Goal: Task Accomplishment & Management: Manage account settings

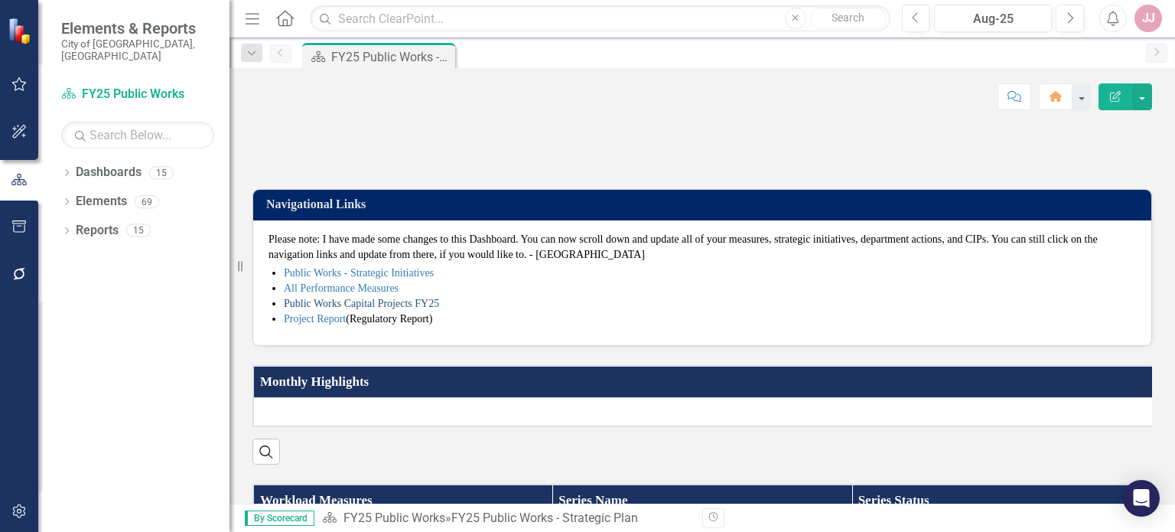
click at [373, 309] on link "Public Works Capital Projects FY25" at bounding box center [361, 303] width 155 height 11
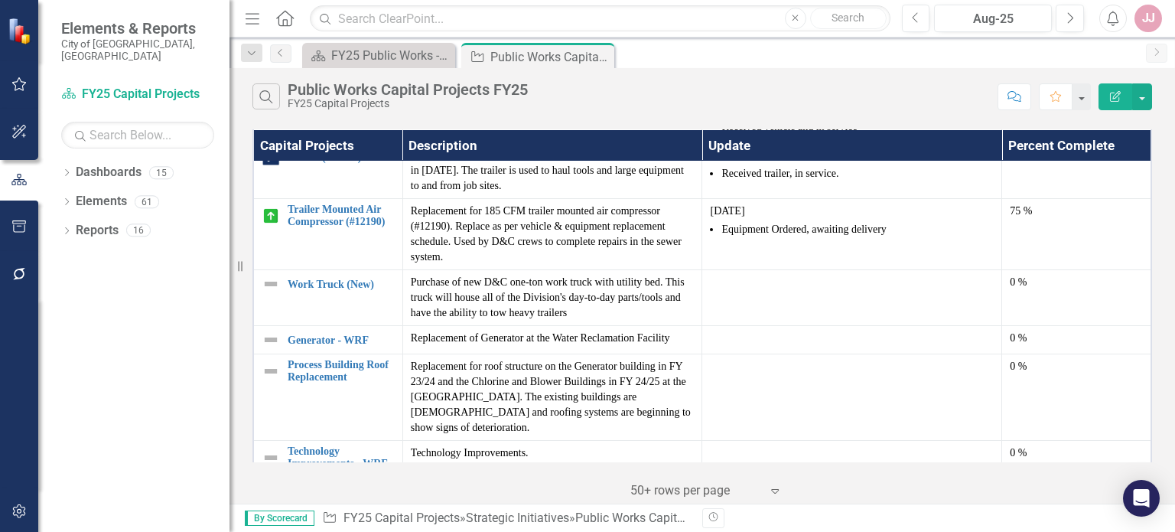
scroll to position [836, 0]
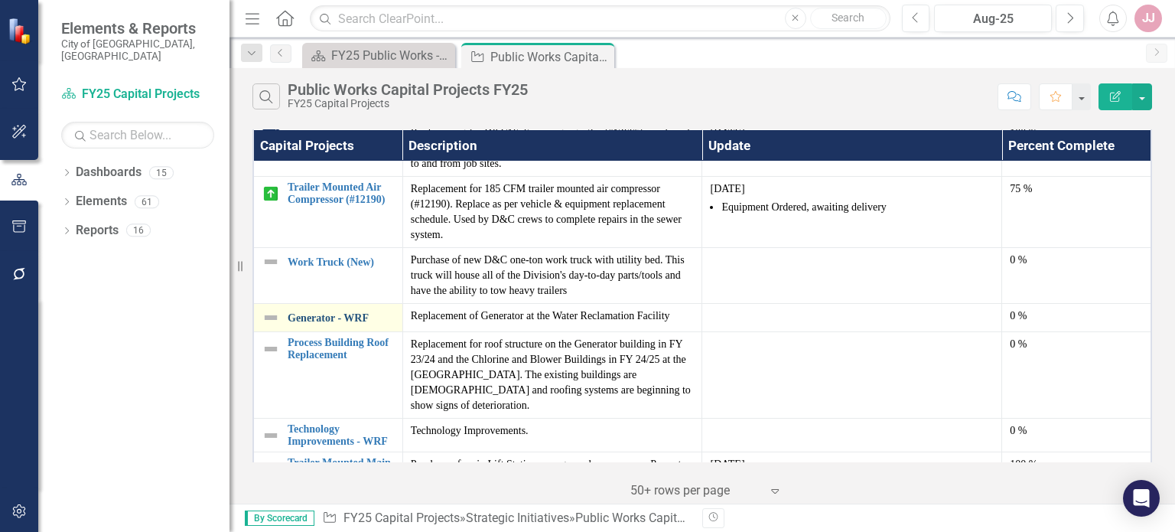
click at [335, 313] on link "Generator - WRF" at bounding box center [341, 317] width 107 height 11
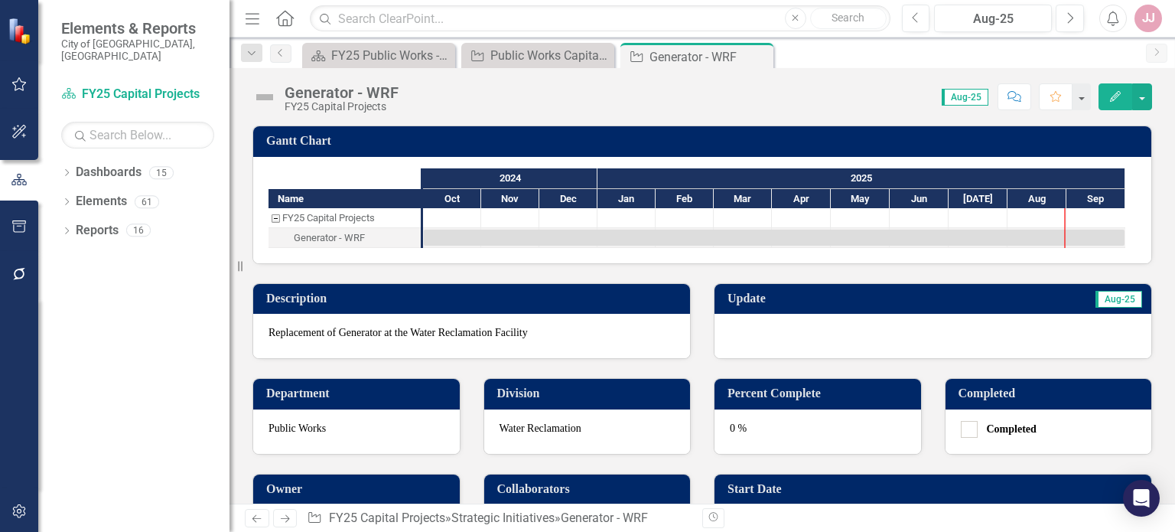
click at [875, 334] on div at bounding box center [933, 336] width 437 height 44
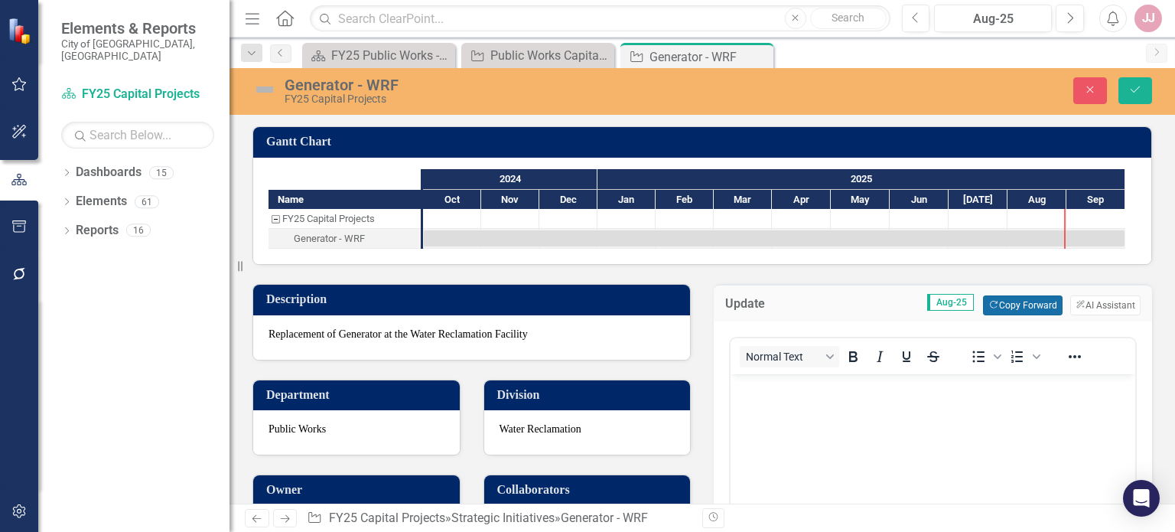
click at [999, 304] on button "Copy Forward Copy Forward" at bounding box center [1022, 305] width 79 height 20
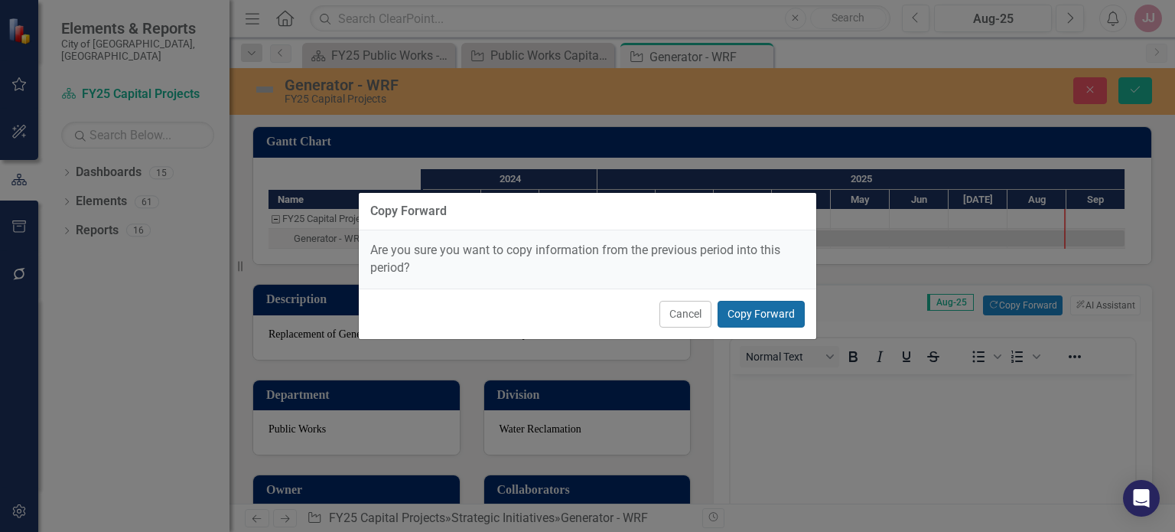
click at [756, 314] on button "Copy Forward" at bounding box center [761, 314] width 87 height 27
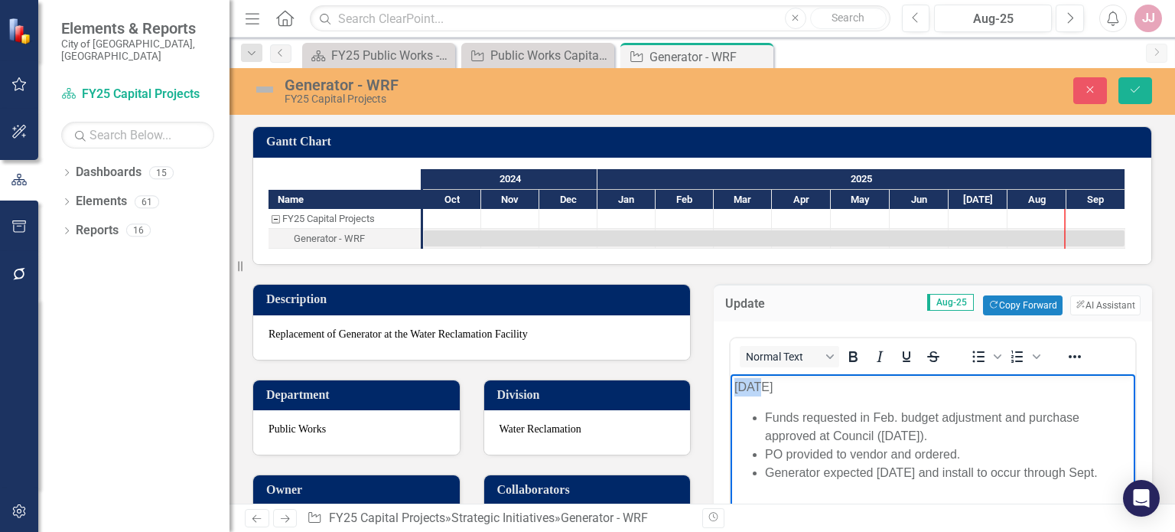
drag, startPoint x: 756, startPoint y: 386, endPoint x: 728, endPoint y: 383, distance: 28.5
click at [731, 383] on html "[DATE] Funds requested in Feb. budget adjustment and purchase approved at Counc…" at bounding box center [933, 489] width 405 height 230
click at [823, 471] on li "Generator expected [DATE] and install to occur through Sept." at bounding box center [948, 473] width 367 height 18
click at [975, 474] on li "Generator delivery delayed, expected [DATE] and install to occur through Sept." at bounding box center [948, 482] width 367 height 37
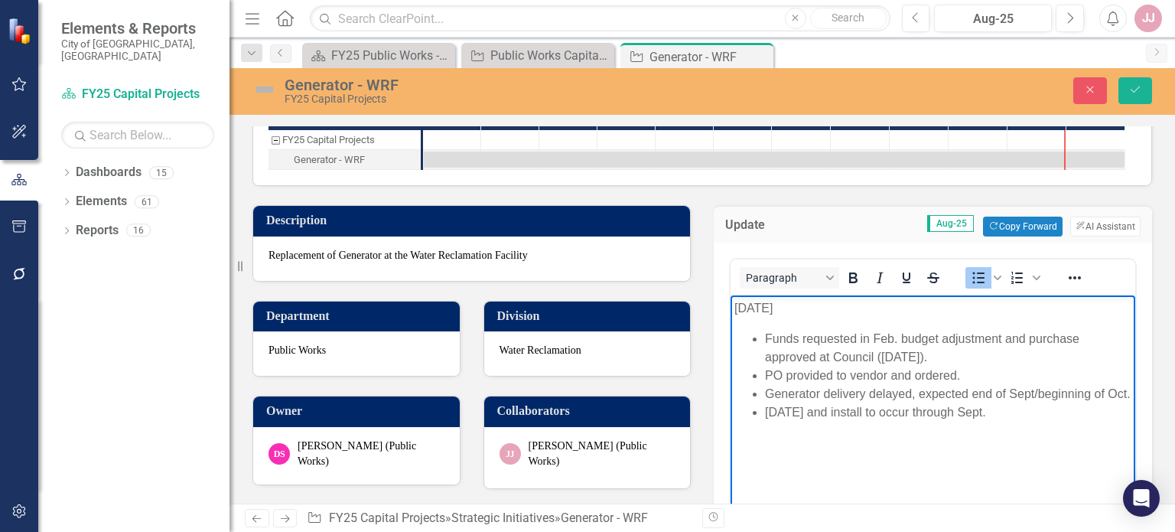
scroll to position [83, 0]
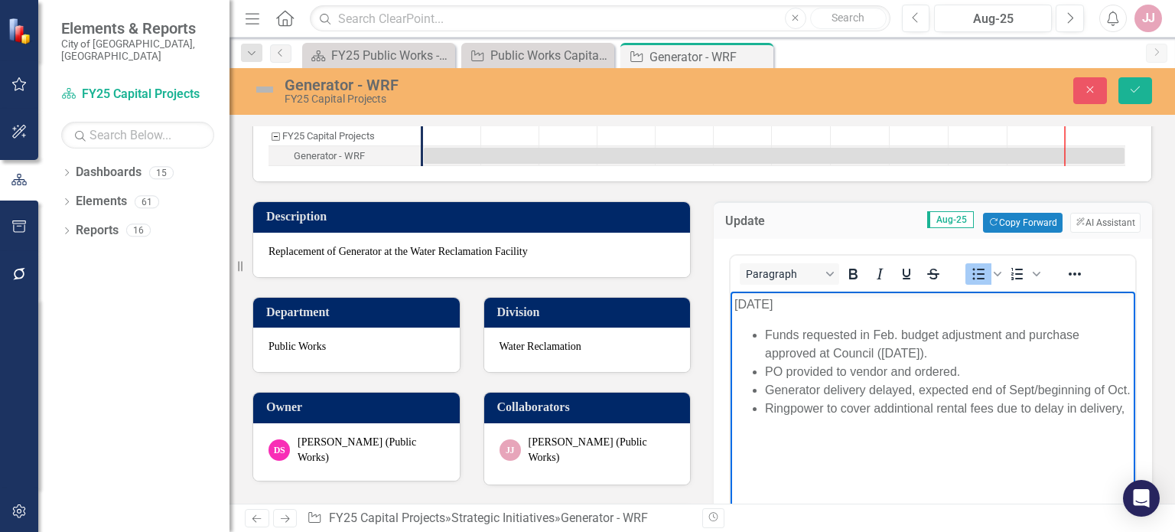
click at [896, 418] on li "Ringpower to cover addintional rental fees due to delay in delivery," at bounding box center [948, 408] width 367 height 18
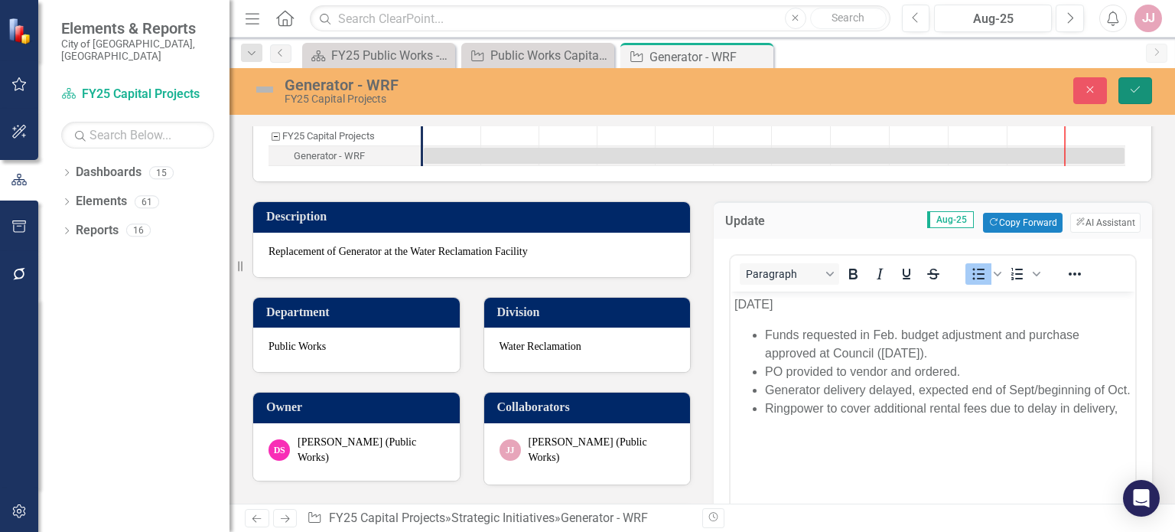
click at [1129, 92] on icon "Save" at bounding box center [1136, 89] width 14 height 11
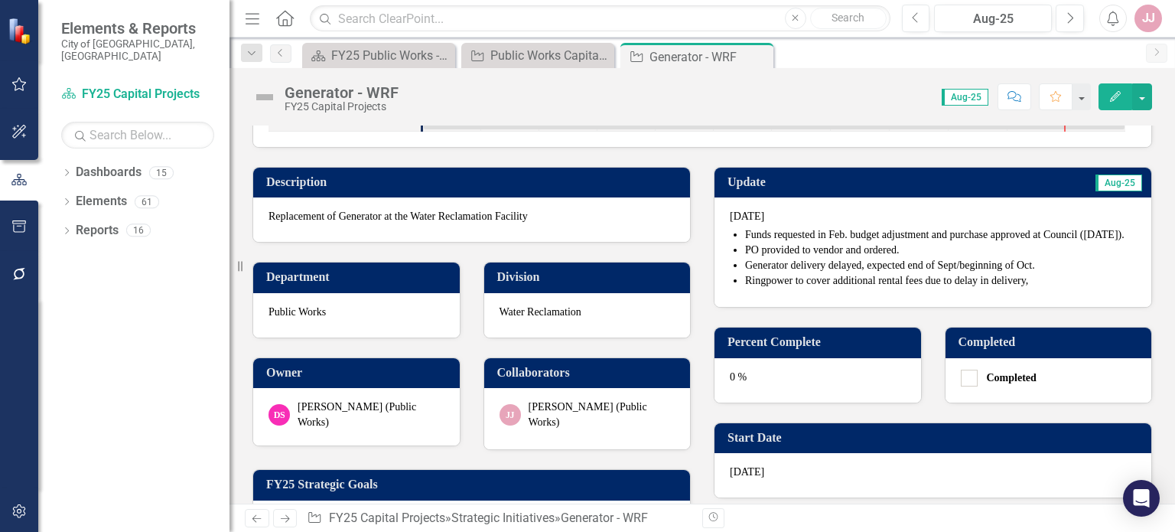
scroll to position [129, 0]
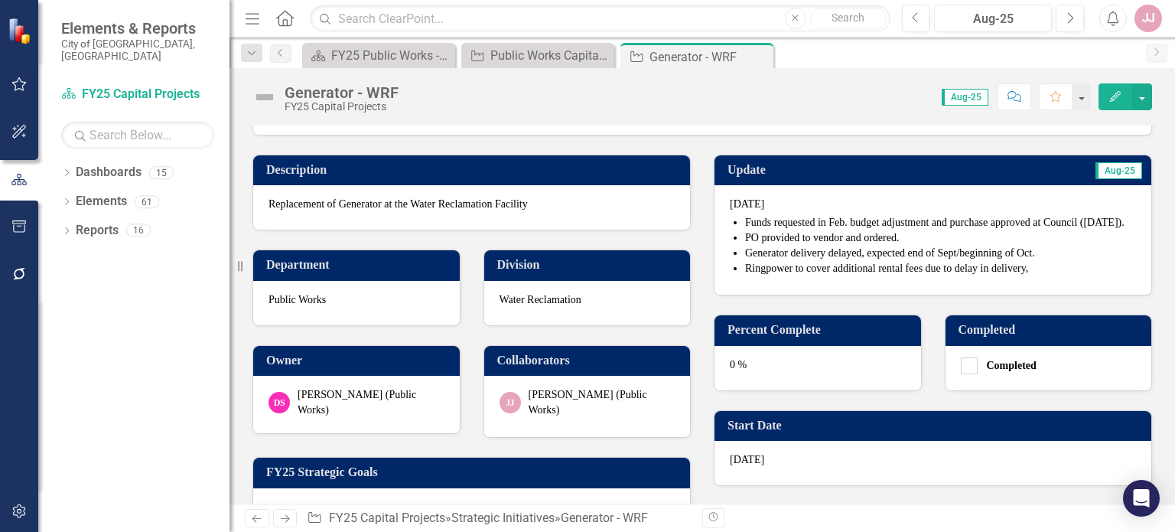
click at [795, 382] on div "0 %" at bounding box center [818, 368] width 207 height 44
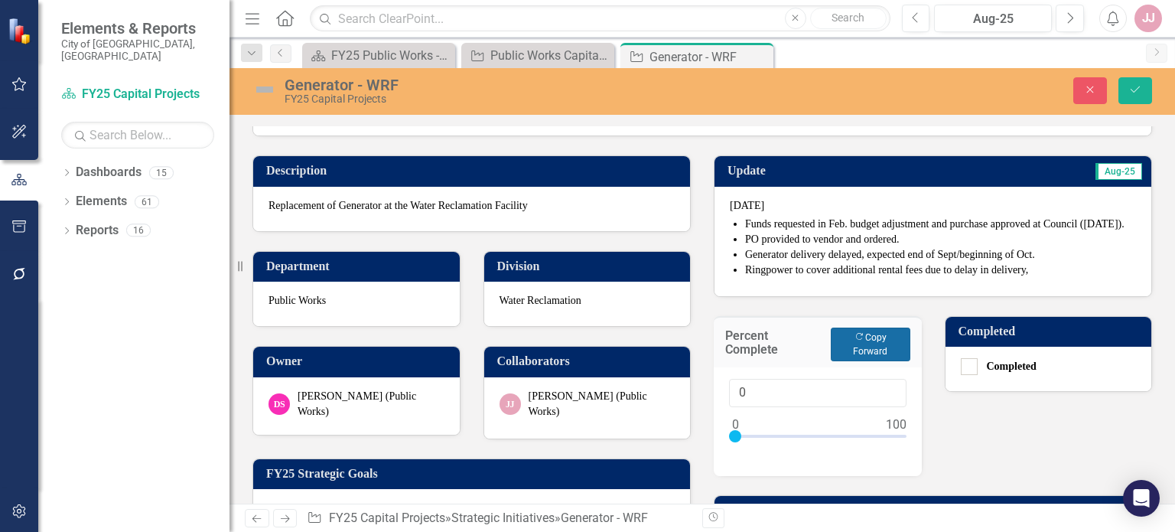
click at [855, 361] on button "Copy Forward Copy Forward" at bounding box center [870, 344] width 79 height 34
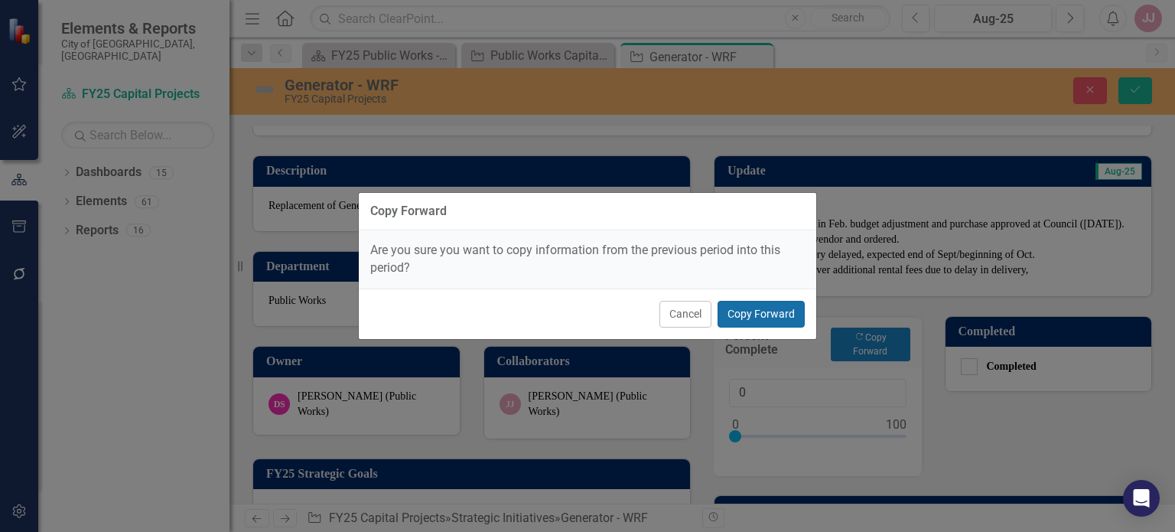
click at [762, 315] on button "Copy Forward" at bounding box center [761, 314] width 87 height 27
type input "30"
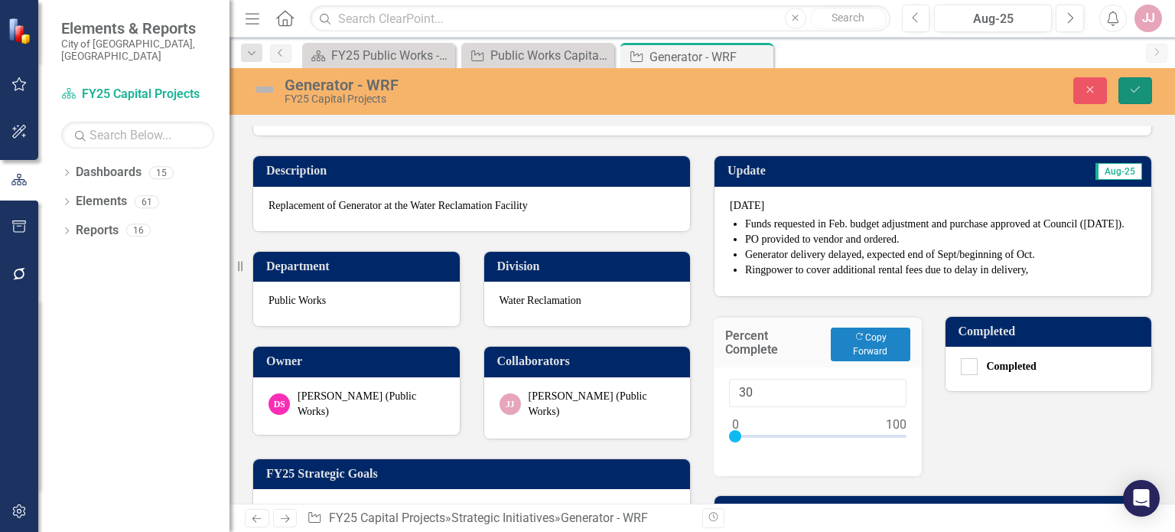
click at [1122, 93] on button "Save" at bounding box center [1136, 90] width 34 height 27
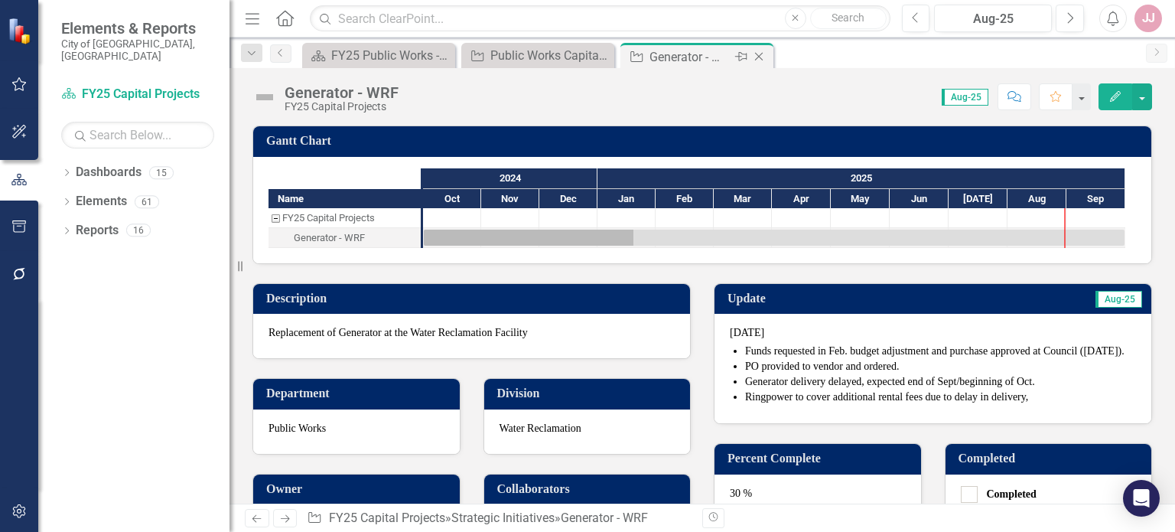
click at [761, 55] on icon "Close" at bounding box center [758, 56] width 15 height 12
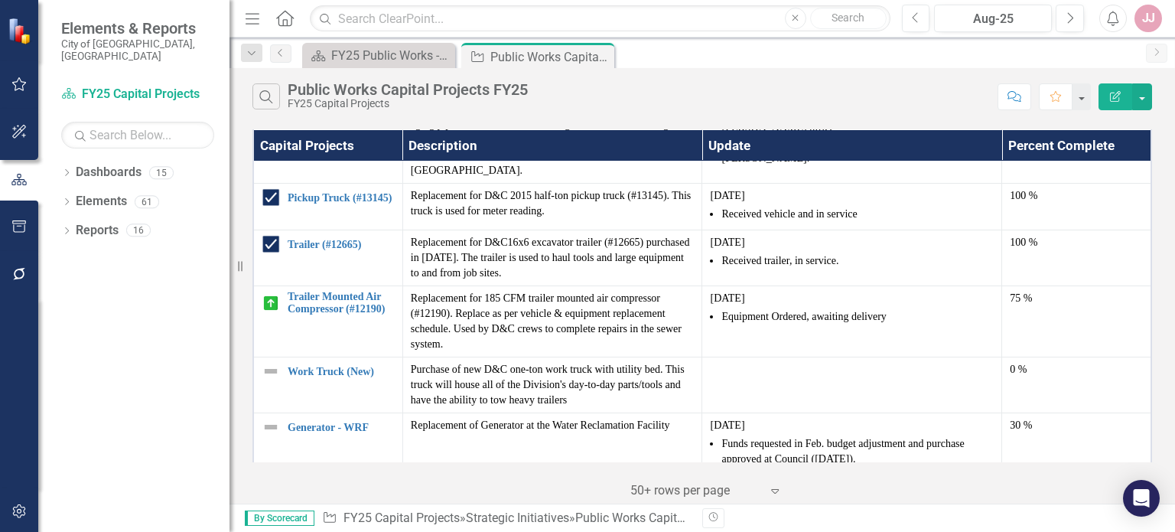
scroll to position [784, 0]
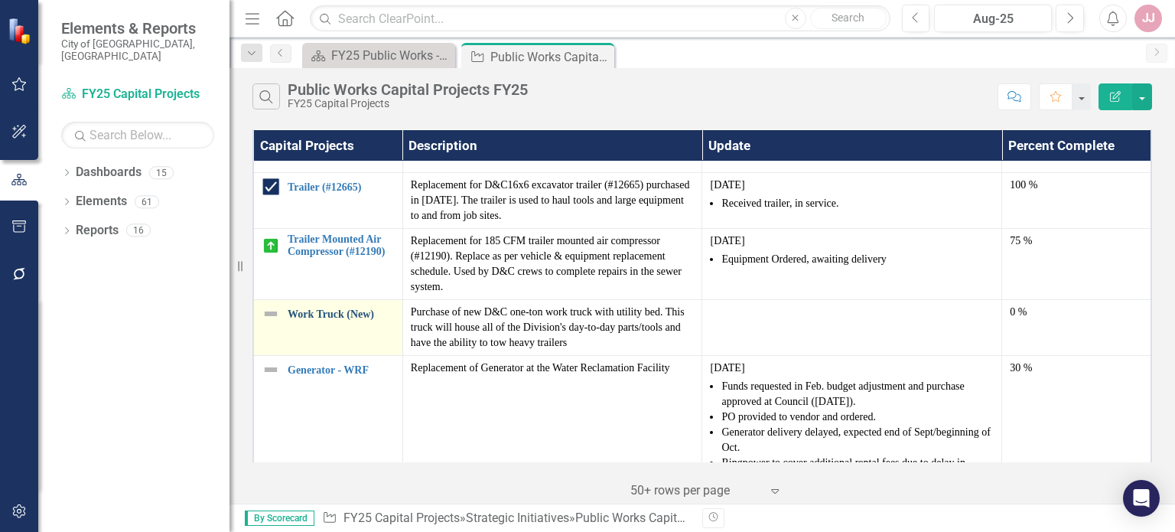
click at [331, 308] on link "Work Truck (New)" at bounding box center [341, 313] width 107 height 11
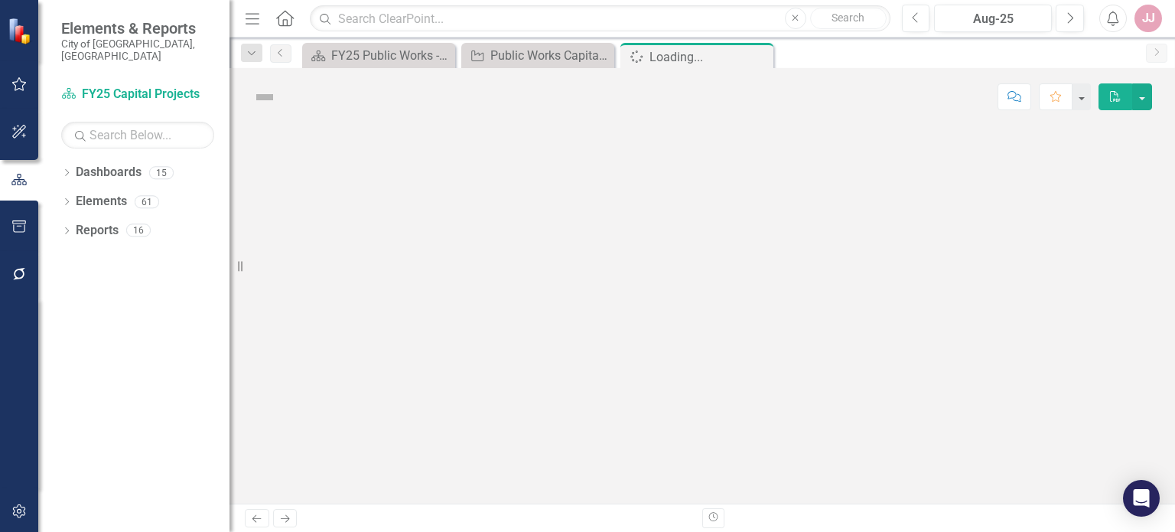
click at [331, 307] on div at bounding box center [703, 314] width 946 height 378
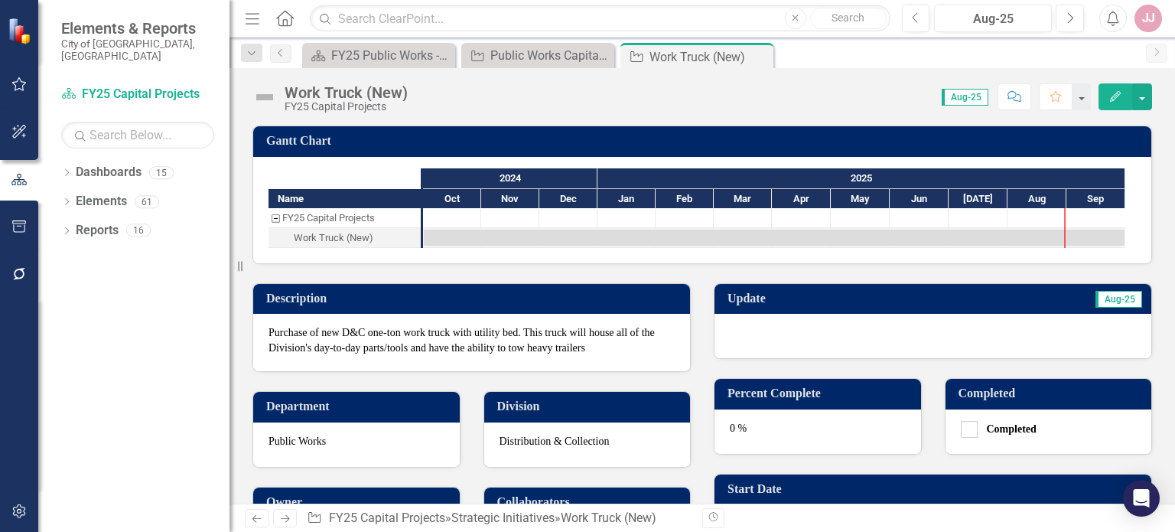
click at [844, 342] on div at bounding box center [933, 336] width 437 height 44
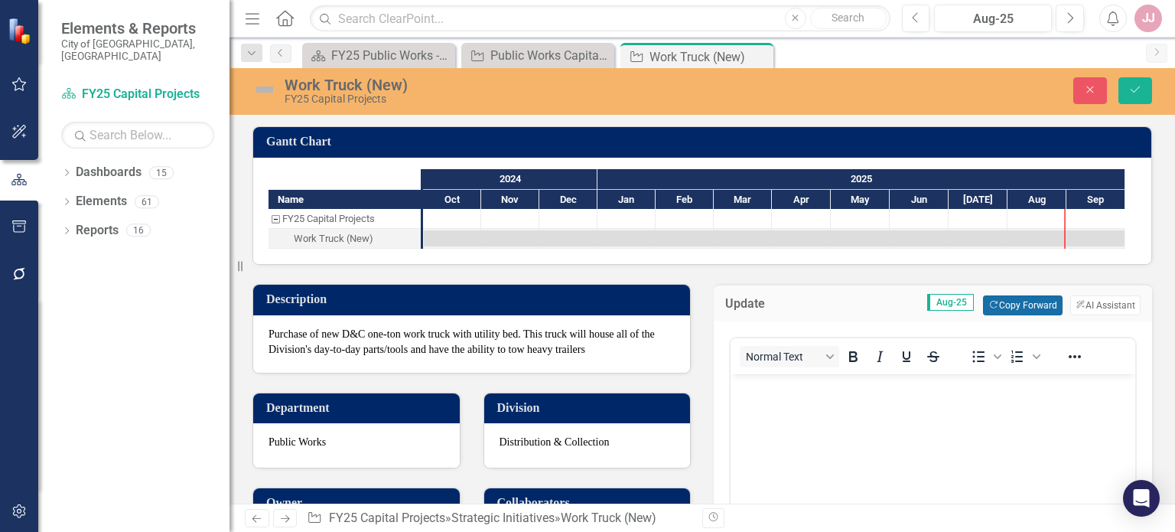
click at [1006, 296] on button "Copy Forward Copy Forward" at bounding box center [1022, 305] width 79 height 20
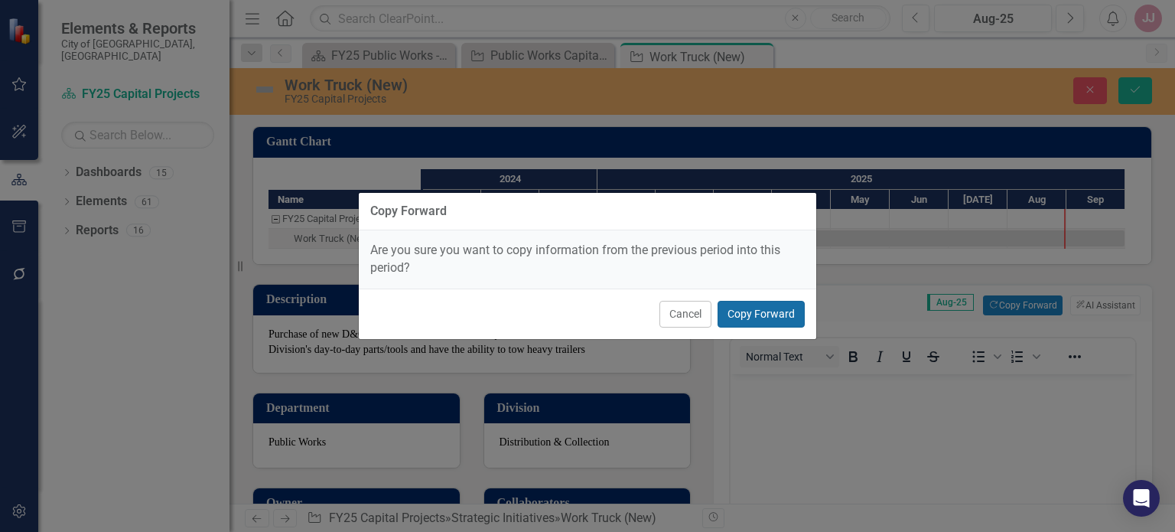
click at [774, 314] on button "Copy Forward" at bounding box center [761, 314] width 87 height 27
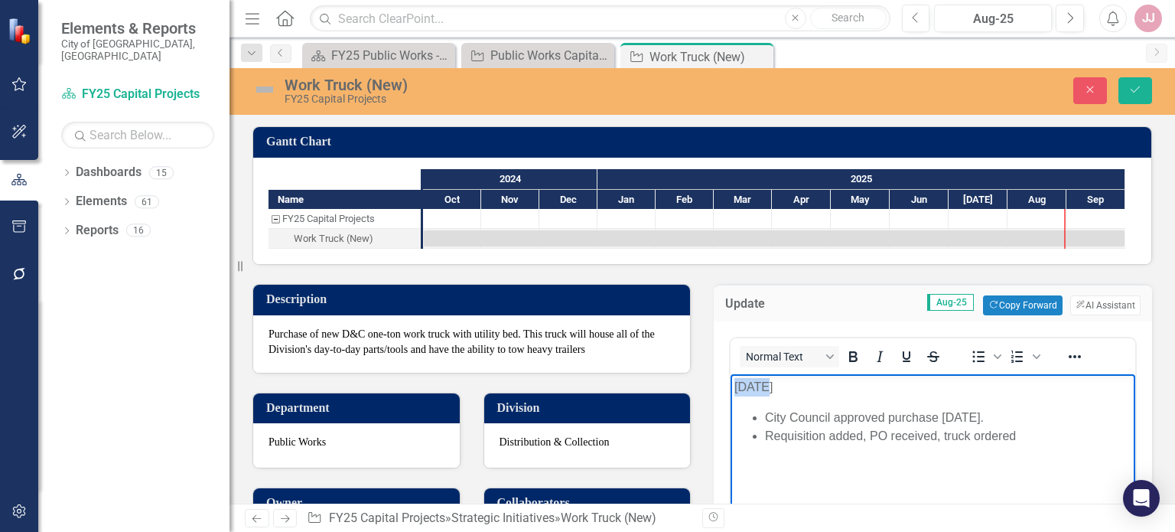
drag, startPoint x: 757, startPoint y: 385, endPoint x: 732, endPoint y: 387, distance: 25.4
click at [732, 387] on body "[DATE] City Council approved purchase [DATE]. Requisition added, PO received, t…" at bounding box center [933, 489] width 405 height 230
click at [1134, 90] on icon "Save" at bounding box center [1136, 89] width 14 height 11
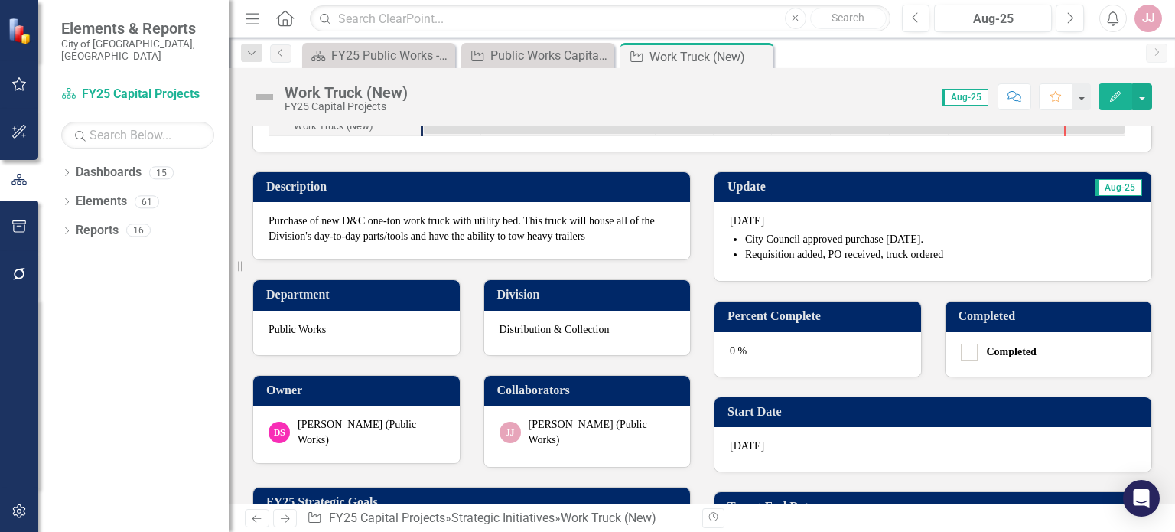
scroll to position [156, 0]
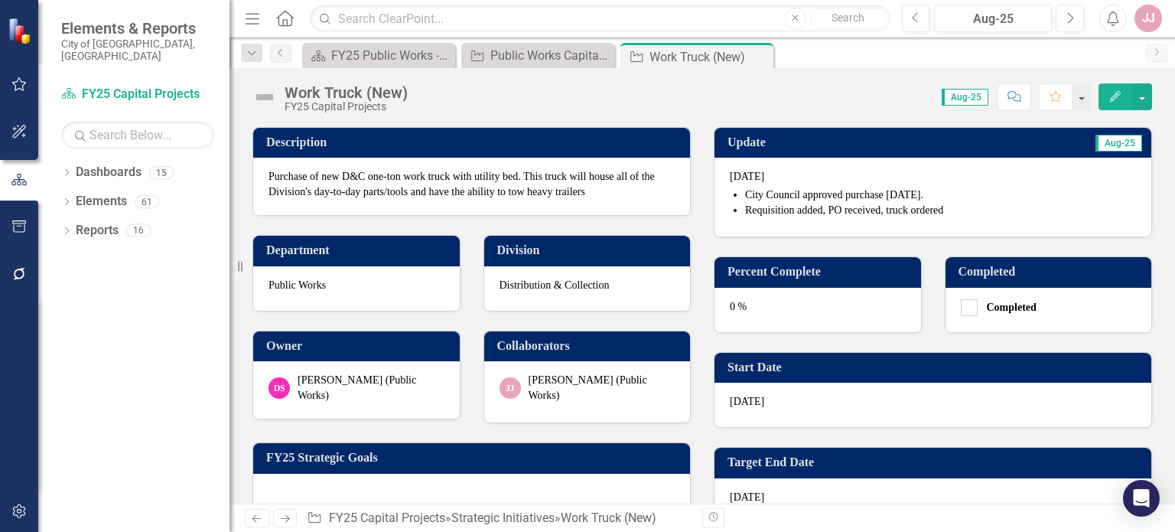
click at [794, 311] on div "0 %" at bounding box center [818, 310] width 207 height 44
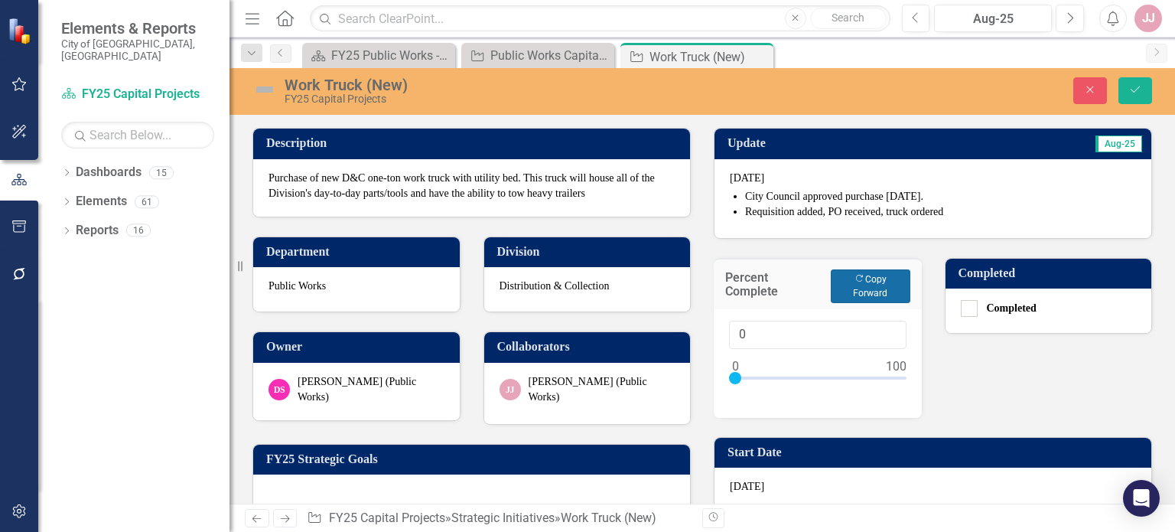
click at [859, 278] on button "Copy Forward Copy Forward" at bounding box center [870, 286] width 79 height 34
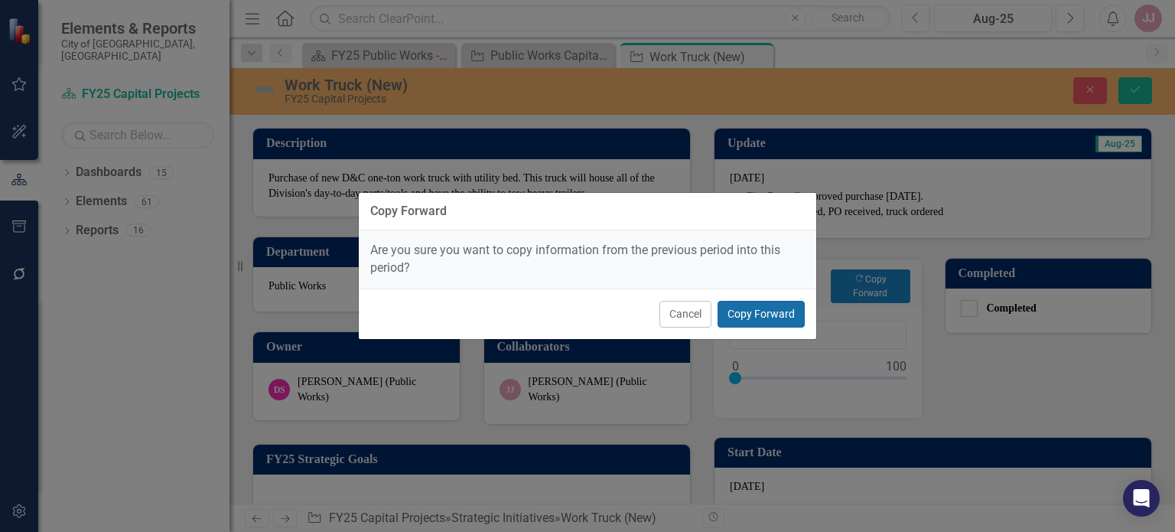
click at [766, 319] on button "Copy Forward" at bounding box center [761, 314] width 87 height 27
type input "75"
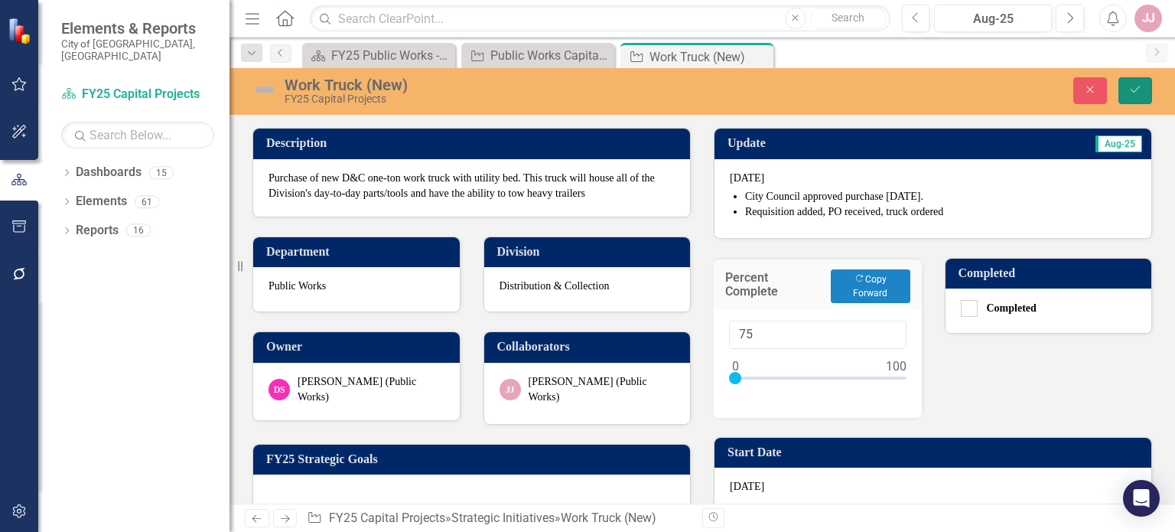
click at [1136, 88] on icon "Save" at bounding box center [1136, 89] width 14 height 11
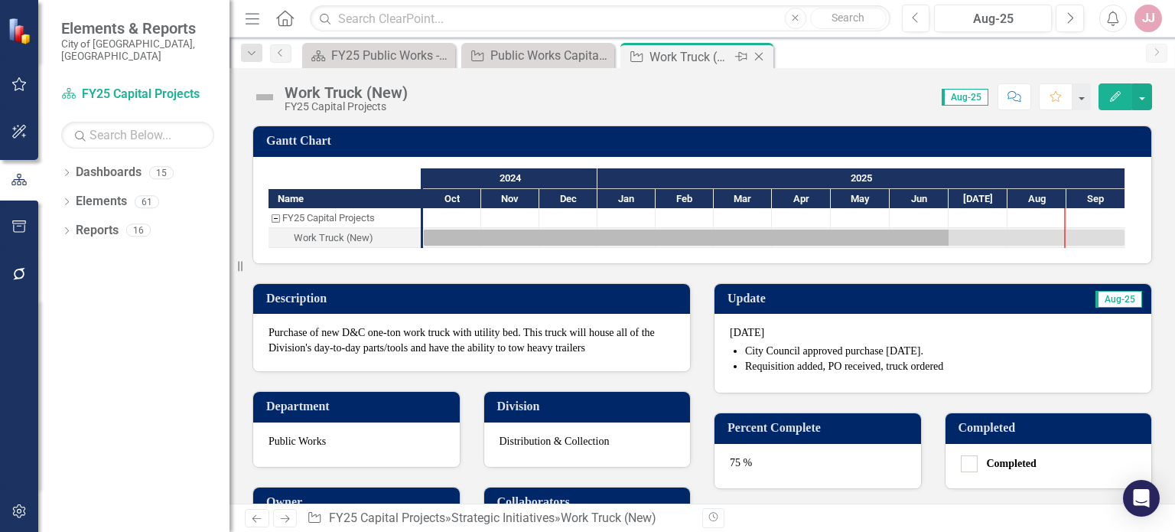
click at [756, 57] on icon "Close" at bounding box center [758, 56] width 15 height 12
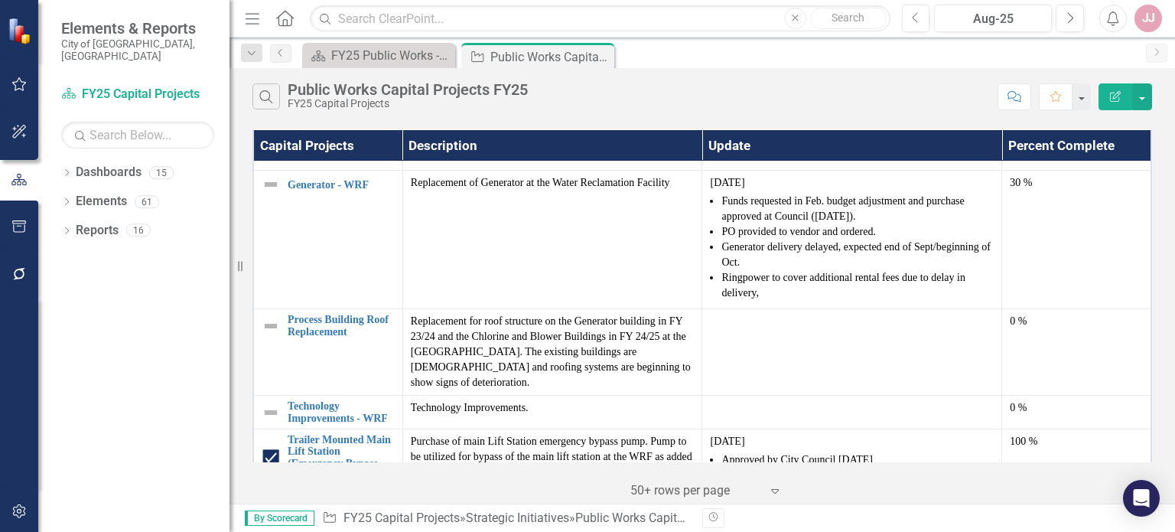
scroll to position [999, 0]
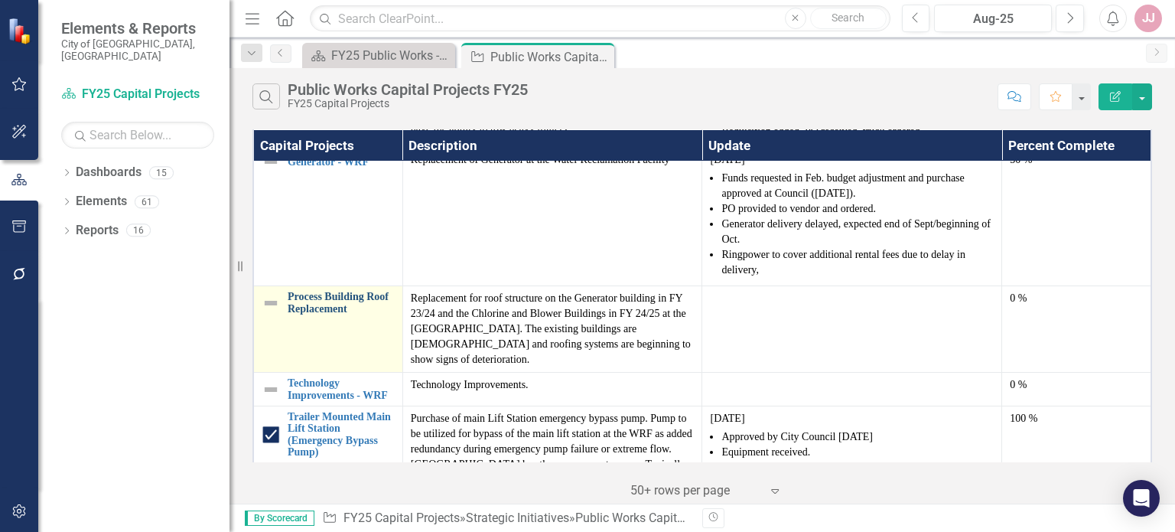
click at [327, 299] on link "Process Building Roof Replacement" at bounding box center [341, 303] width 107 height 24
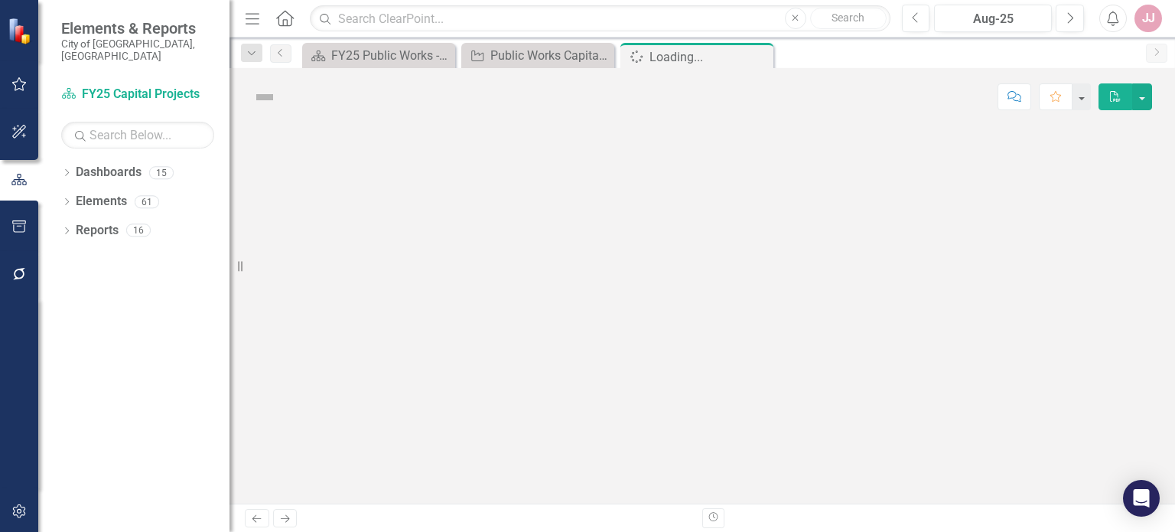
click at [327, 299] on div at bounding box center [703, 314] width 946 height 378
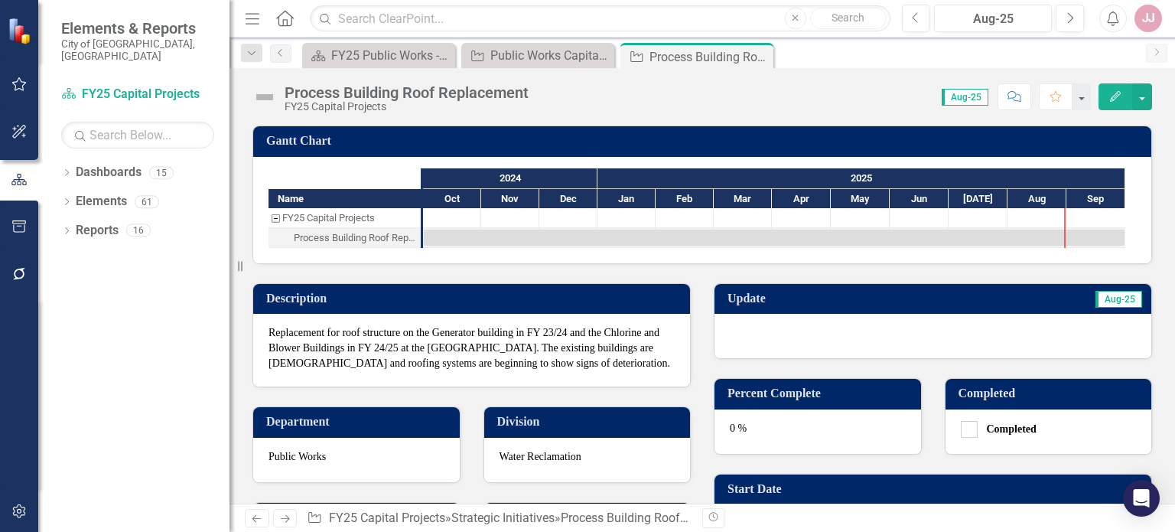
click at [940, 343] on div at bounding box center [933, 336] width 437 height 44
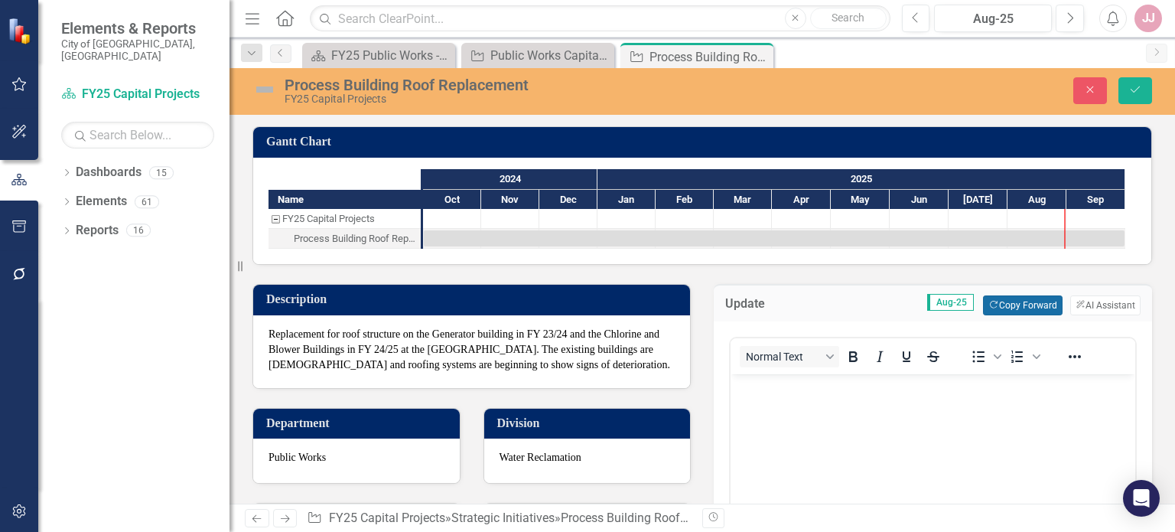
click at [1007, 295] on button "Copy Forward Copy Forward" at bounding box center [1022, 305] width 79 height 20
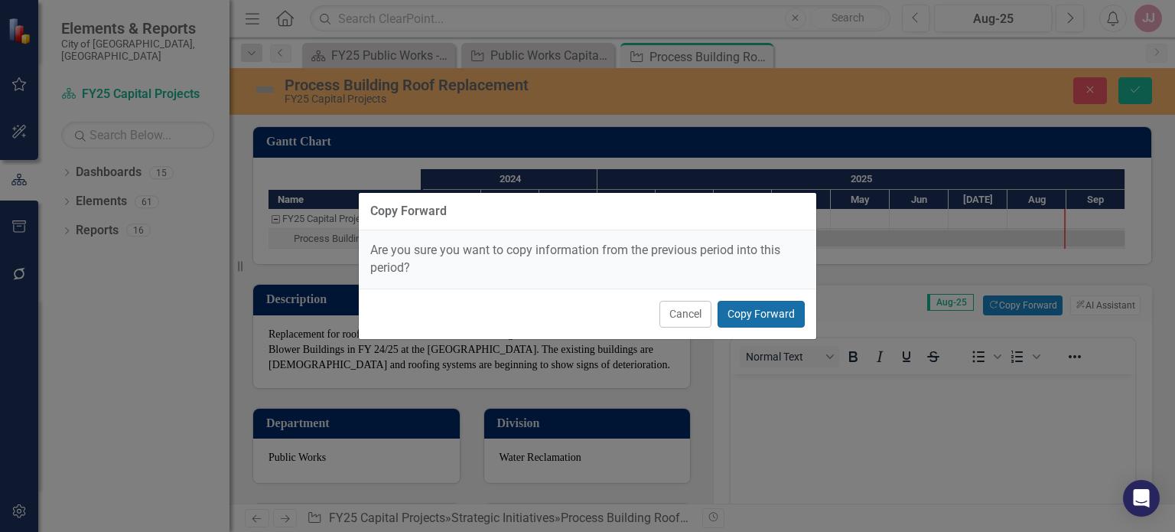
click at [774, 314] on button "Copy Forward" at bounding box center [761, 314] width 87 height 27
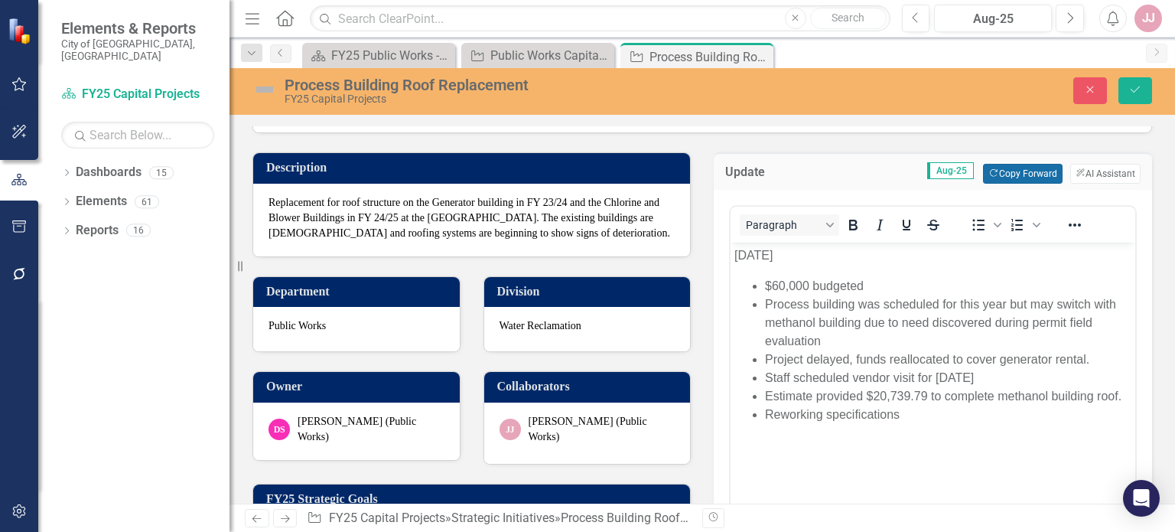
scroll to position [134, 0]
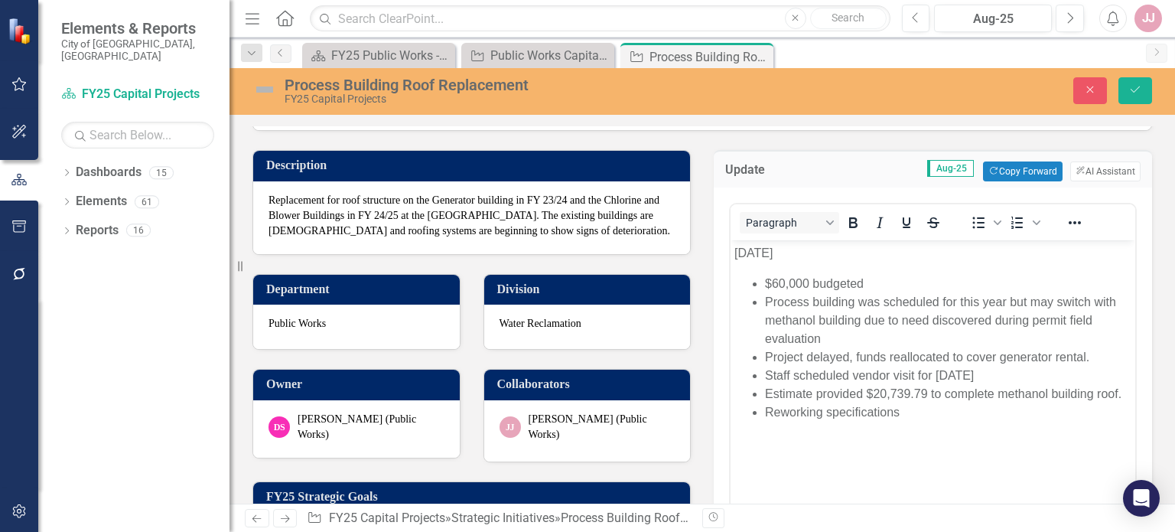
click at [757, 254] on p "[DATE]" at bounding box center [933, 253] width 397 height 18
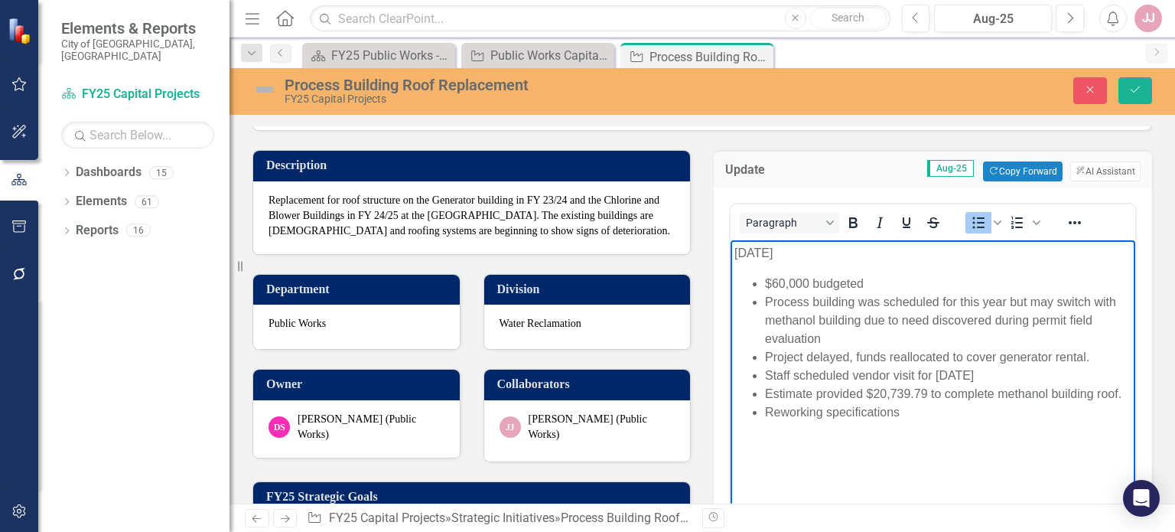
click at [906, 416] on li "Reworking specifications" at bounding box center [948, 412] width 367 height 18
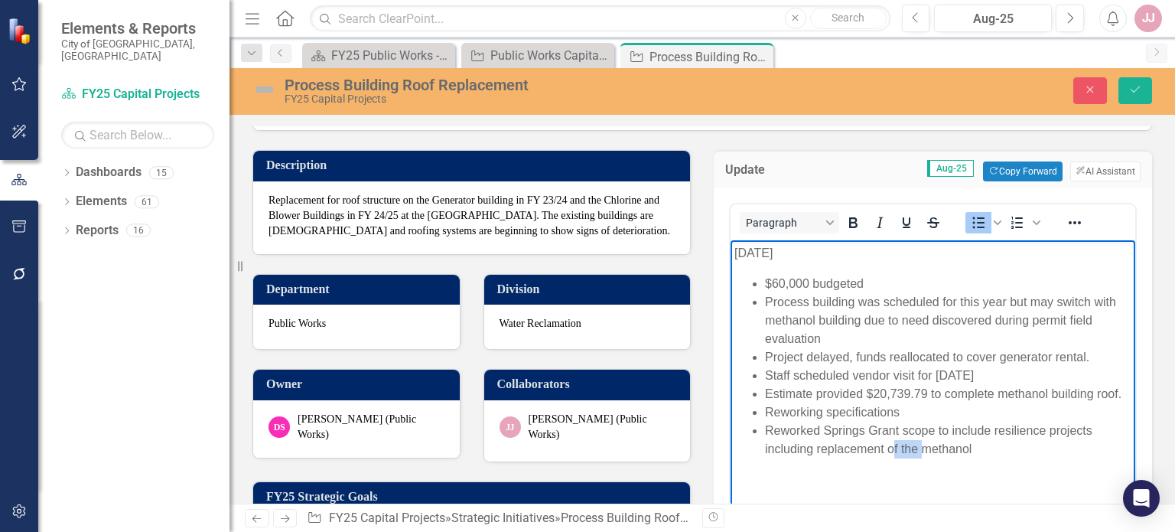
drag, startPoint x: 895, startPoint y: 457, endPoint x: 923, endPoint y: 451, distance: 28.2
click at [923, 451] on li "Reworked Springs Grant scope to include resilience projects including replaceme…" at bounding box center [948, 440] width 367 height 37
click at [918, 448] on li "Reworked Springs Grant scope to include resilience projects including replaceme…" at bounding box center [948, 440] width 367 height 37
click at [1017, 446] on li "Reworked Springs Grant scope to include resilience projects including replaceme…" at bounding box center [948, 440] width 367 height 37
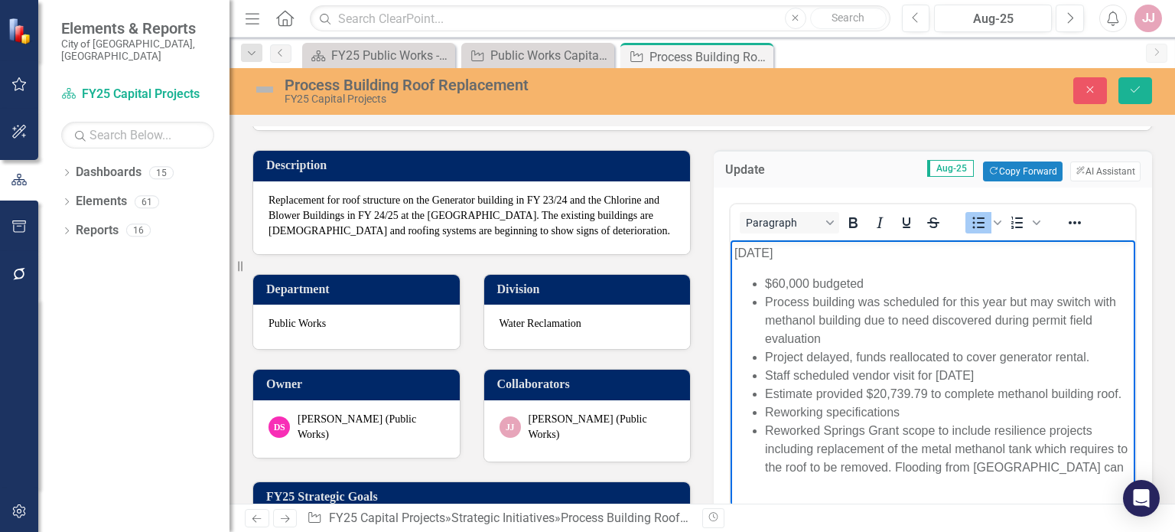
click at [910, 470] on li "Reworked Springs Grant scope to include resilience projects including replaceme…" at bounding box center [948, 449] width 367 height 55
click at [970, 470] on li "Reworked Springs Grant scope to include resilience projects including replaceme…" at bounding box center [948, 449] width 367 height 55
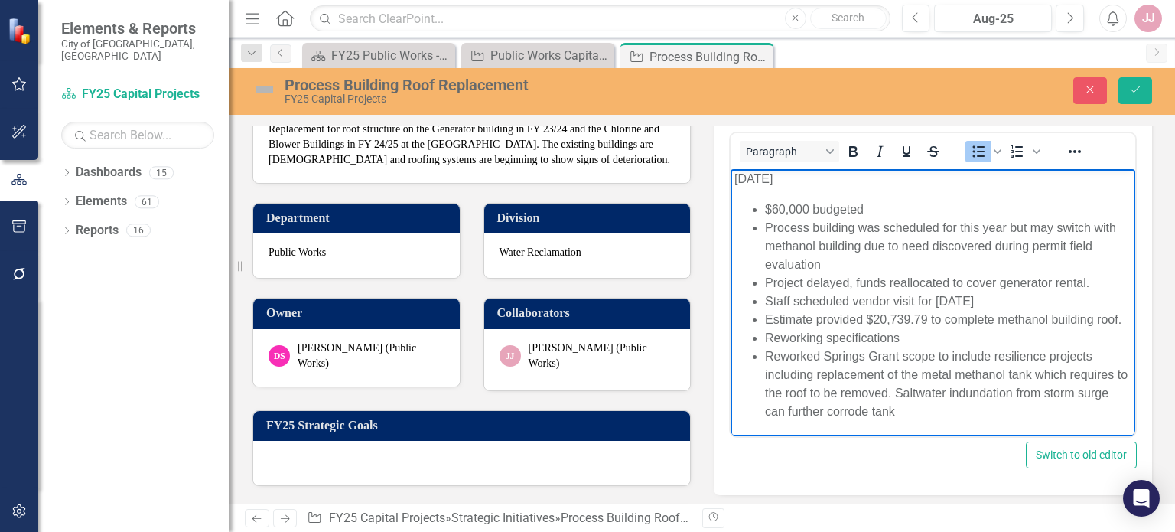
scroll to position [211, 0]
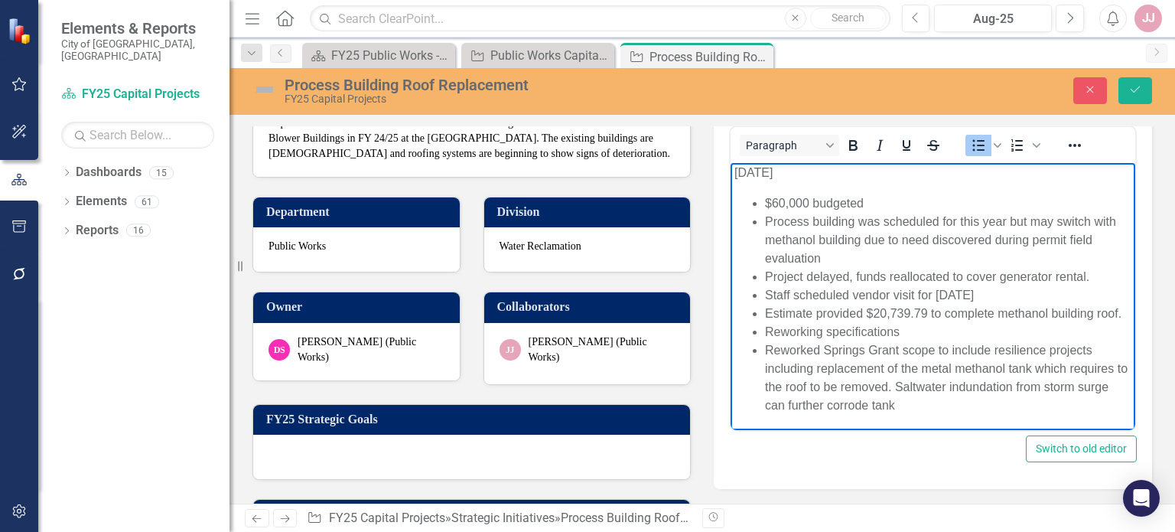
click at [992, 409] on li "Reworked Springs Grant scope to include resilience projects including replaceme…" at bounding box center [948, 377] width 367 height 73
click at [948, 415] on li "Reworked Springs Grant scope to include resilience projects including replaceme…" at bounding box center [948, 377] width 367 height 73
click at [1128, 92] on button "Save" at bounding box center [1136, 90] width 34 height 27
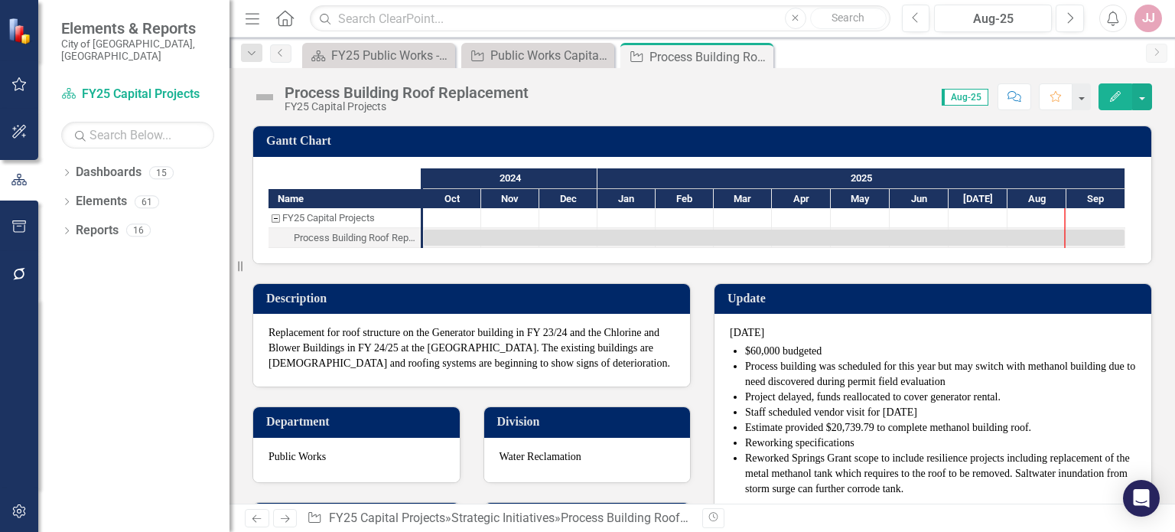
click at [789, 371] on li "Process building was scheduled for this year but may switch with methanol build…" at bounding box center [940, 374] width 391 height 31
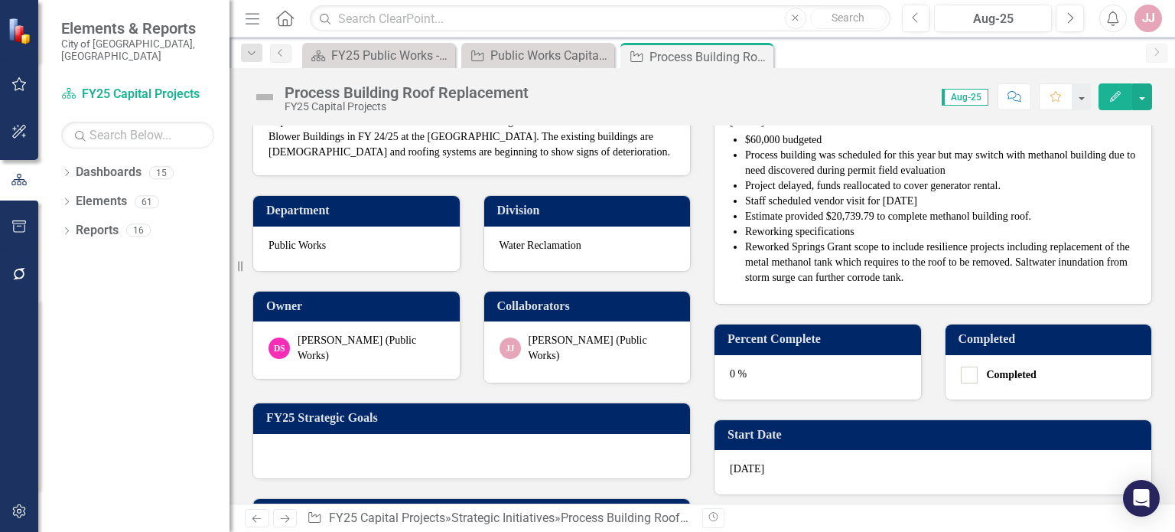
click at [764, 376] on div "0 %" at bounding box center [818, 377] width 207 height 44
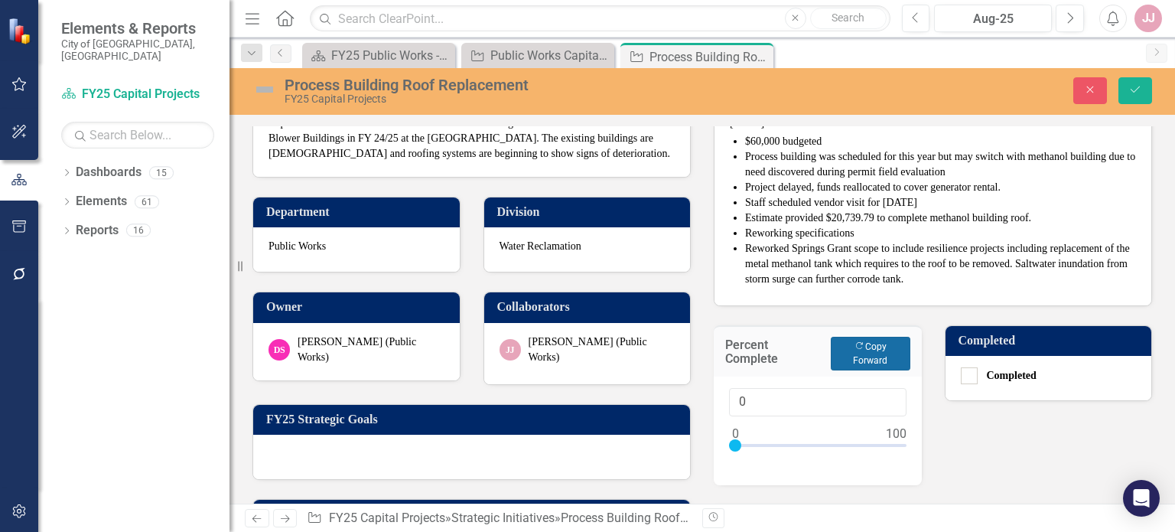
click at [848, 357] on button "Copy Forward Copy Forward" at bounding box center [870, 354] width 79 height 34
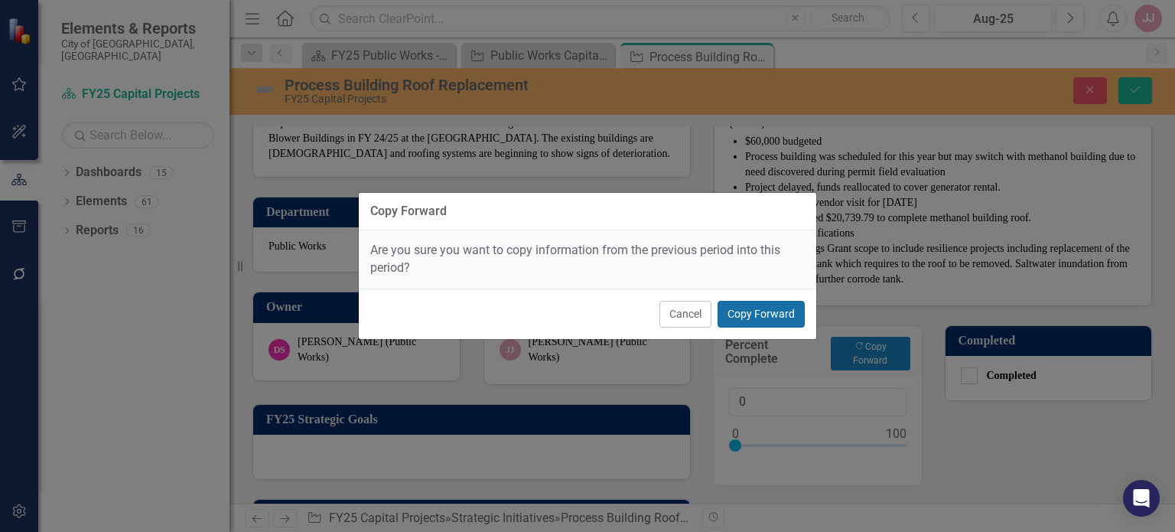
click at [774, 321] on button "Copy Forward" at bounding box center [761, 314] width 87 height 27
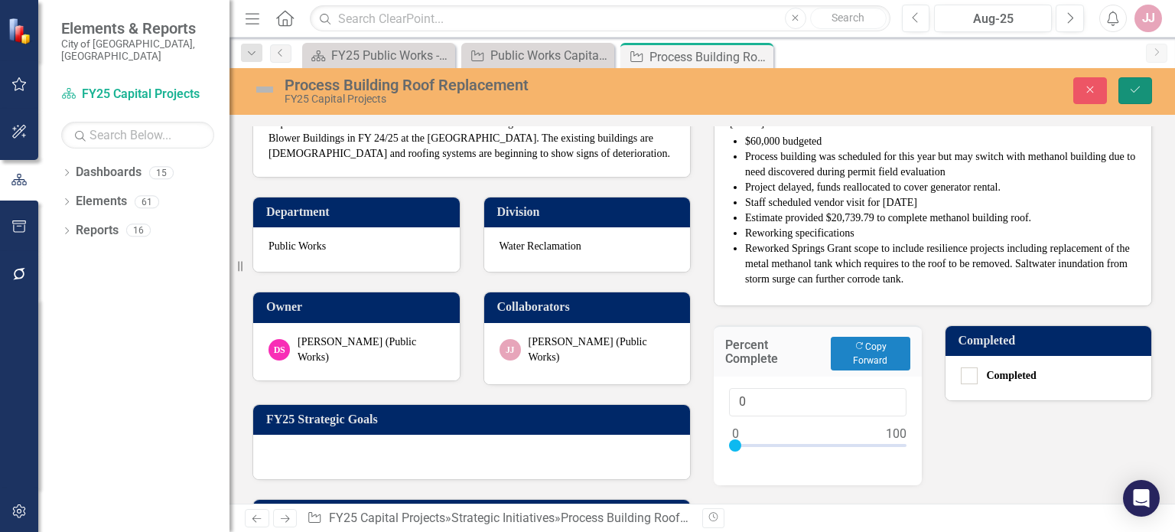
click at [1131, 90] on icon "submit" at bounding box center [1135, 89] width 9 height 6
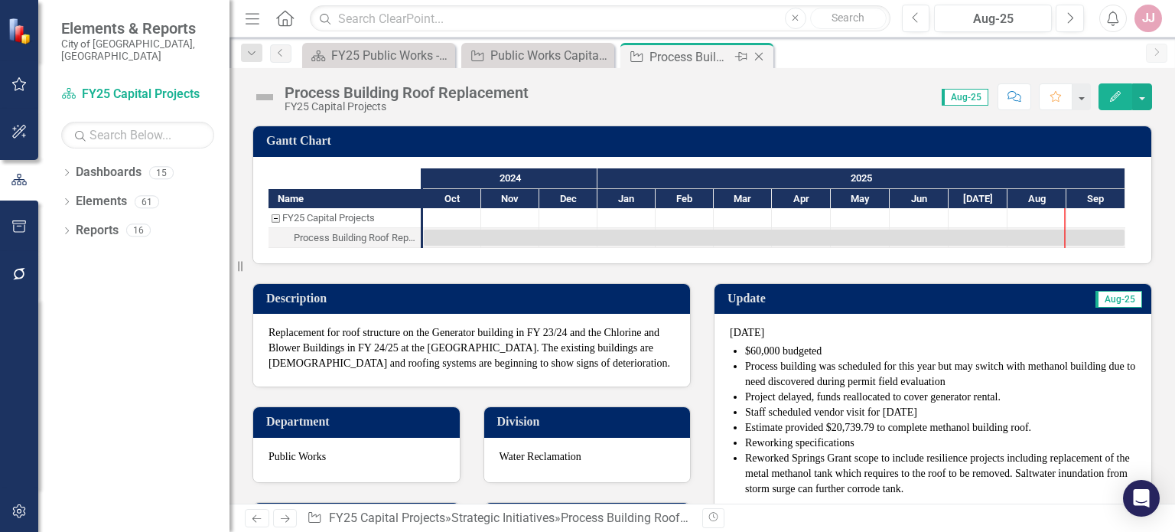
click at [761, 60] on icon "Close" at bounding box center [758, 56] width 15 height 12
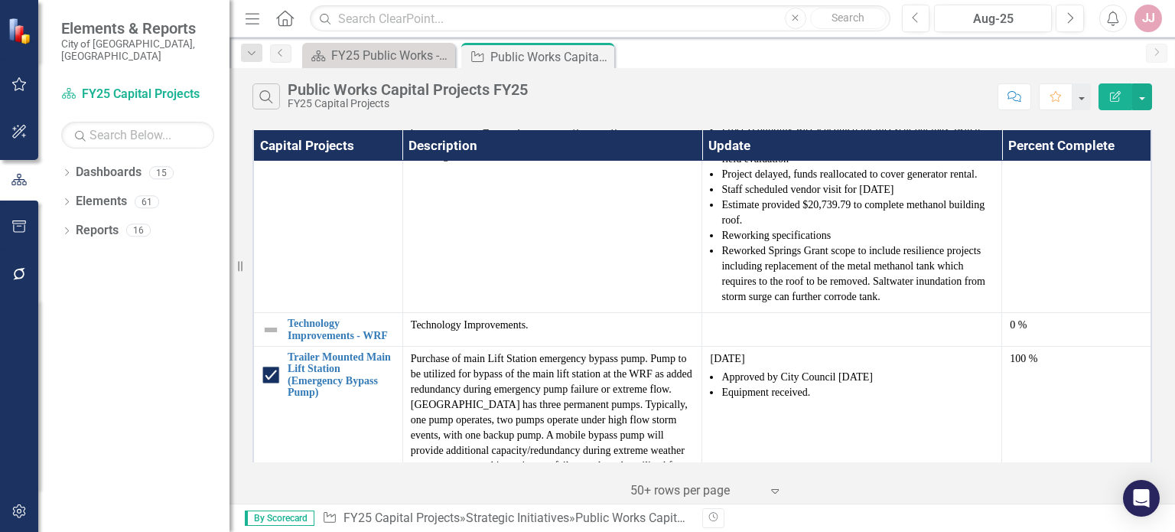
scroll to position [1214, 0]
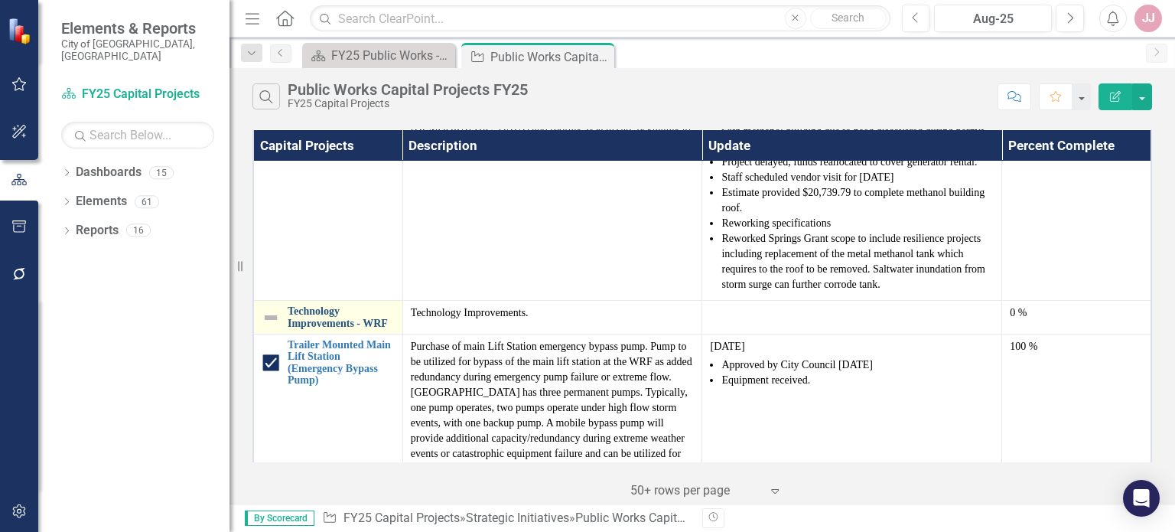
click at [358, 314] on link "Technology Improvements - WRF" at bounding box center [341, 317] width 107 height 24
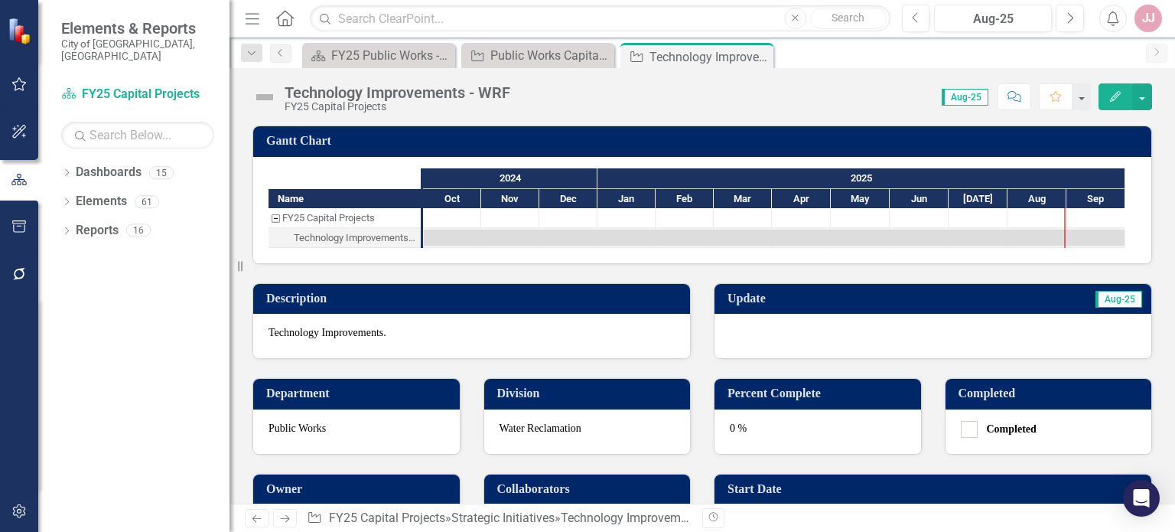
click at [753, 345] on div at bounding box center [933, 336] width 437 height 44
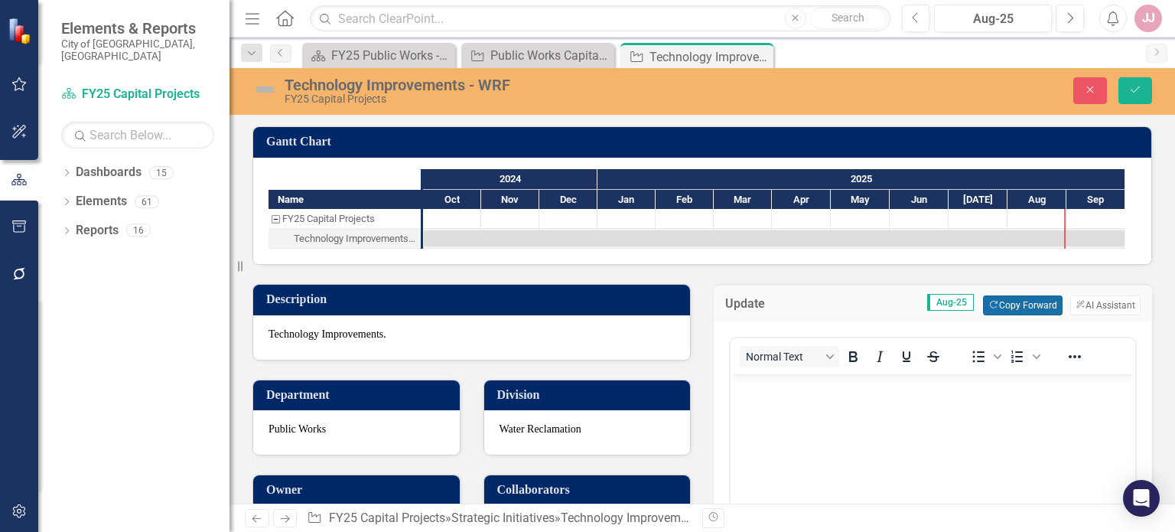
click at [1025, 301] on button "Copy Forward Copy Forward" at bounding box center [1022, 305] width 79 height 20
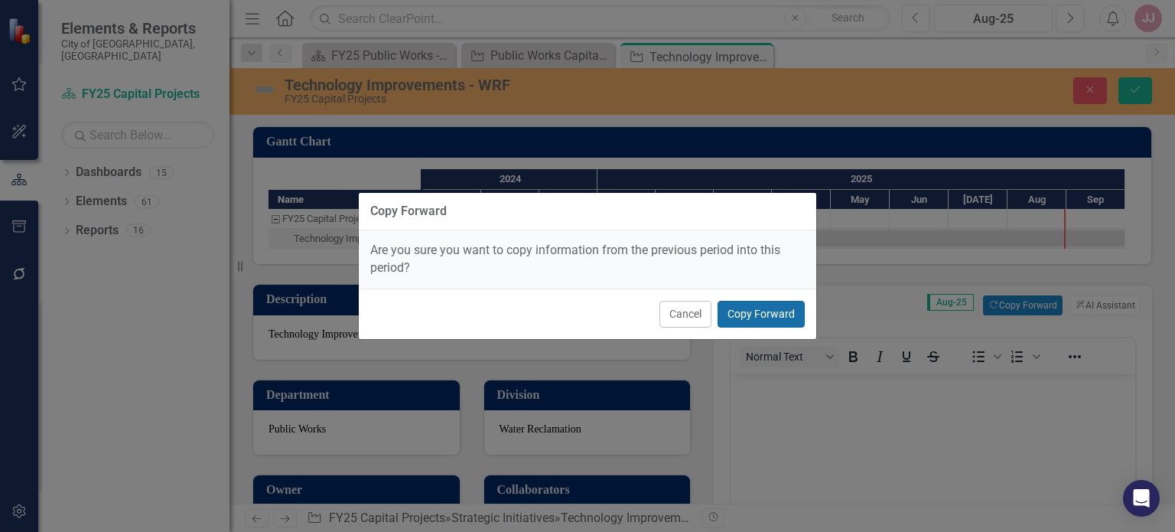
click at [756, 324] on button "Copy Forward" at bounding box center [761, 314] width 87 height 27
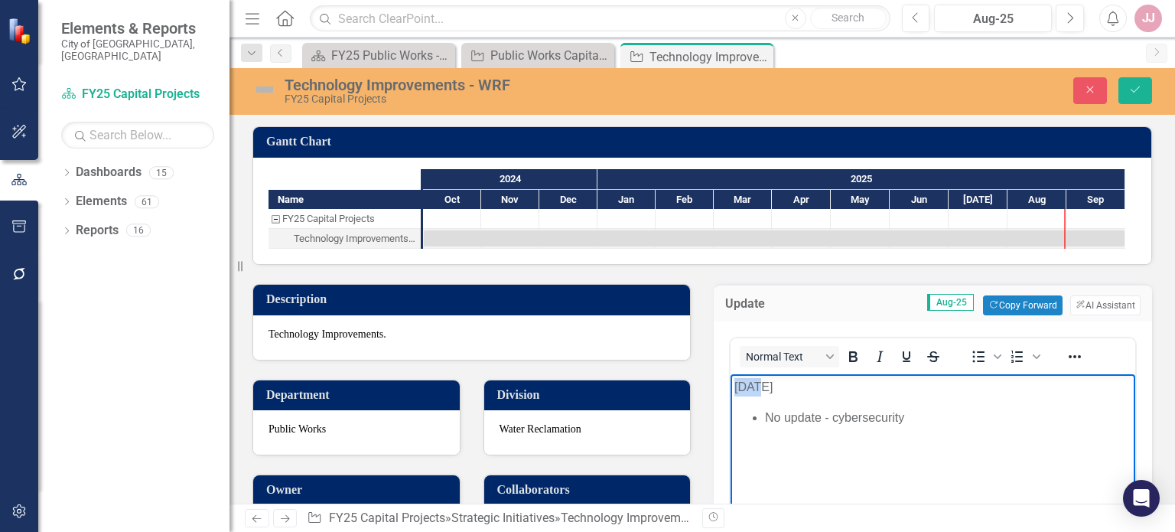
drag, startPoint x: 755, startPoint y: 389, endPoint x: 731, endPoint y: 387, distance: 24.5
click at [731, 387] on body "[DATE] No update - cybersecurity" at bounding box center [933, 489] width 405 height 230
click at [1137, 87] on icon "Save" at bounding box center [1136, 89] width 14 height 11
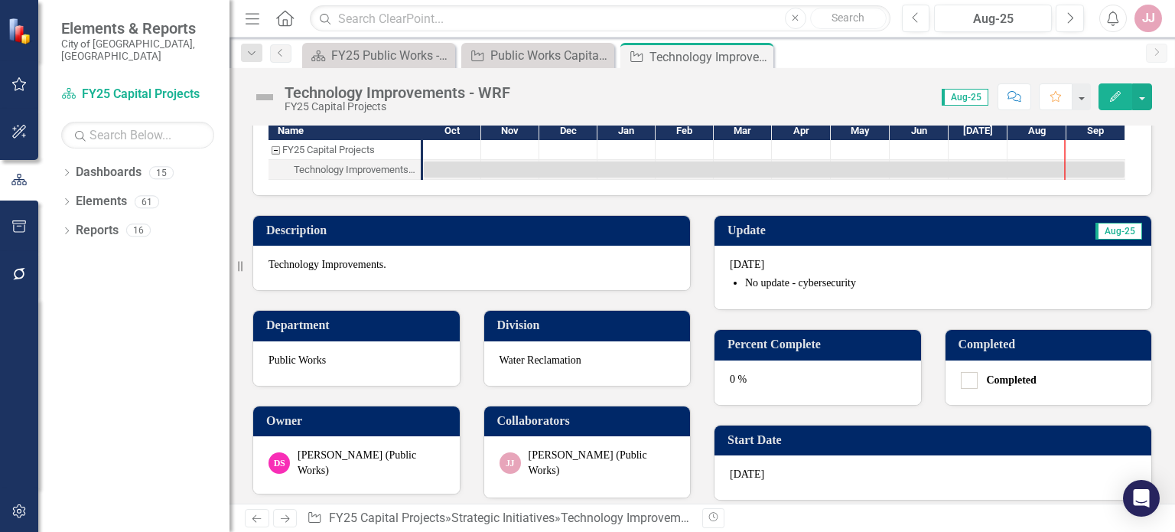
scroll to position [80, 0]
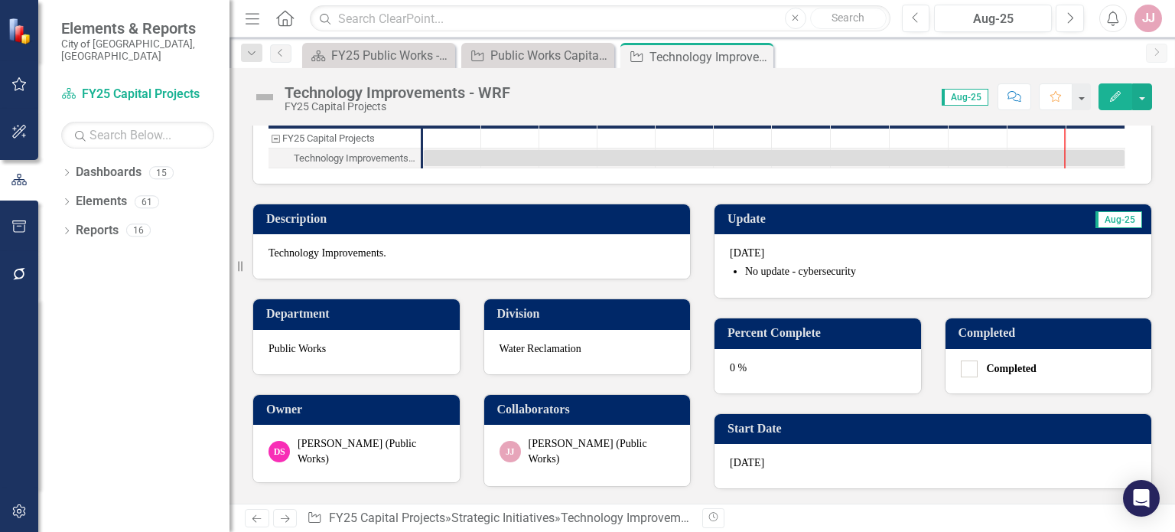
click at [791, 372] on div "0 %" at bounding box center [818, 371] width 207 height 44
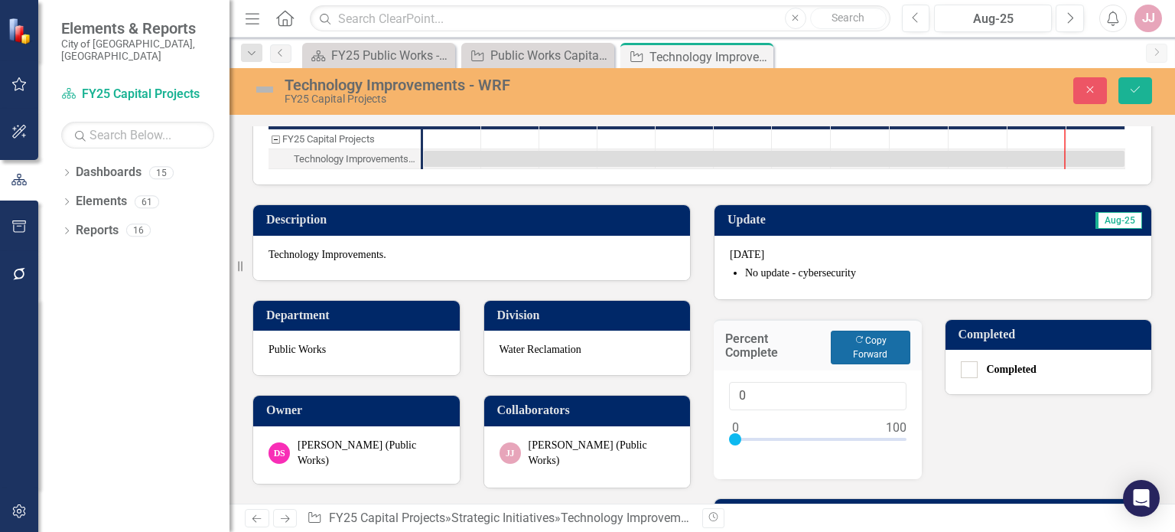
click at [875, 344] on button "Copy Forward Copy Forward" at bounding box center [870, 348] width 79 height 34
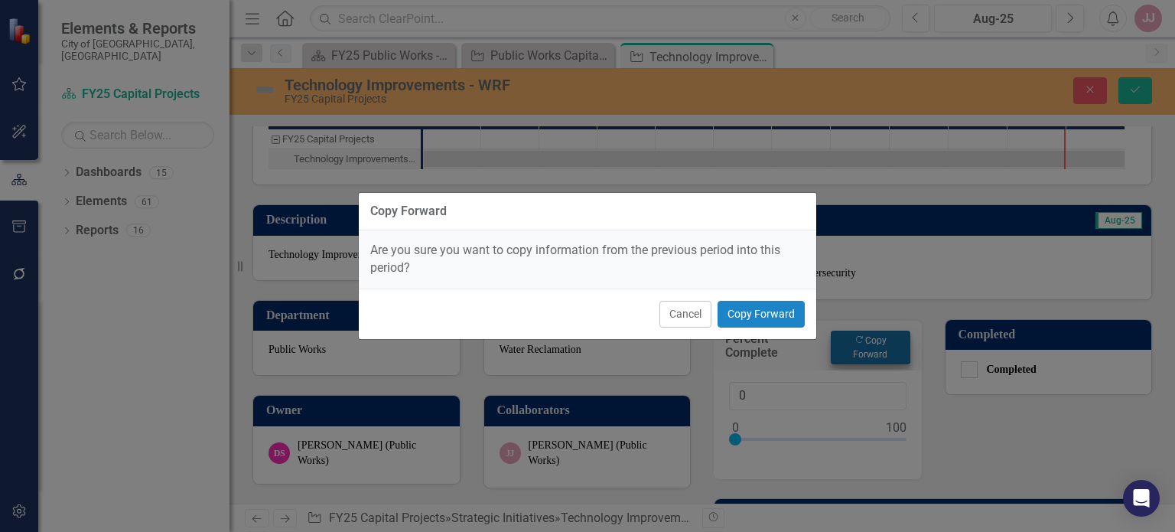
click at [875, 344] on div "Copy Forward Are you sure you want to copy information from the previous period…" at bounding box center [587, 266] width 1175 height 532
click at [784, 307] on button "Copy Forward" at bounding box center [761, 314] width 87 height 27
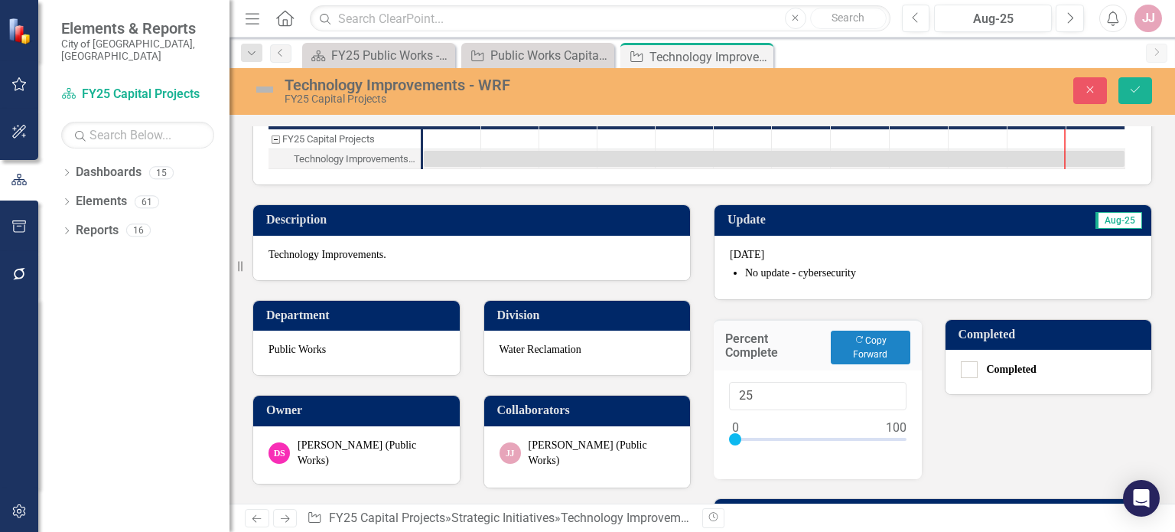
click at [790, 440] on div at bounding box center [818, 442] width 178 height 19
click at [803, 438] on div at bounding box center [818, 442] width 178 height 19
type input "45"
click at [803, 438] on div at bounding box center [808, 439] width 12 height 12
click at [1143, 90] on button "Save" at bounding box center [1136, 90] width 34 height 27
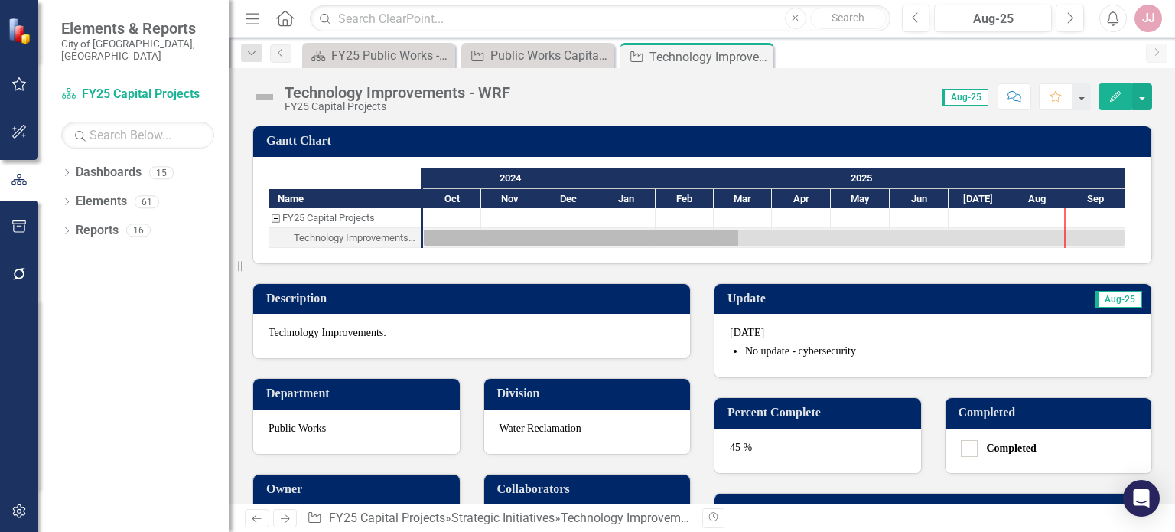
click at [774, 452] on div "45 %" at bounding box center [818, 450] width 207 height 44
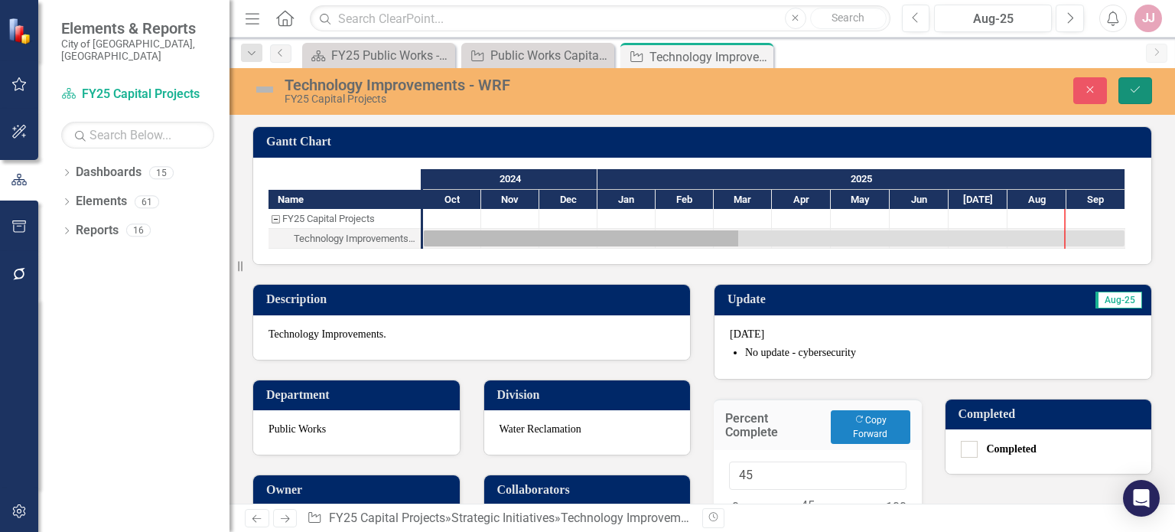
click at [1131, 86] on icon "Save" at bounding box center [1136, 89] width 14 height 11
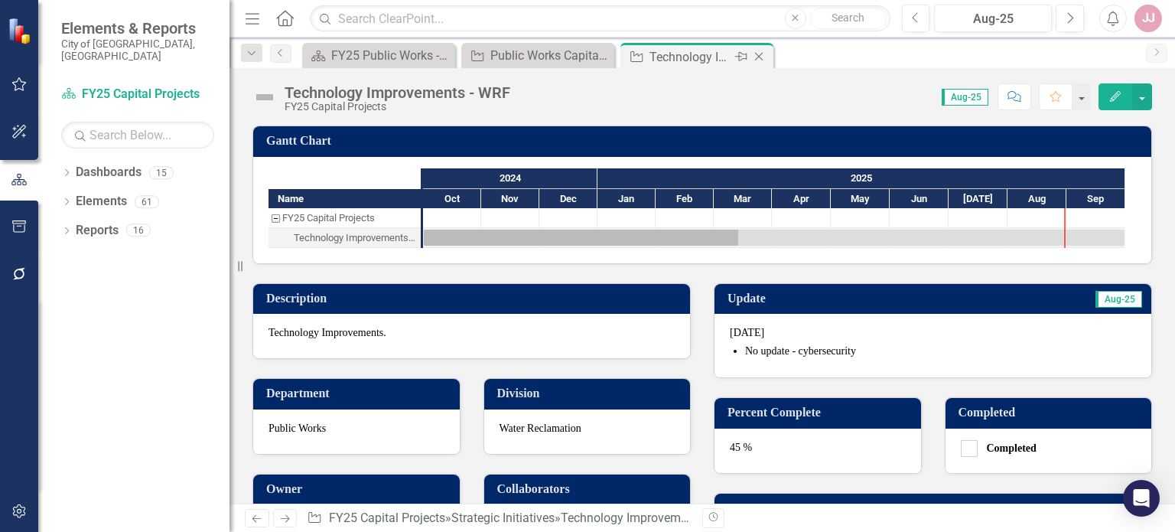
click at [759, 54] on icon "Close" at bounding box center [758, 56] width 15 height 12
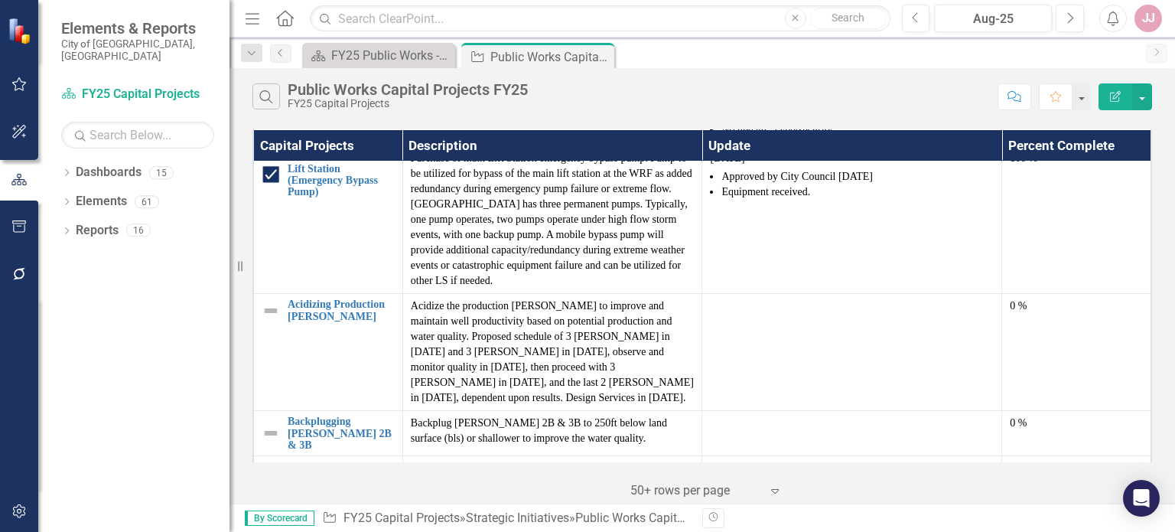
scroll to position [1439, 0]
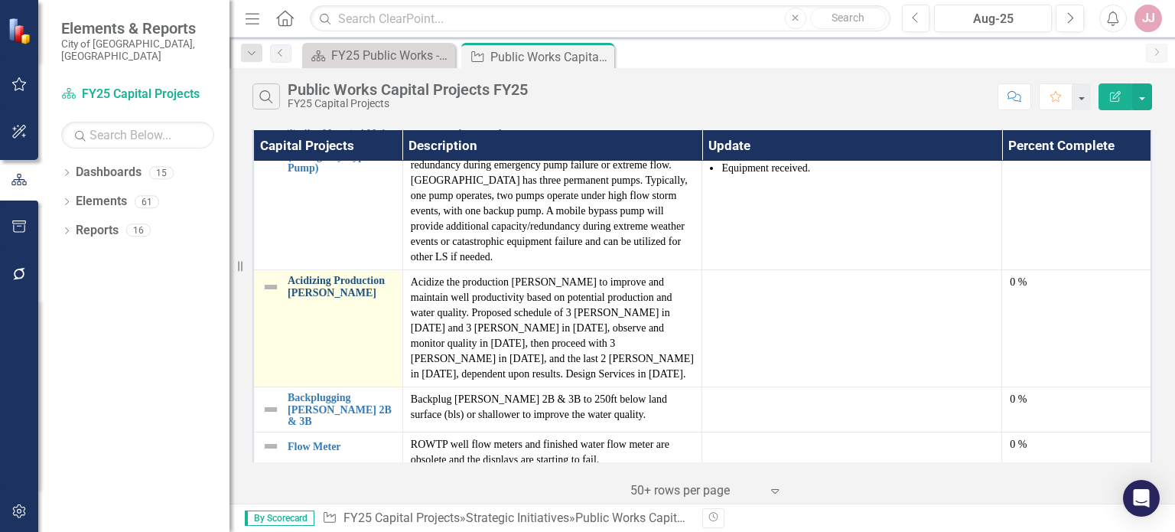
click at [306, 284] on link "Acidizing Production [PERSON_NAME]" at bounding box center [341, 287] width 107 height 24
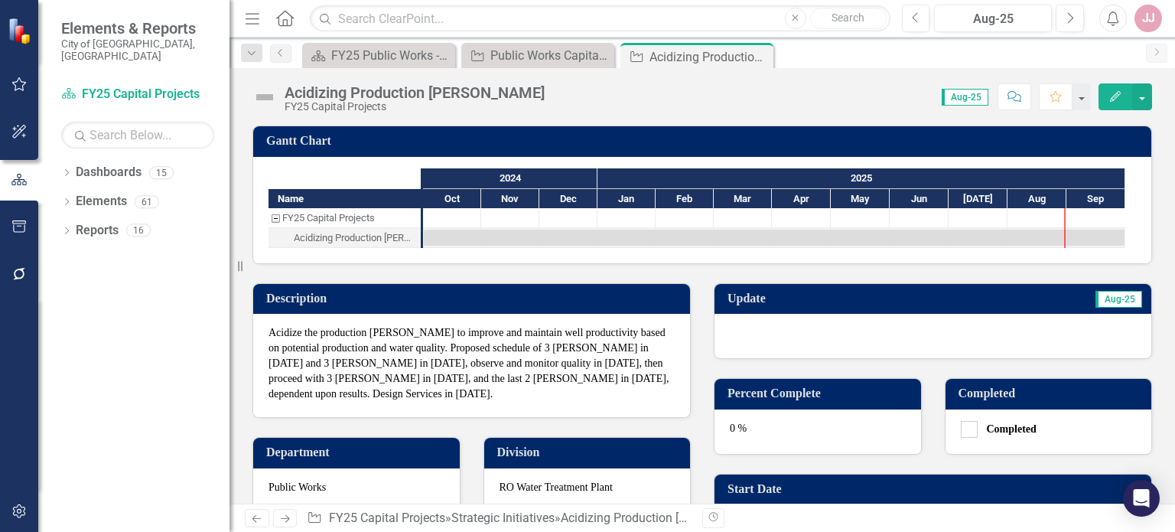
click at [955, 339] on div at bounding box center [933, 336] width 437 height 44
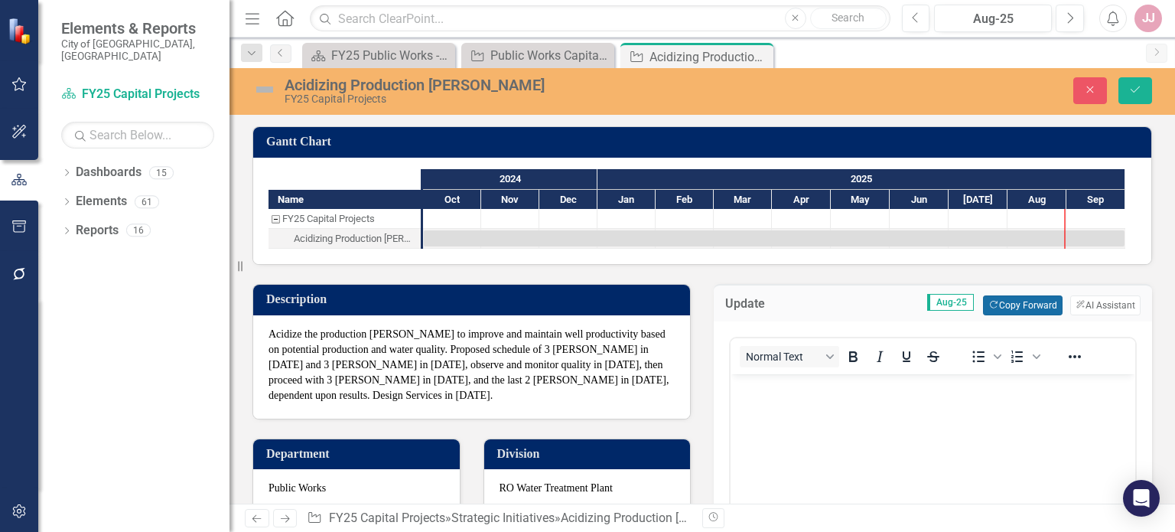
click at [1019, 302] on button "Copy Forward Copy Forward" at bounding box center [1022, 305] width 79 height 20
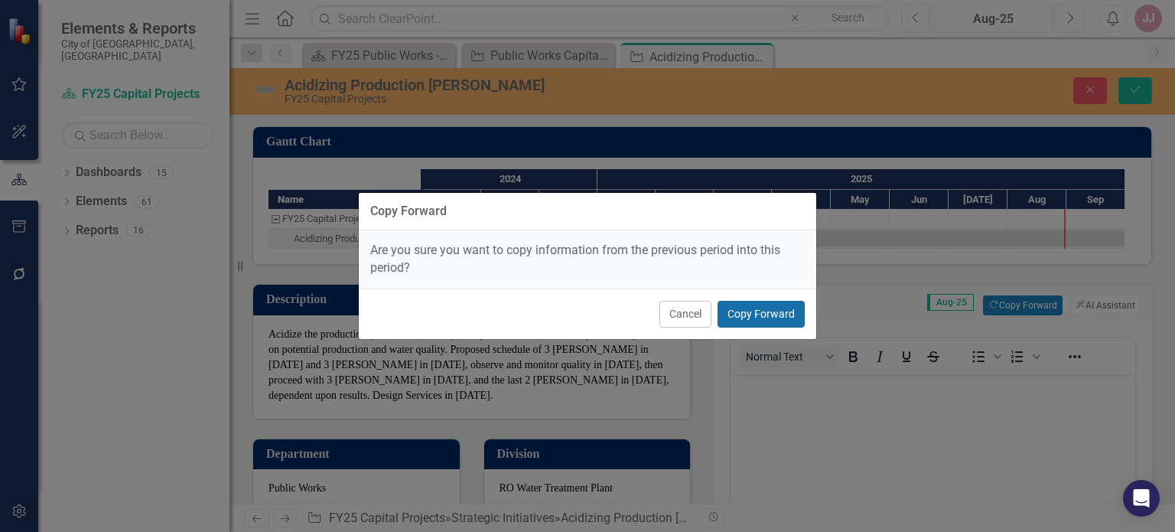
click at [733, 309] on button "Copy Forward" at bounding box center [761, 314] width 87 height 27
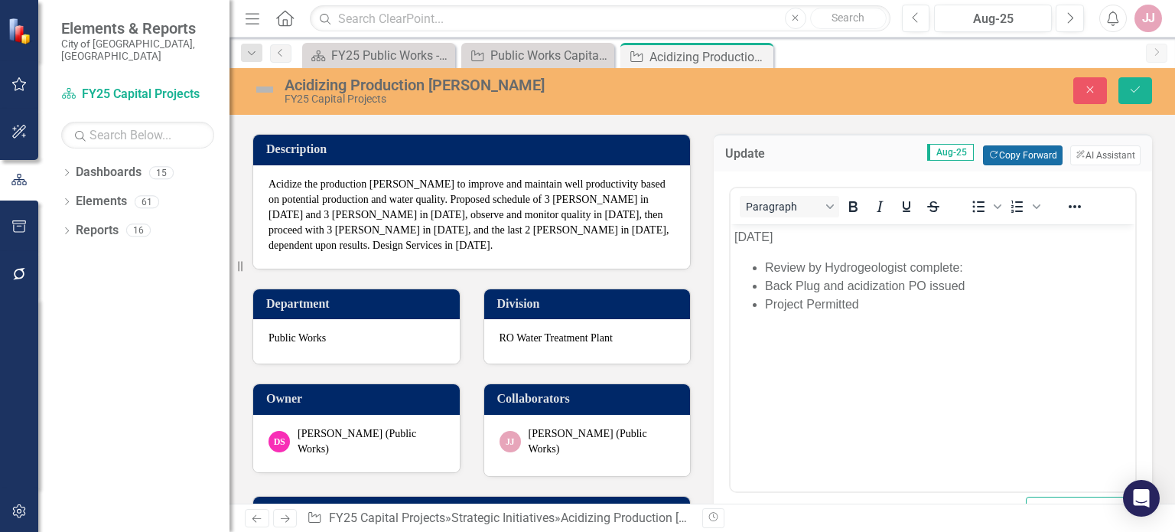
scroll to position [171, 0]
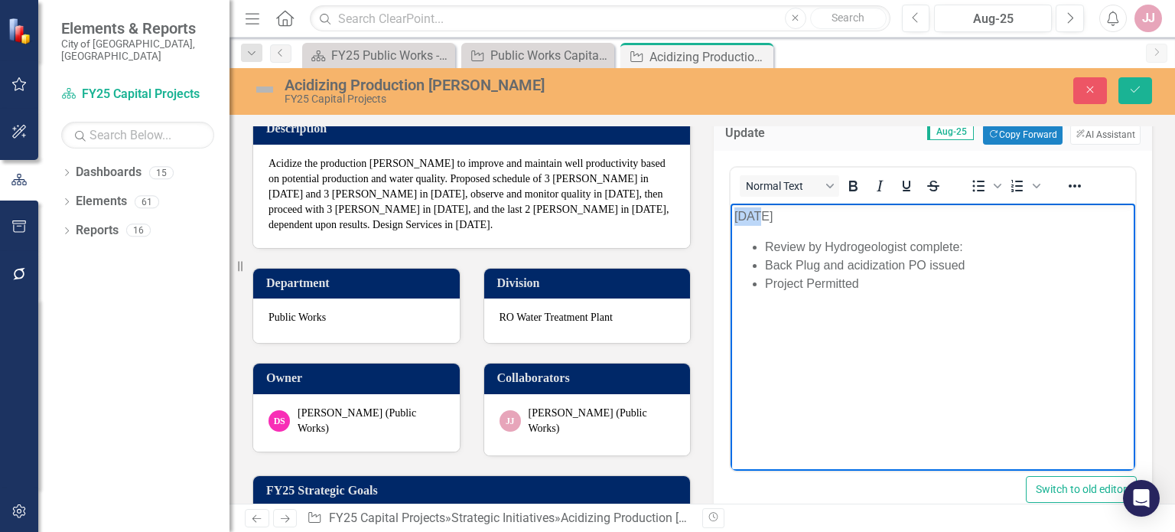
drag, startPoint x: 755, startPoint y: 219, endPoint x: 726, endPoint y: 221, distance: 29.2
click at [731, 221] on html "[DATE] Review by Hydrogeologist complete: Back Plug and acidization PO issued P…" at bounding box center [933, 319] width 405 height 230
click at [872, 285] on li "Project Permitted" at bounding box center [948, 284] width 367 height 18
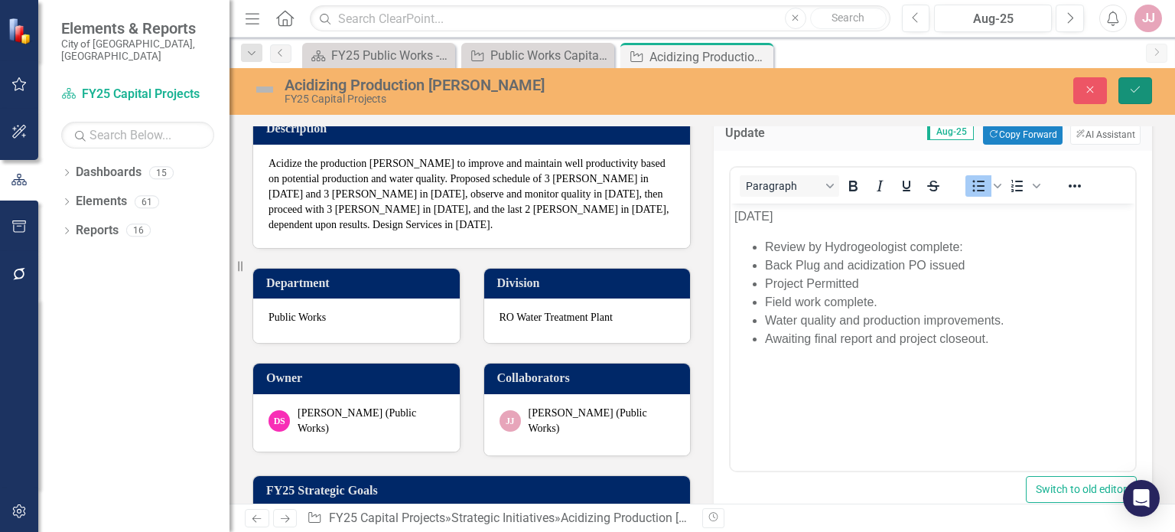
click at [1126, 92] on button "Save" at bounding box center [1136, 90] width 34 height 27
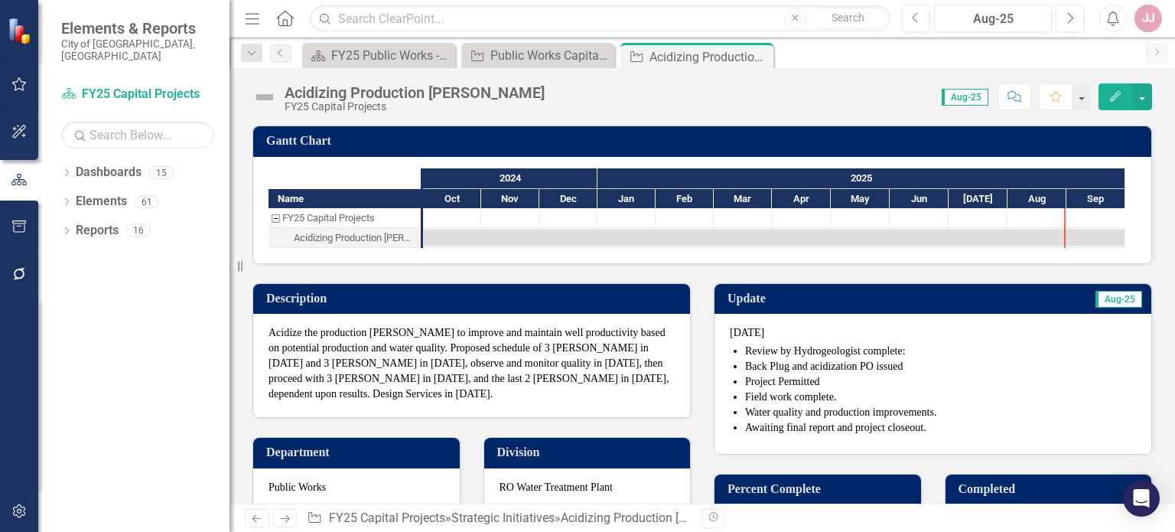
click at [811, 352] on li "Review by Hydrogeologist complete:" at bounding box center [940, 351] width 391 height 15
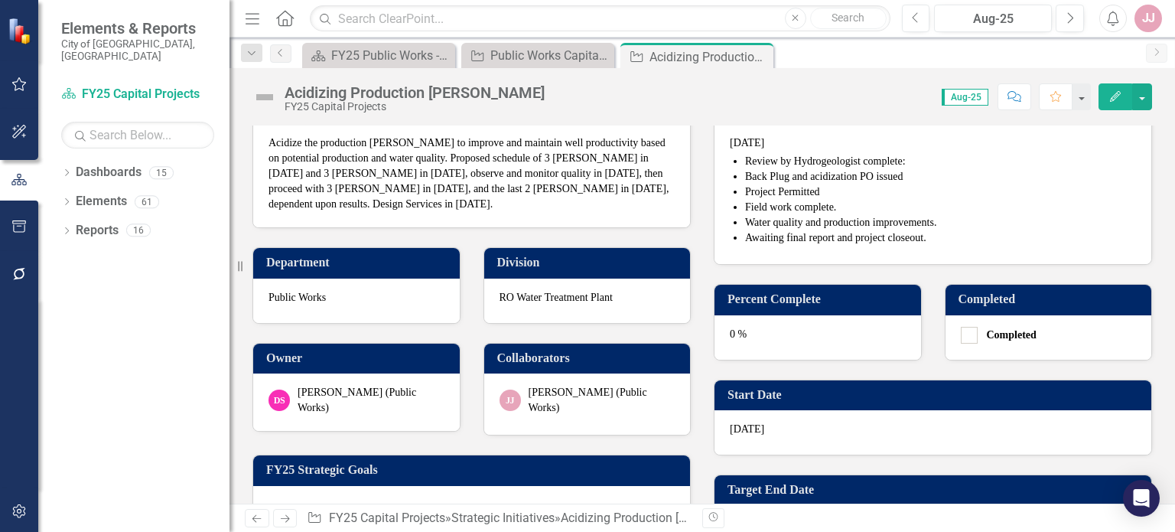
scroll to position [197, 0]
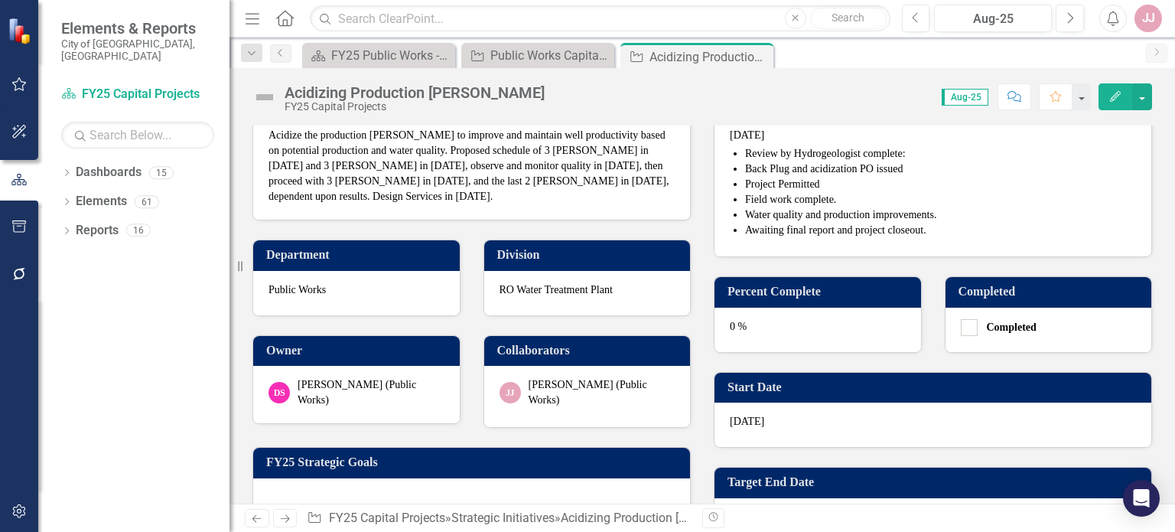
click at [771, 327] on div "0 %" at bounding box center [818, 330] width 207 height 44
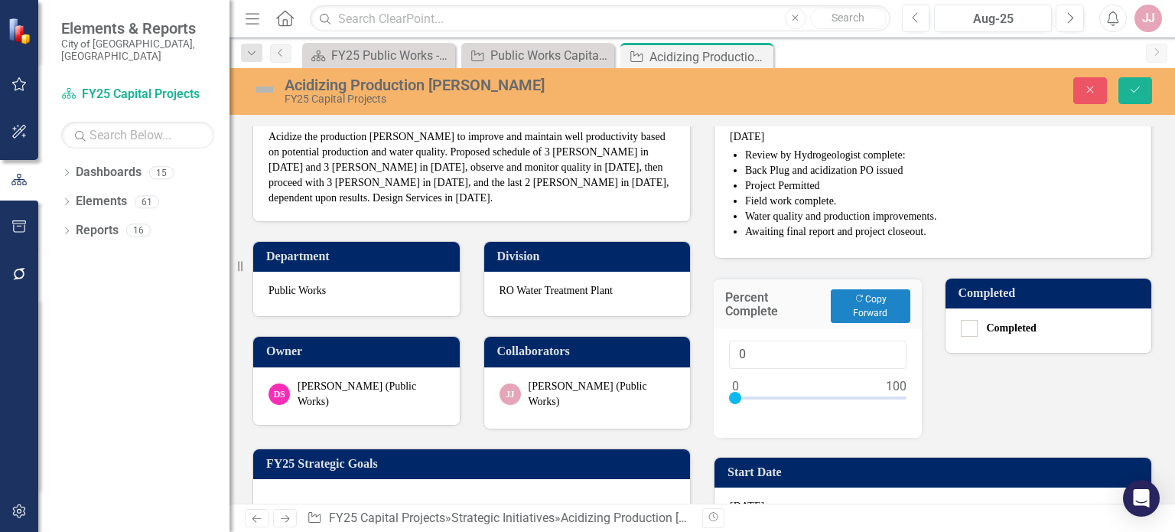
click at [771, 329] on div "0" at bounding box center [818, 383] width 208 height 109
click at [858, 299] on button "Copy Forward Copy Forward" at bounding box center [870, 306] width 79 height 34
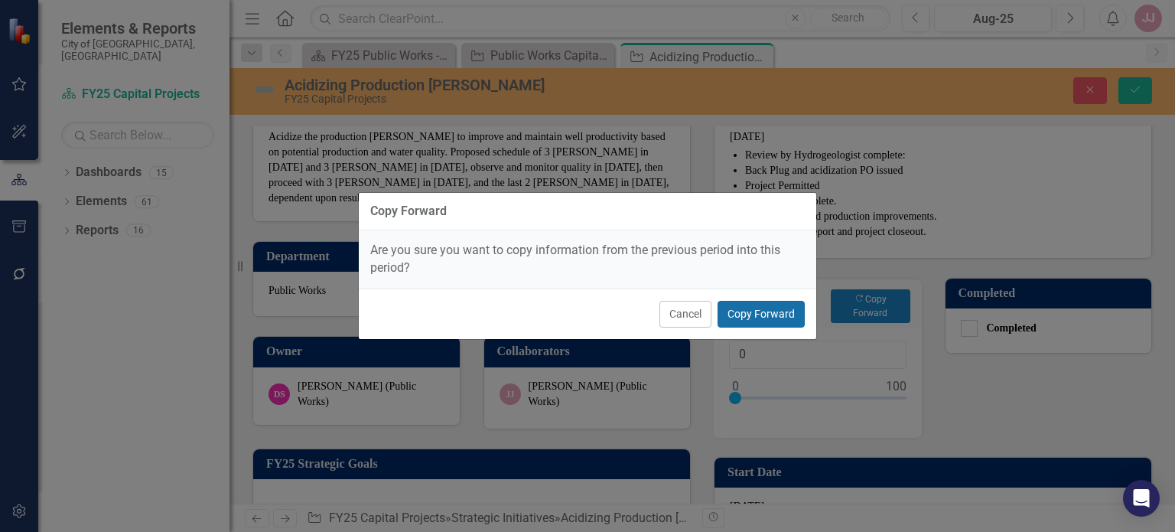
click at [776, 305] on button "Copy Forward" at bounding box center [761, 314] width 87 height 27
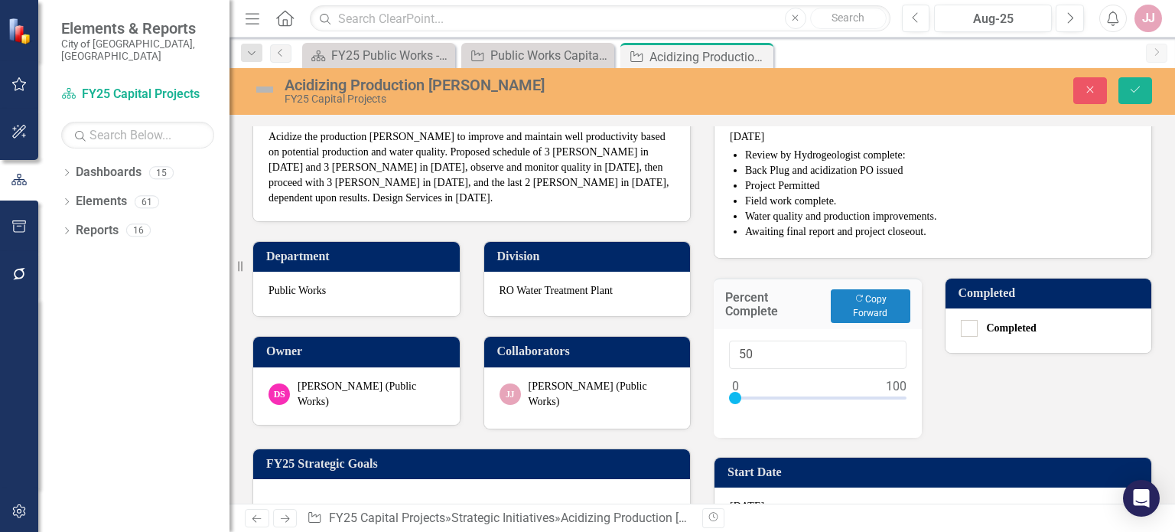
click at [844, 394] on div at bounding box center [818, 401] width 178 height 19
click at [861, 396] on div at bounding box center [818, 401] width 178 height 19
click at [872, 397] on div at bounding box center [818, 401] width 178 height 19
drag, startPoint x: 872, startPoint y: 396, endPoint x: 878, endPoint y: 403, distance: 8.7
click at [878, 403] on div at bounding box center [818, 401] width 178 height 19
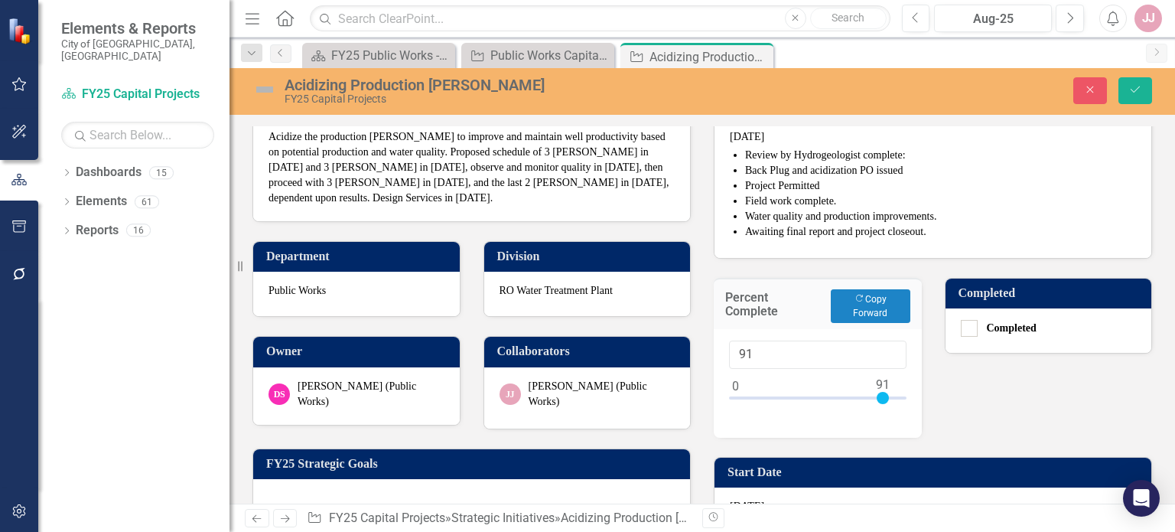
click at [870, 396] on div at bounding box center [818, 401] width 178 height 19
drag, startPoint x: 754, startPoint y: 348, endPoint x: 735, endPoint y: 349, distance: 19.9
click at [735, 349] on input "86" at bounding box center [818, 354] width 178 height 28
click at [881, 348] on input "87" at bounding box center [818, 354] width 178 height 28
click at [881, 348] on input "88" at bounding box center [818, 354] width 178 height 28
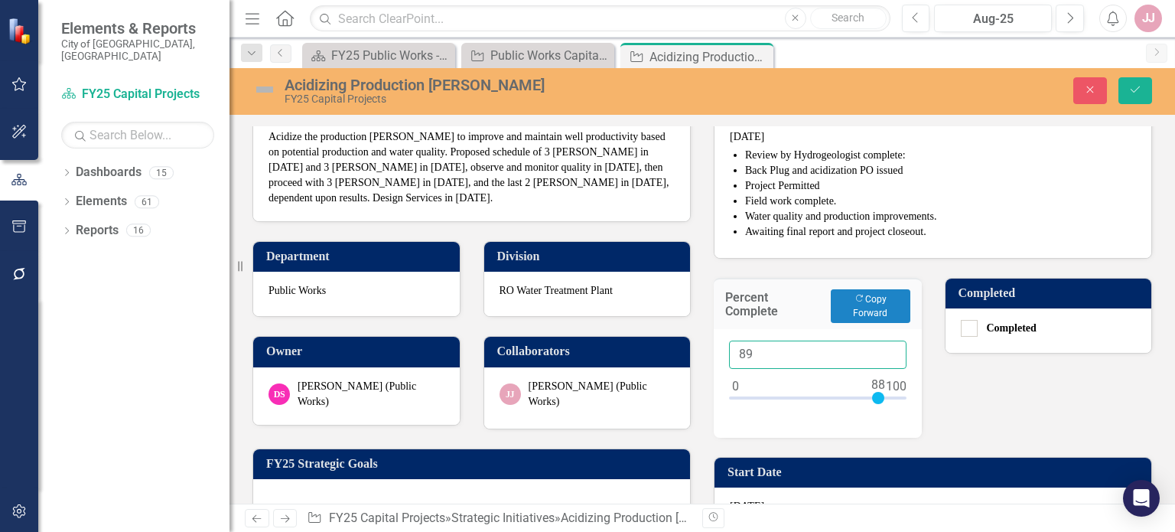
click at [881, 348] on input "89" at bounding box center [818, 354] width 178 height 28
type input "90"
click at [881, 348] on input "90" at bounding box center [818, 354] width 178 height 28
click at [1143, 89] on button "Save" at bounding box center [1136, 90] width 34 height 27
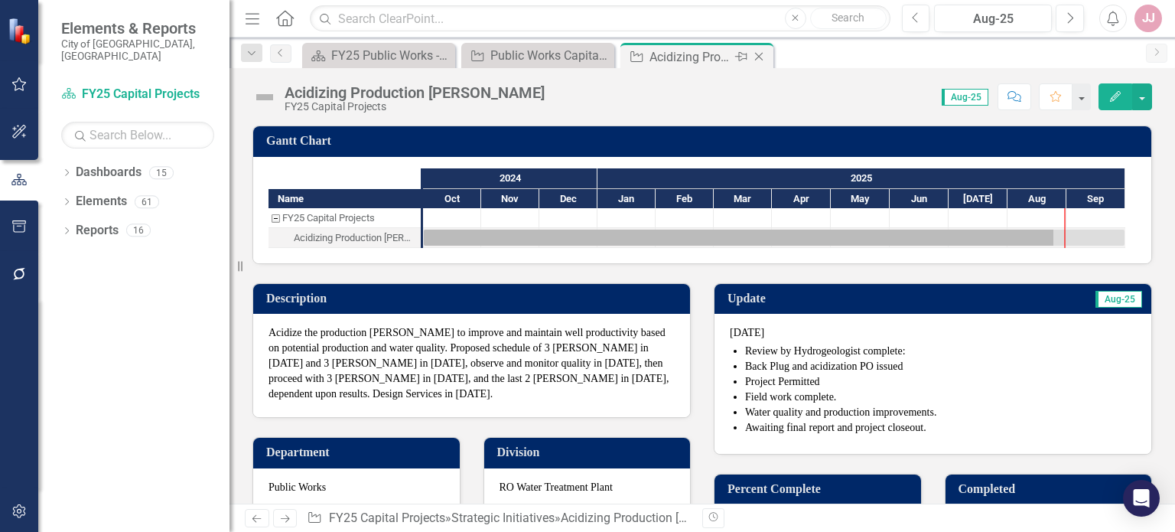
click at [759, 57] on icon "Close" at bounding box center [758, 56] width 15 height 12
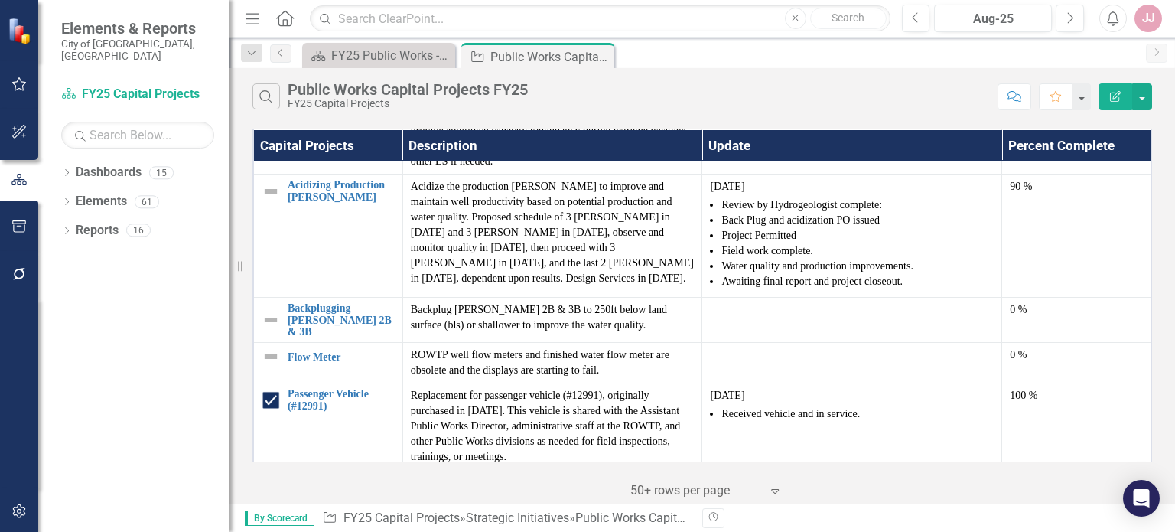
scroll to position [1553, 0]
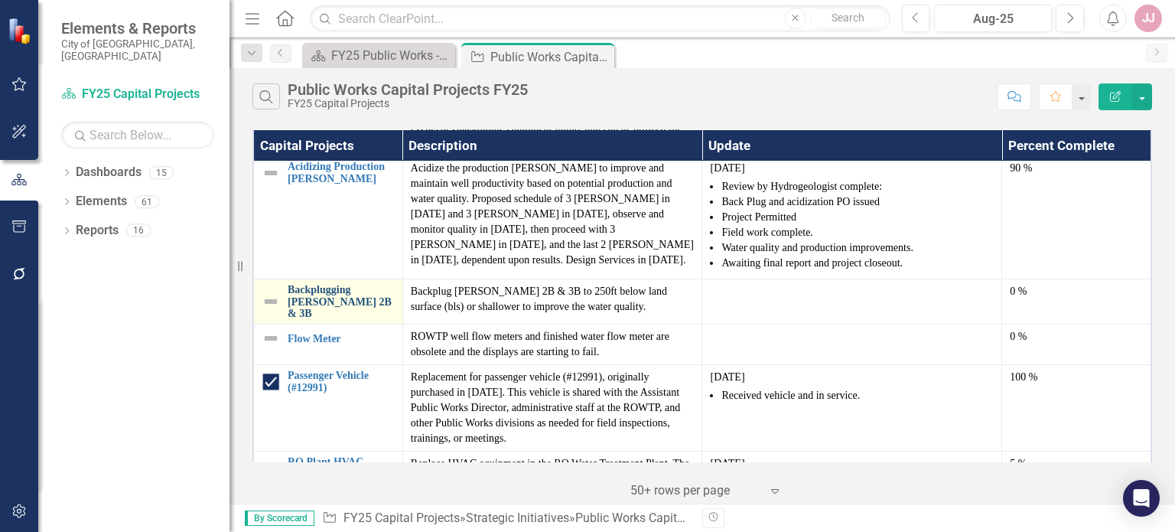
click at [312, 286] on link "Backplugging [PERSON_NAME] 2B & 3B" at bounding box center [341, 301] width 107 height 35
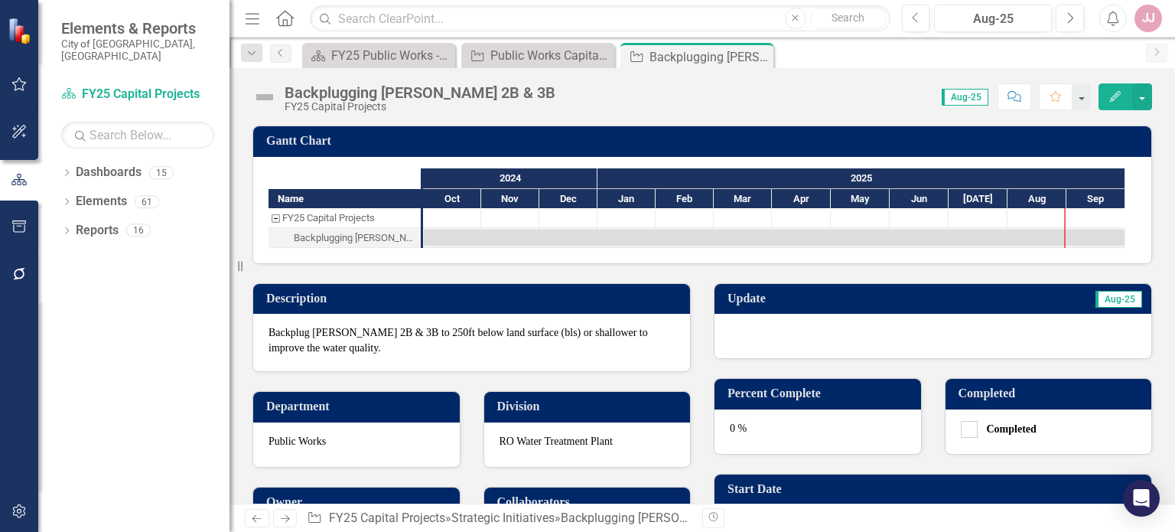
click at [771, 339] on div at bounding box center [933, 336] width 437 height 44
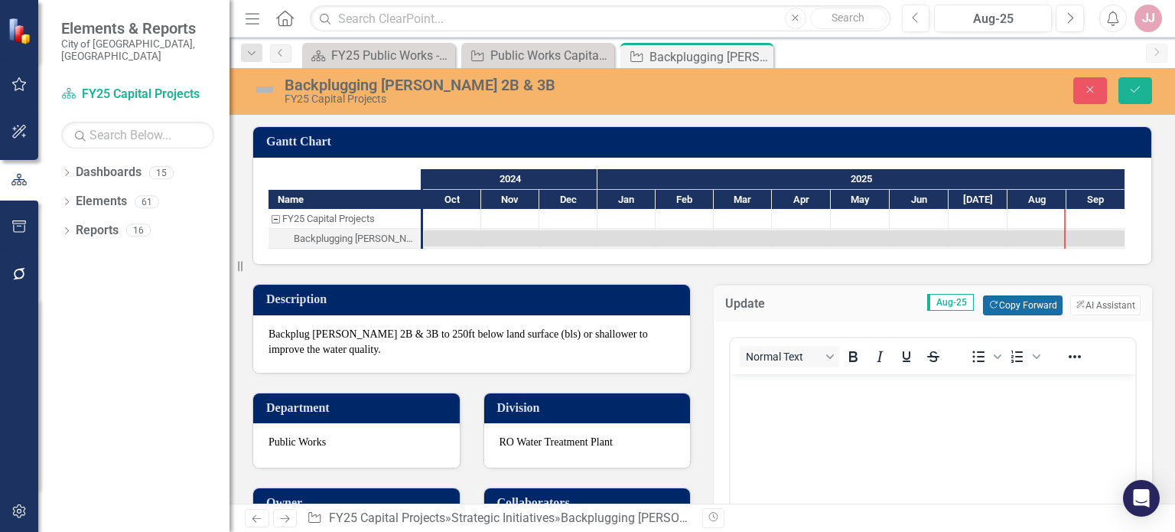
click at [1008, 301] on button "Copy Forward Copy Forward" at bounding box center [1022, 305] width 79 height 20
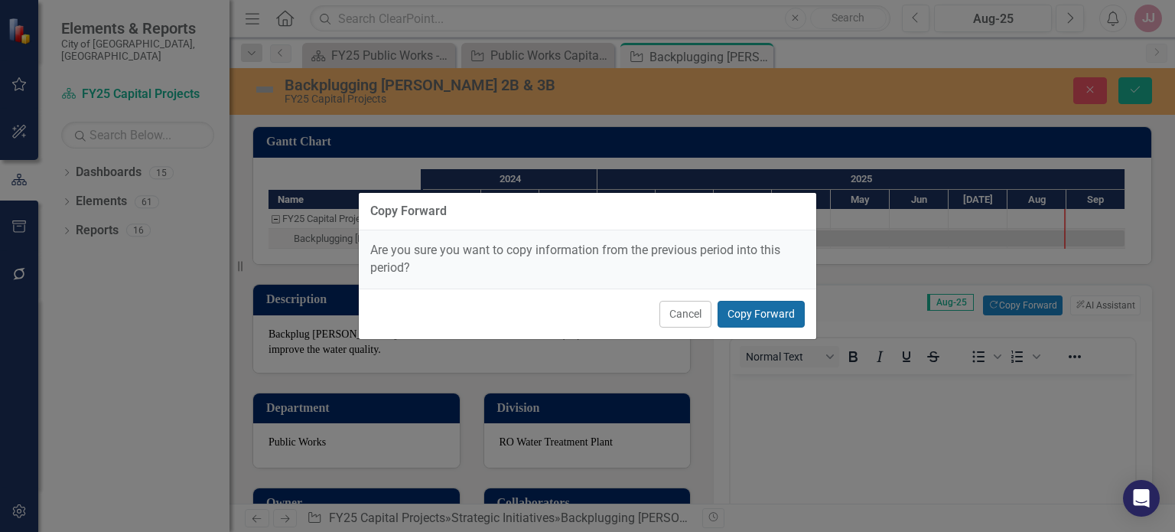
click at [741, 314] on button "Copy Forward" at bounding box center [761, 314] width 87 height 27
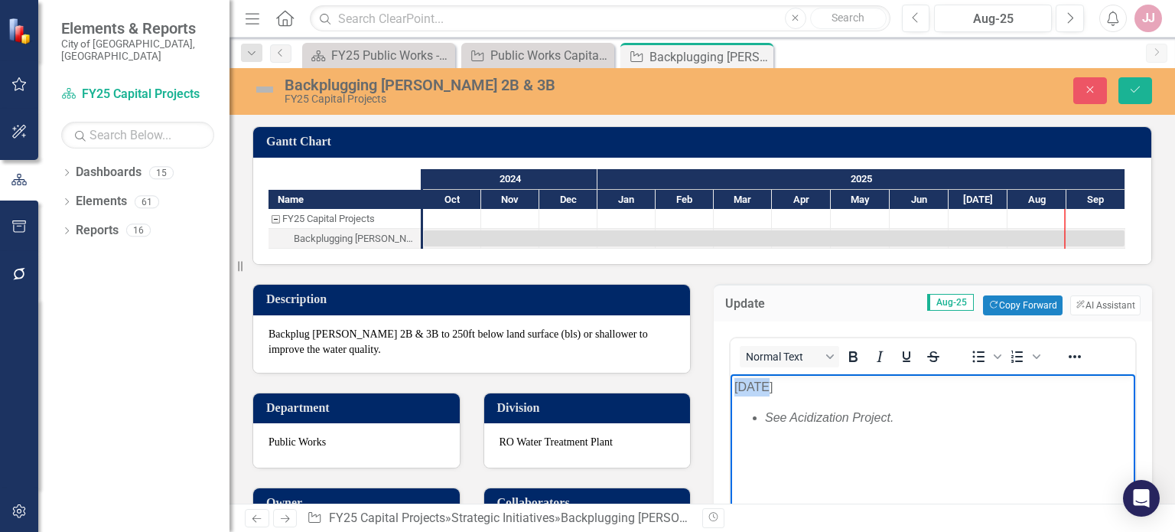
drag, startPoint x: 757, startPoint y: 388, endPoint x: 722, endPoint y: 388, distance: 35.2
click at [731, 388] on html "[DATE] See Acidization Project." at bounding box center [933, 489] width 405 height 230
click at [1133, 94] on icon "Save" at bounding box center [1136, 89] width 14 height 11
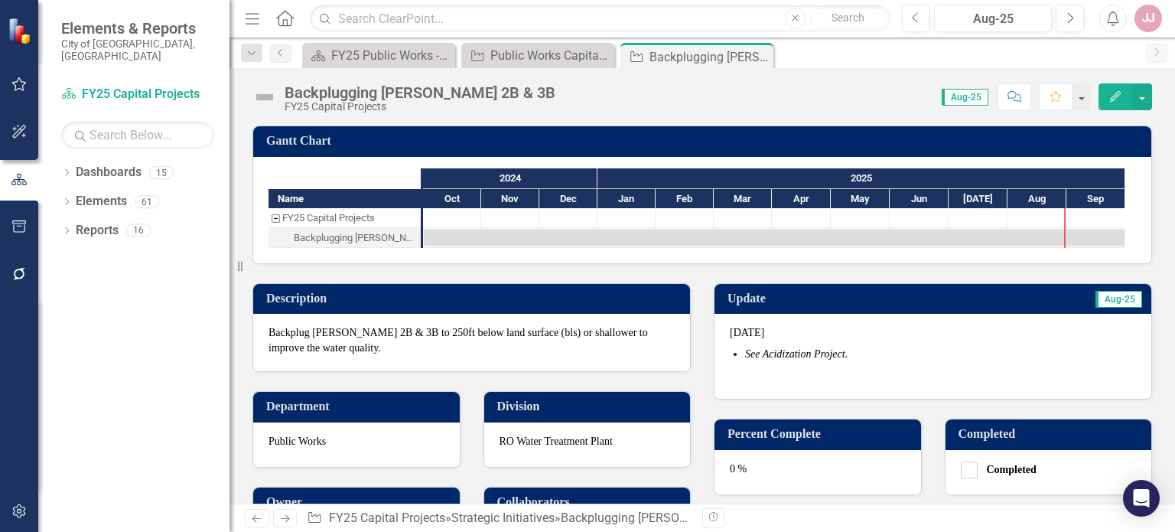
click at [841, 477] on div "0 %" at bounding box center [818, 472] width 207 height 44
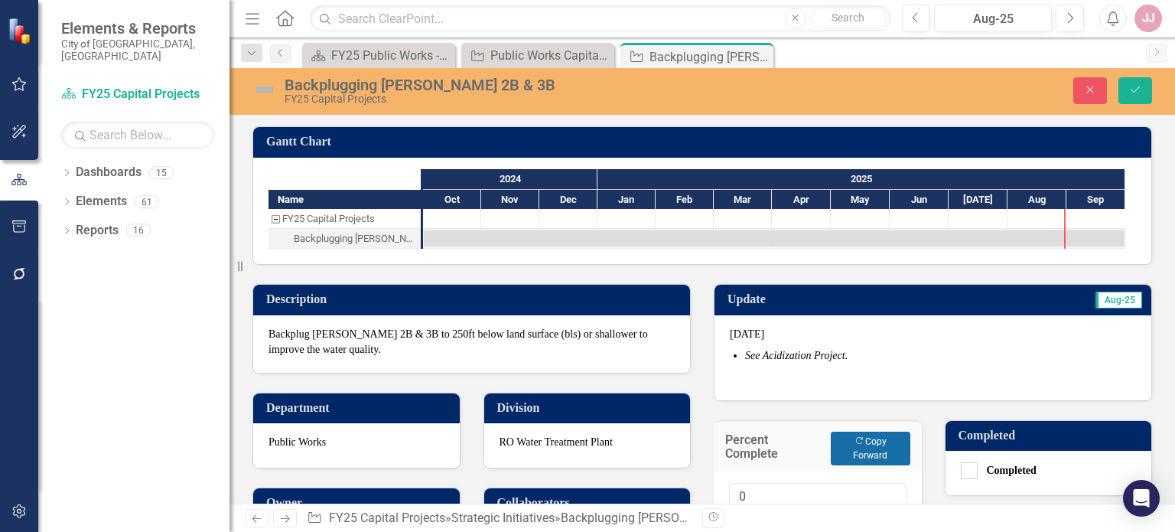
click at [851, 458] on button "Copy Forward Copy Forward" at bounding box center [870, 449] width 79 height 34
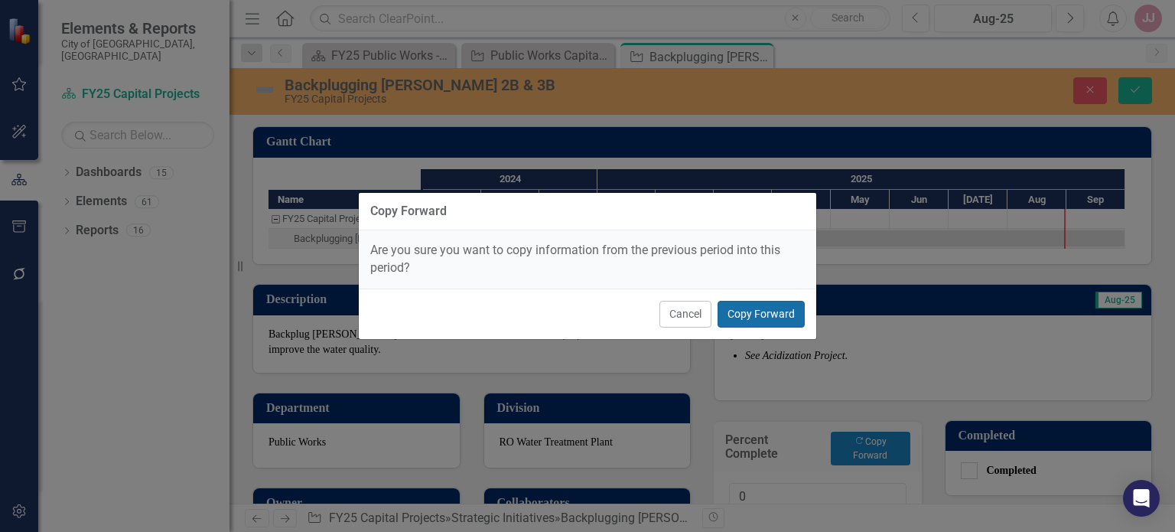
click at [776, 308] on button "Copy Forward" at bounding box center [761, 314] width 87 height 27
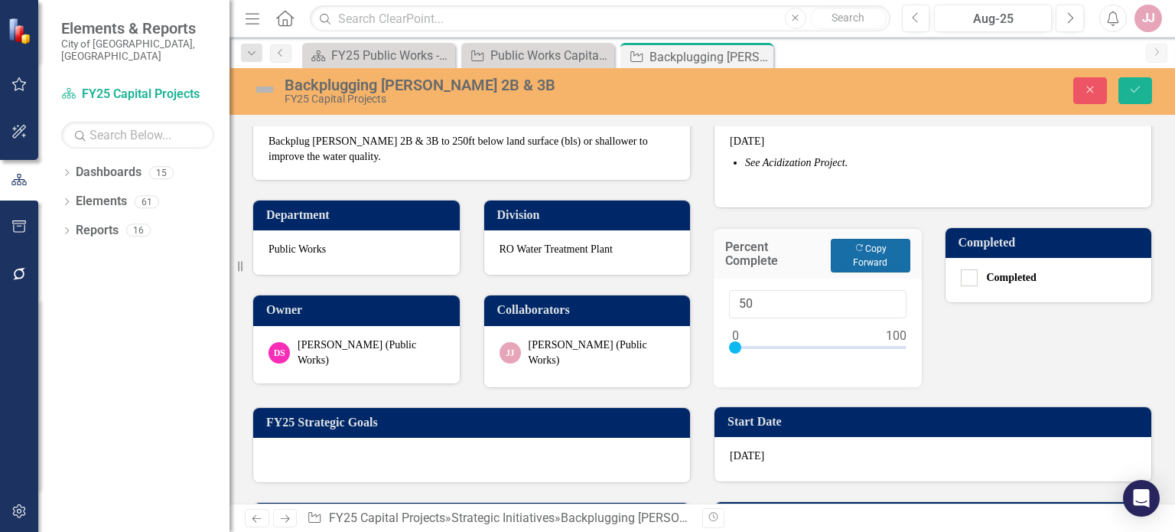
scroll to position [196, 0]
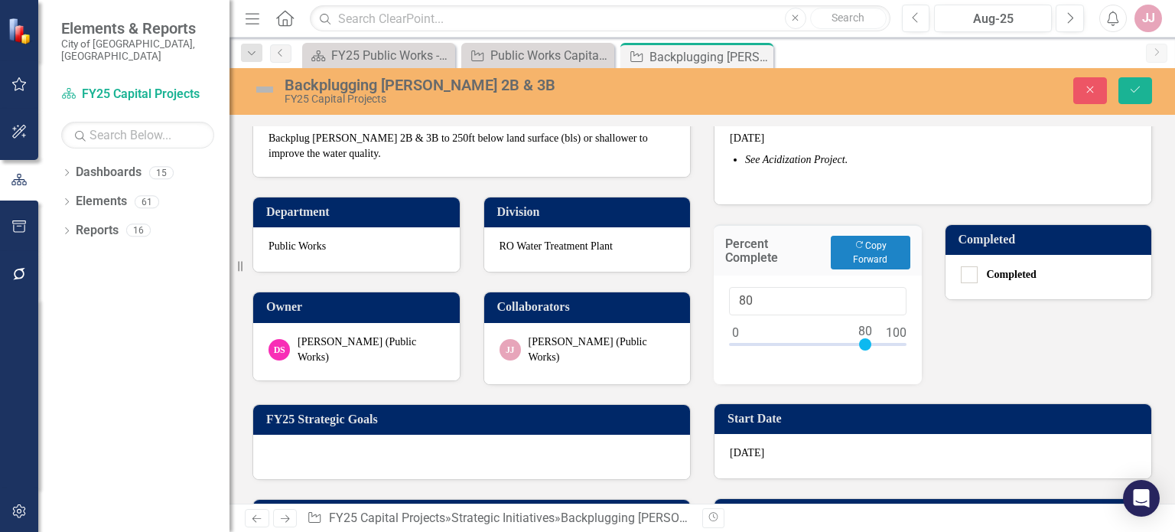
drag, startPoint x: 728, startPoint y: 342, endPoint x: 858, endPoint y: 367, distance: 132.4
click at [858, 367] on div "80" at bounding box center [818, 329] width 208 height 109
click at [885, 298] on input "81" at bounding box center [818, 301] width 178 height 28
click at [885, 298] on input "82" at bounding box center [818, 301] width 178 height 28
click at [885, 298] on input "83" at bounding box center [818, 301] width 178 height 28
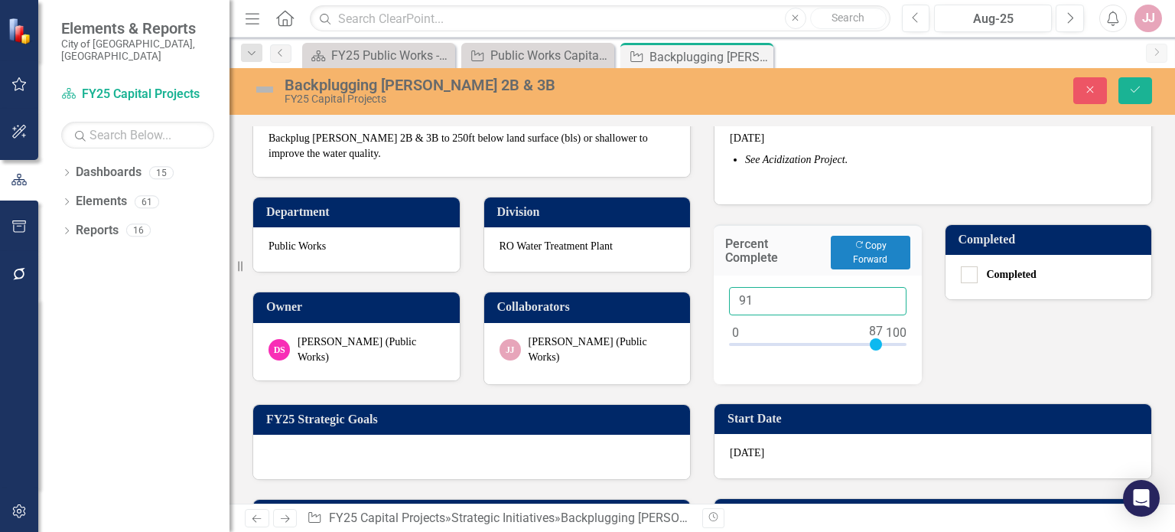
click at [885, 298] on input "91" at bounding box center [818, 301] width 178 height 28
type input "90"
click at [883, 305] on input "90" at bounding box center [818, 301] width 178 height 28
click at [1139, 93] on icon "Save" at bounding box center [1136, 89] width 14 height 11
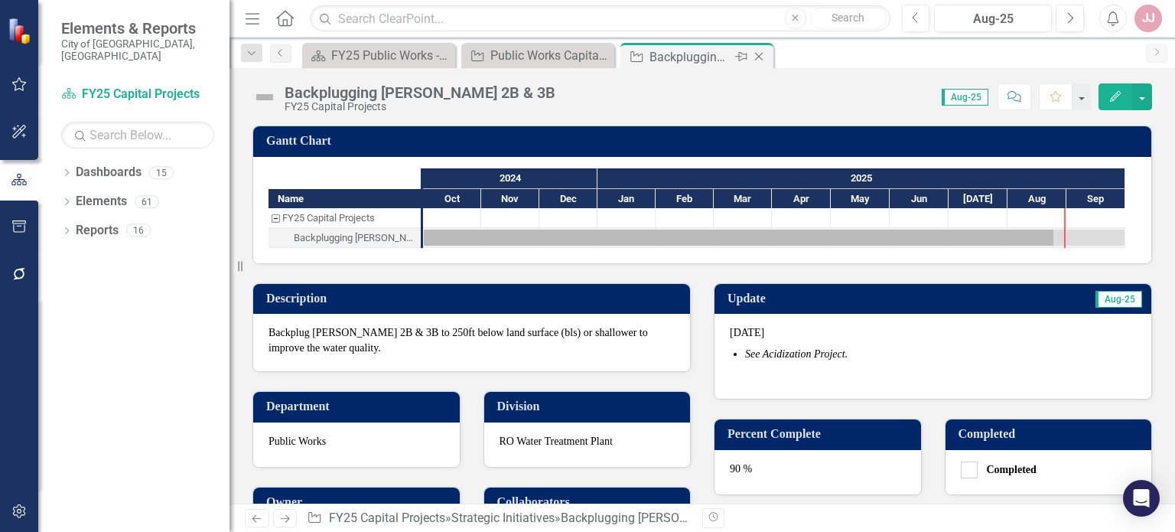
click at [763, 57] on icon "Close" at bounding box center [758, 56] width 15 height 12
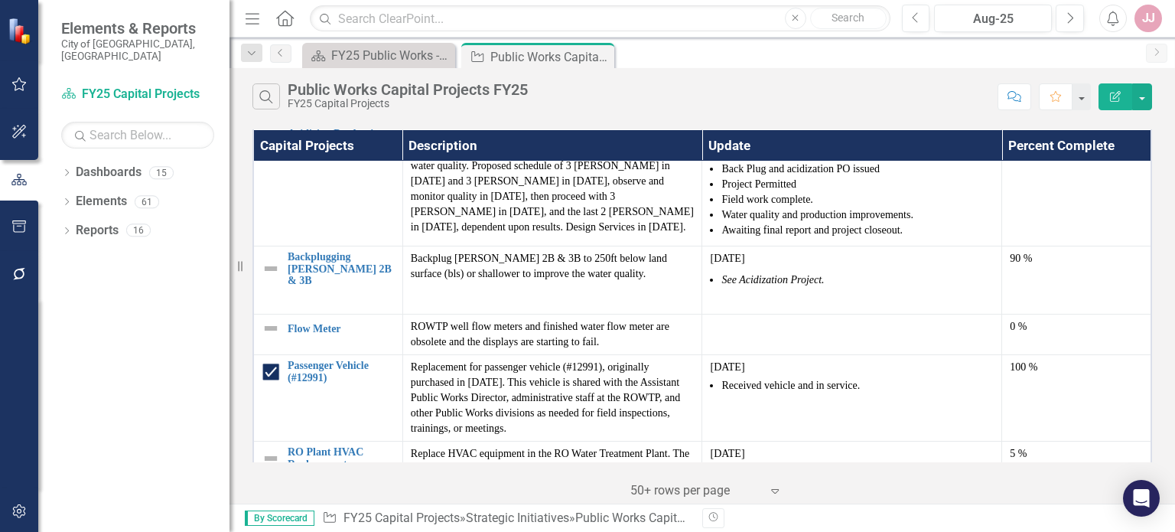
scroll to position [1592, 0]
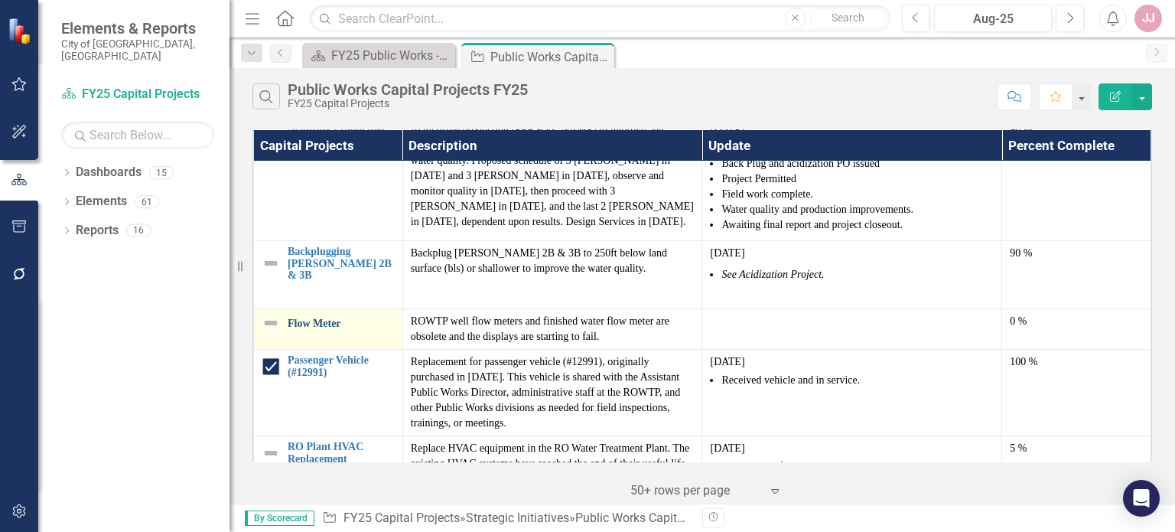
click at [313, 318] on link "Flow Meter" at bounding box center [341, 323] width 107 height 11
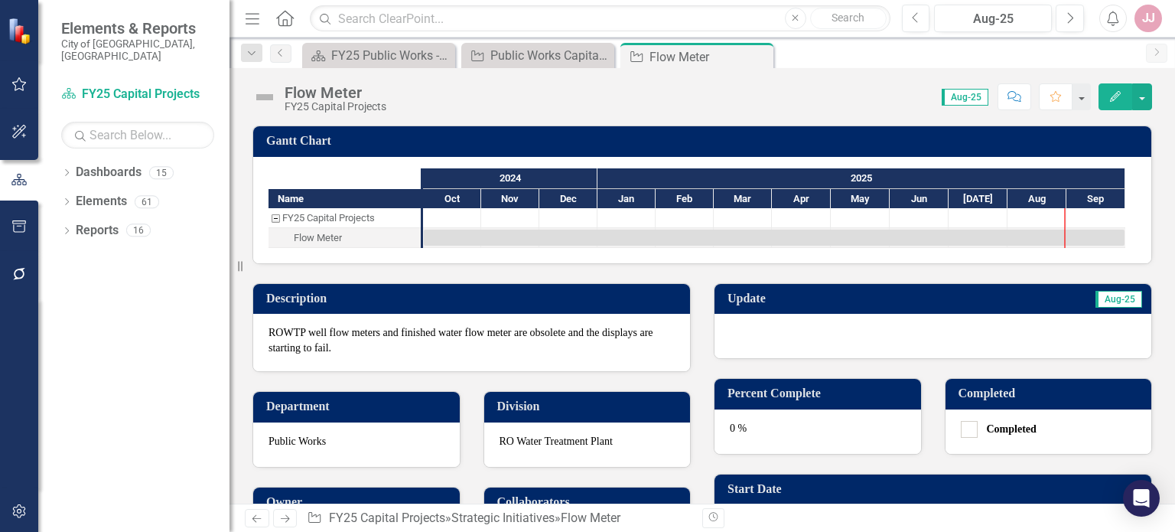
click at [753, 331] on div at bounding box center [933, 336] width 437 height 44
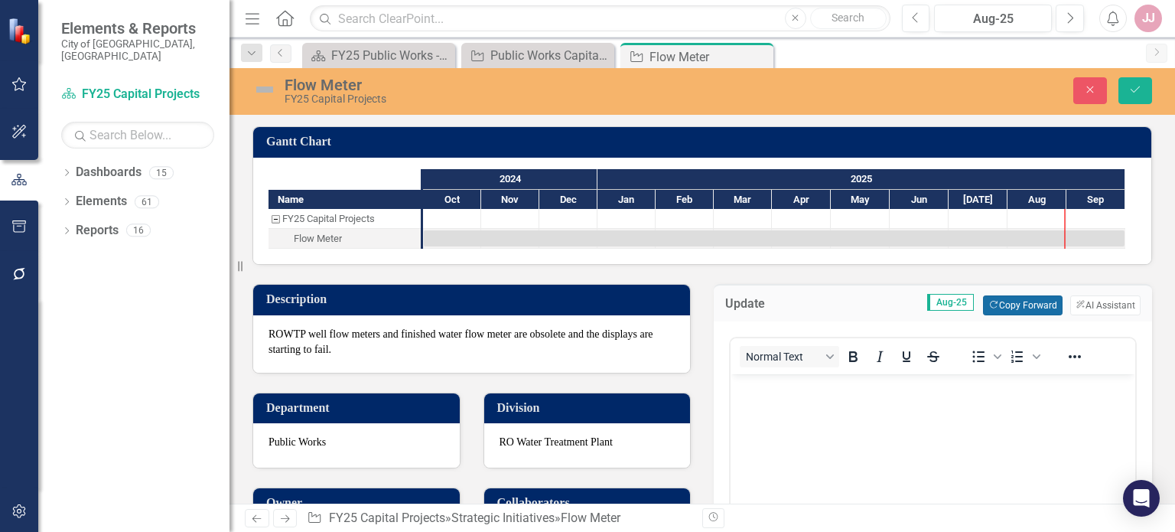
click at [1002, 308] on button "Copy Forward Copy Forward" at bounding box center [1022, 305] width 79 height 20
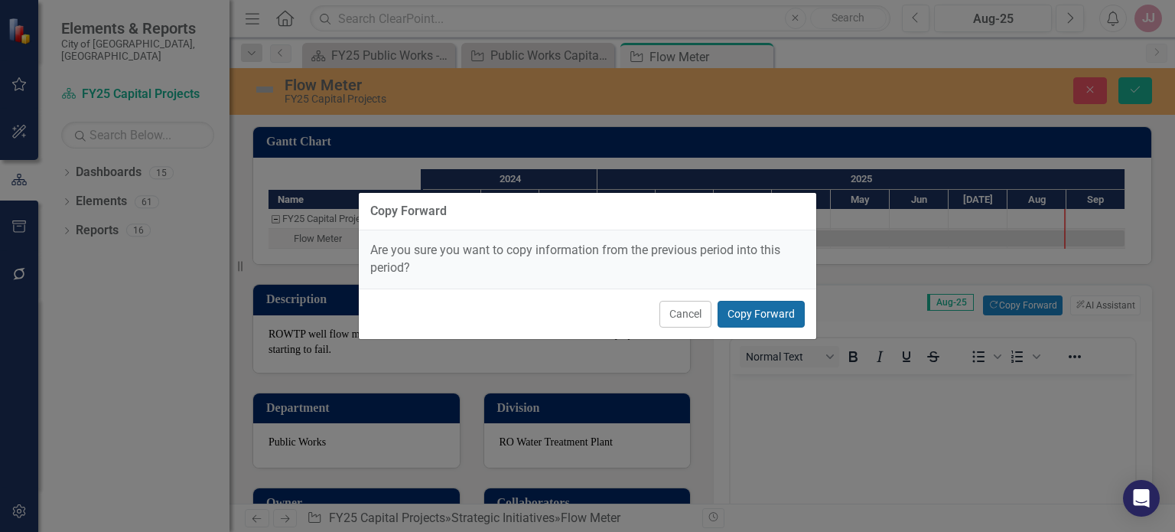
click at [761, 309] on button "Copy Forward" at bounding box center [761, 314] width 87 height 27
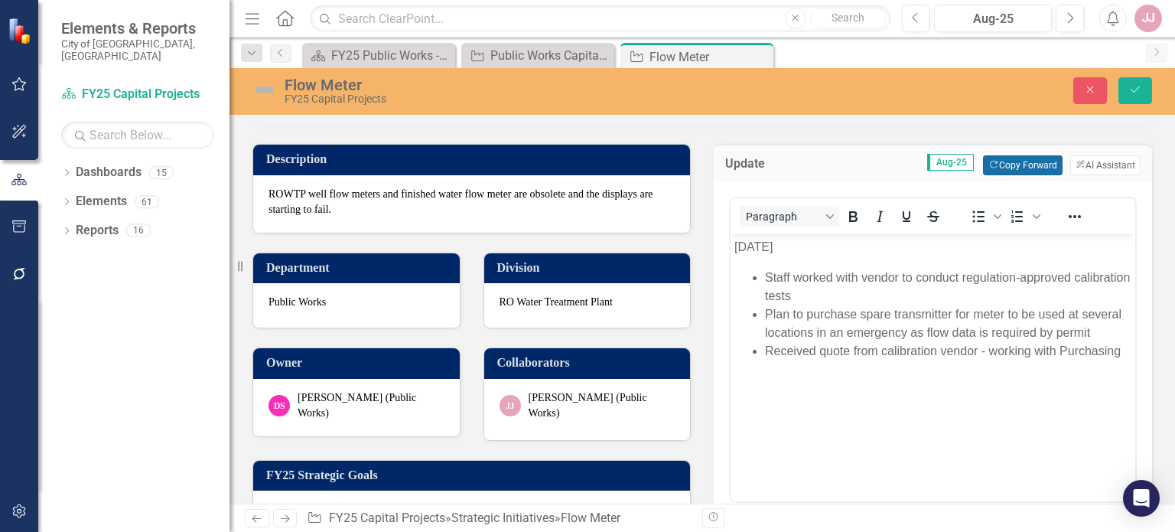
scroll to position [167, 0]
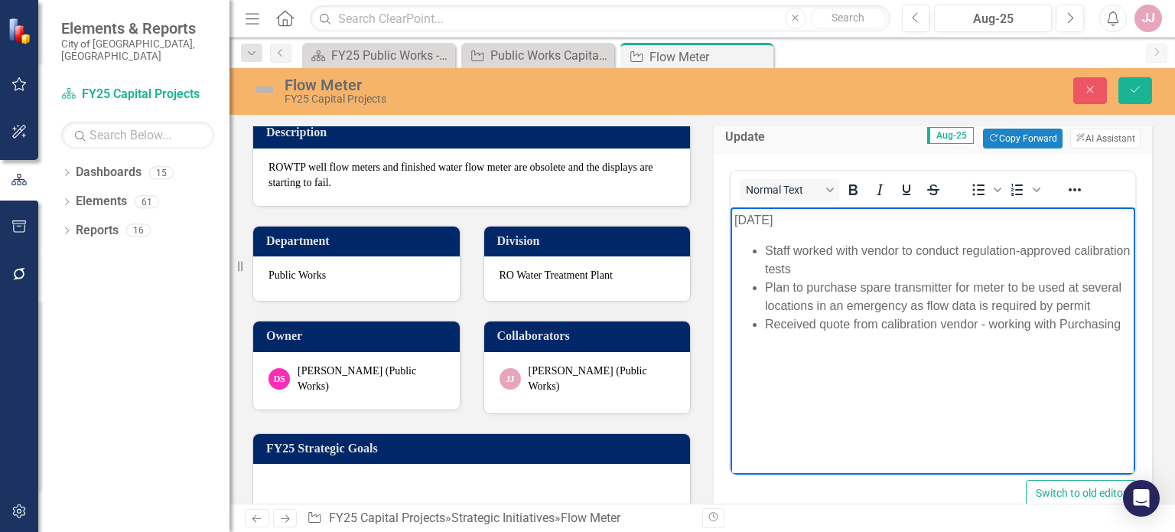
drag, startPoint x: 753, startPoint y: 219, endPoint x: 709, endPoint y: 218, distance: 43.6
click at [731, 218] on html "[DATE] Staff worked with vendor to conduct regulation-approved calibration test…" at bounding box center [933, 322] width 405 height 230
click at [1119, 327] on li "Received quote from calibration vendor - working with Purchasing" at bounding box center [948, 324] width 367 height 18
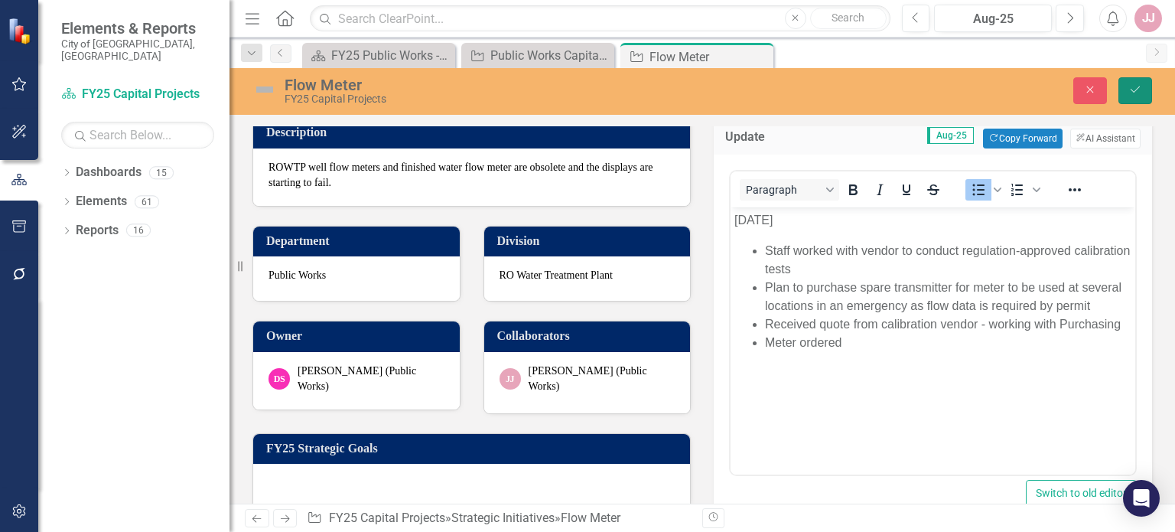
click at [1130, 97] on button "Save" at bounding box center [1136, 90] width 34 height 27
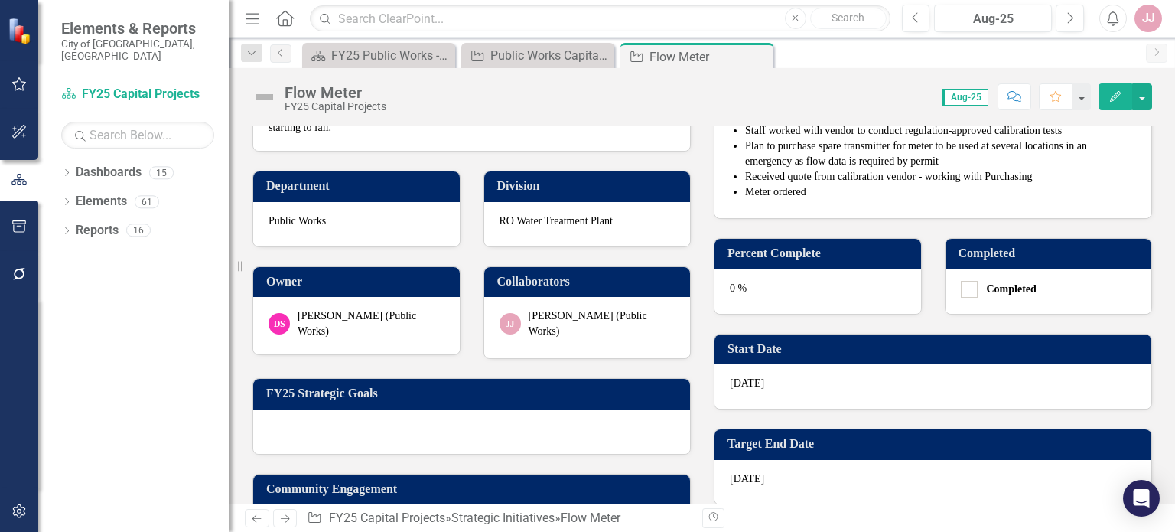
scroll to position [223, 0]
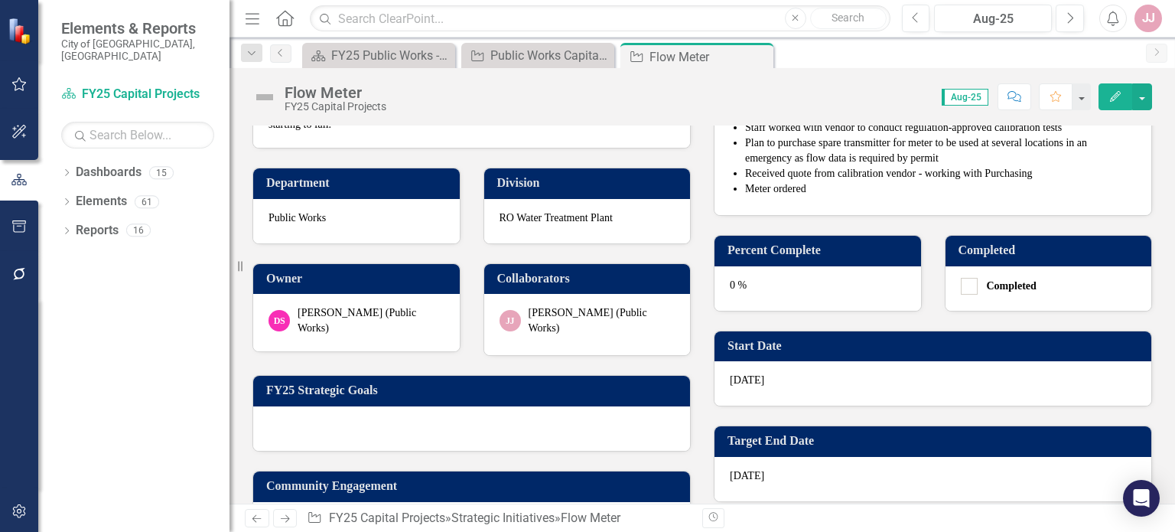
click at [826, 280] on div "0 %" at bounding box center [818, 288] width 207 height 44
click at [826, 266] on div "Percent Complete" at bounding box center [818, 251] width 207 height 31
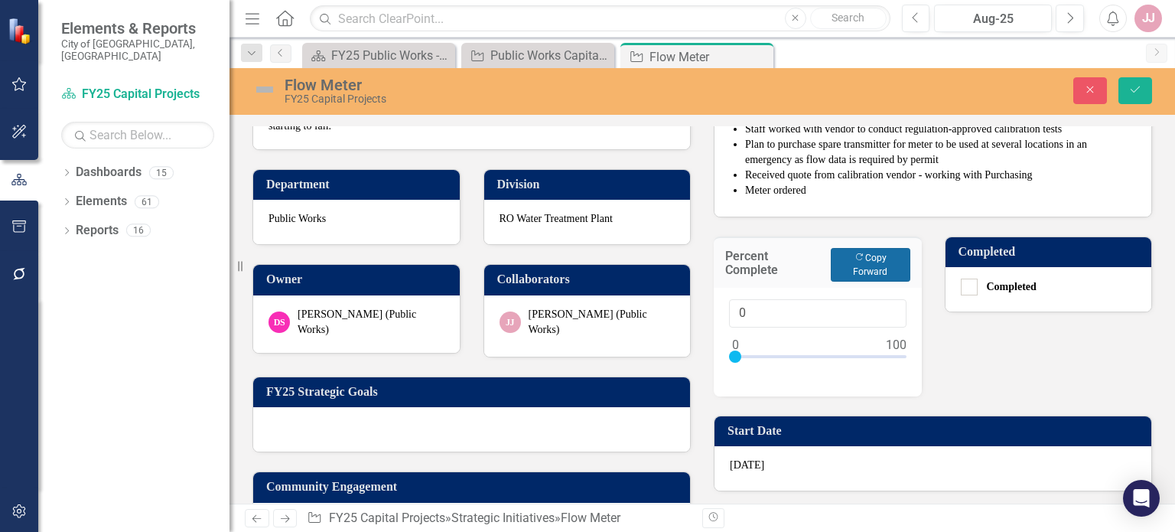
click at [842, 265] on button "Copy Forward Copy Forward" at bounding box center [870, 265] width 79 height 34
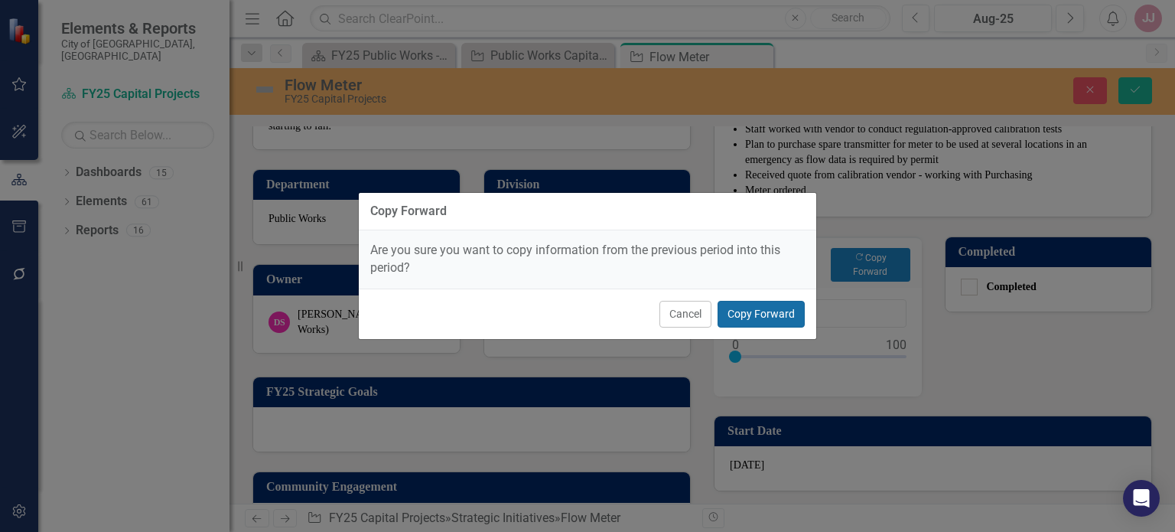
click at [764, 314] on button "Copy Forward" at bounding box center [761, 314] width 87 height 27
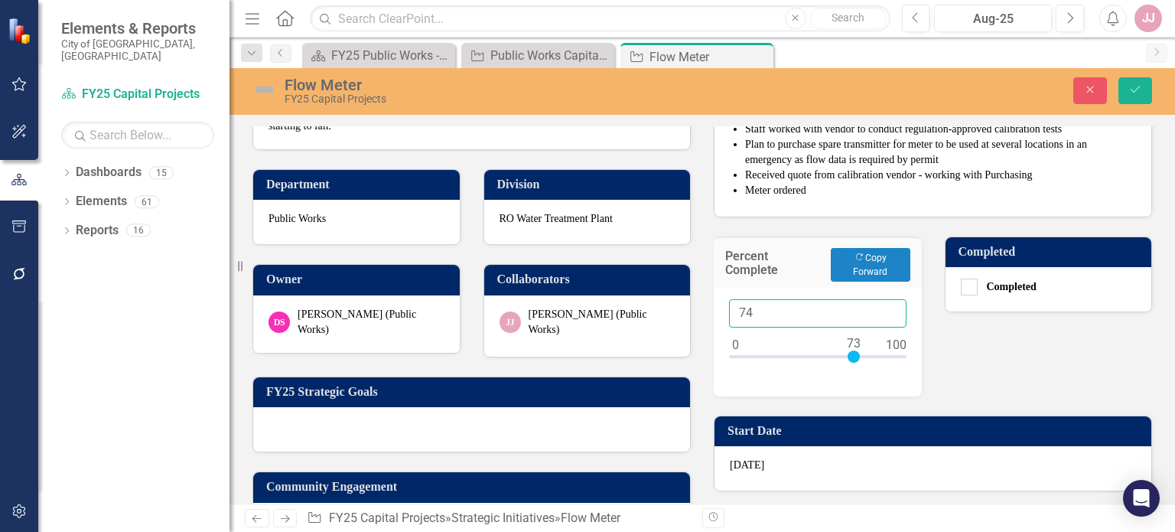
click at [880, 307] on input "74" at bounding box center [818, 313] width 178 height 28
click at [880, 307] on input "83" at bounding box center [818, 313] width 178 height 28
click at [880, 307] on input "84" at bounding box center [818, 313] width 178 height 28
click at [880, 307] on input "85" at bounding box center [818, 313] width 178 height 28
click at [880, 307] on input "86" at bounding box center [818, 313] width 178 height 28
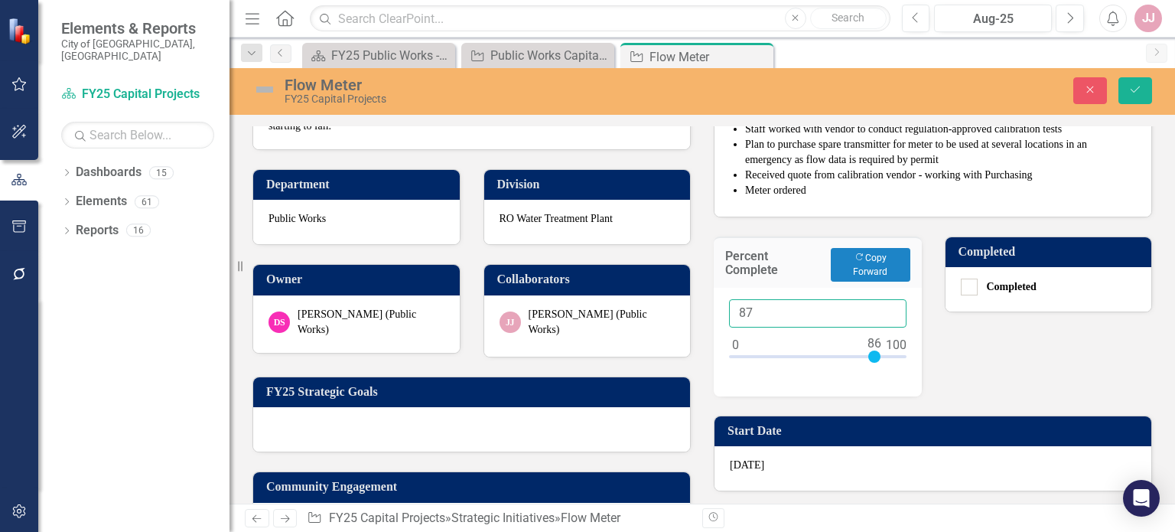
click at [880, 307] on input "87" at bounding box center [818, 313] width 178 height 28
click at [880, 307] on input "88" at bounding box center [818, 313] width 178 height 28
click at [880, 307] on input "89" at bounding box center [818, 313] width 178 height 28
type input "90"
click at [880, 307] on input "90" at bounding box center [818, 313] width 178 height 28
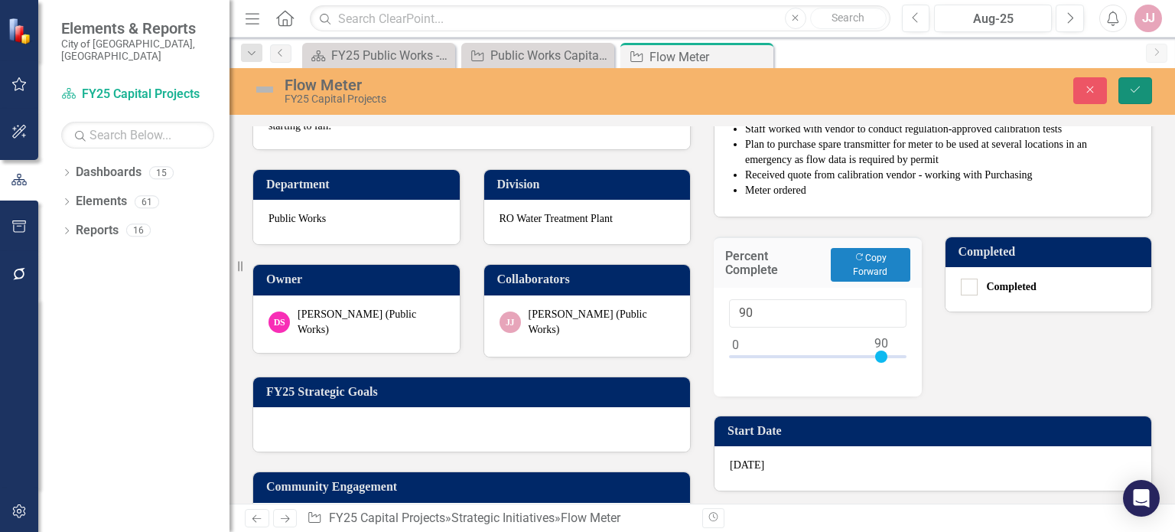
click at [1134, 88] on icon "Save" at bounding box center [1136, 89] width 14 height 11
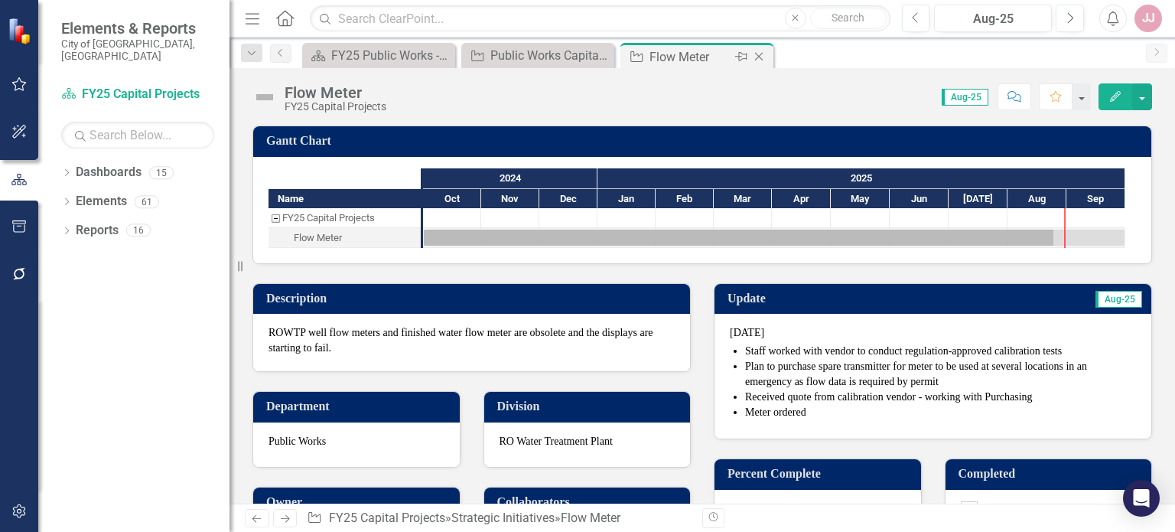
click at [764, 57] on icon "Close" at bounding box center [758, 56] width 15 height 12
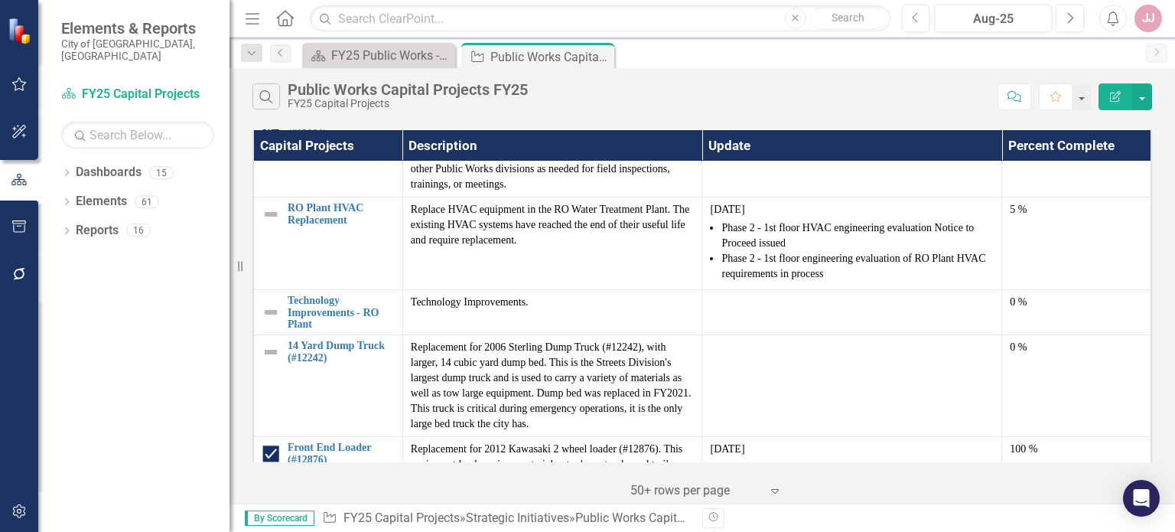
scroll to position [1974, 0]
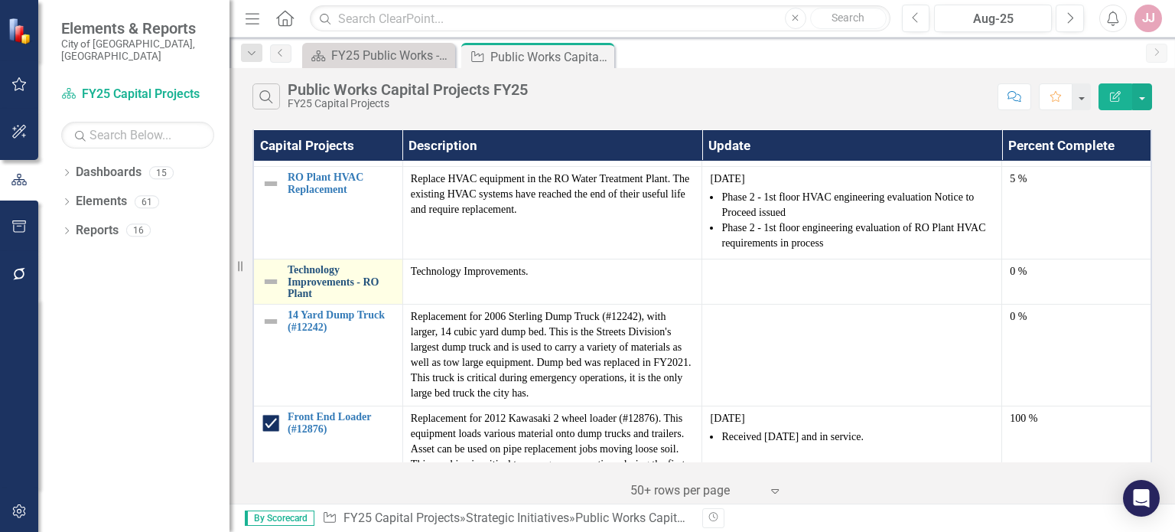
click at [344, 276] on link "Technology Improvements - RO Plant" at bounding box center [341, 281] width 107 height 35
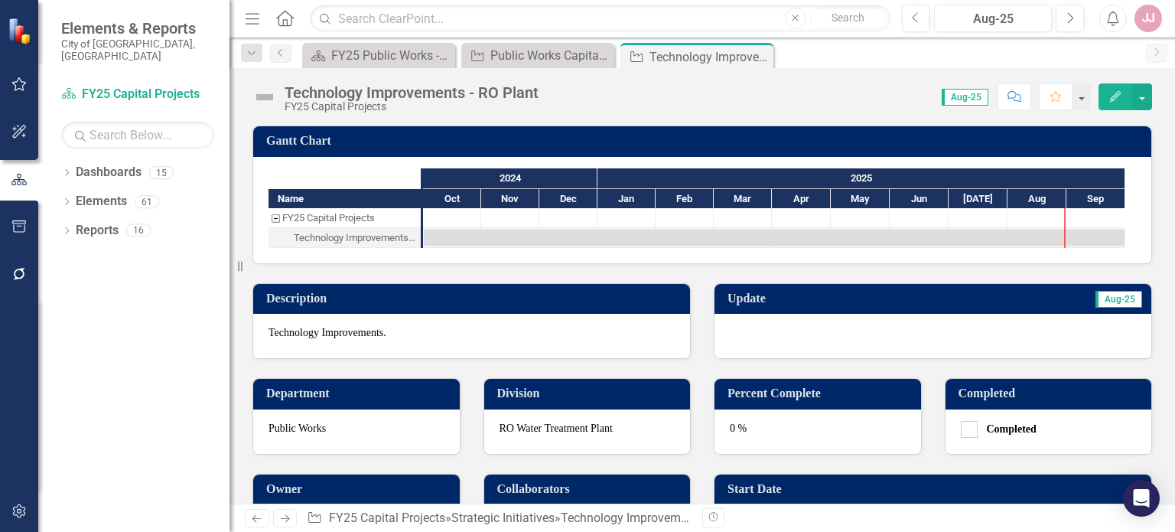
click at [768, 336] on div at bounding box center [933, 336] width 437 height 44
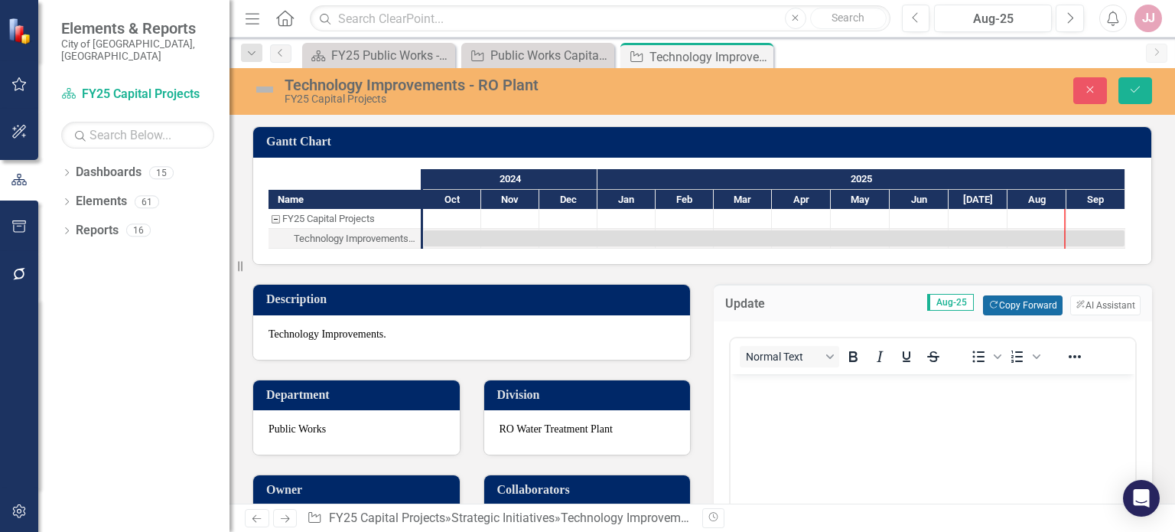
click at [1012, 299] on button "Copy Forward Copy Forward" at bounding box center [1022, 305] width 79 height 20
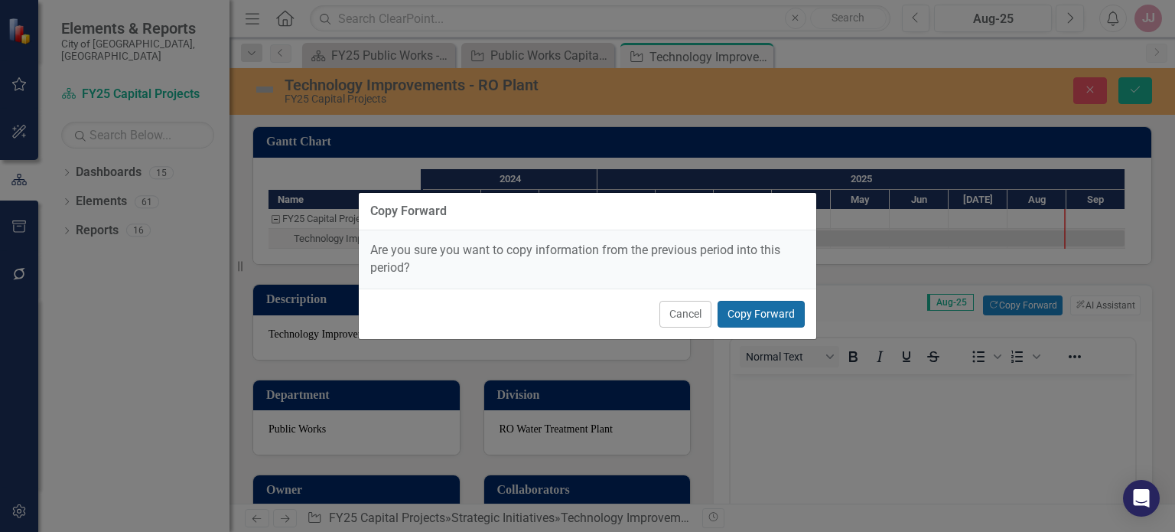
click at [765, 311] on button "Copy Forward" at bounding box center [761, 314] width 87 height 27
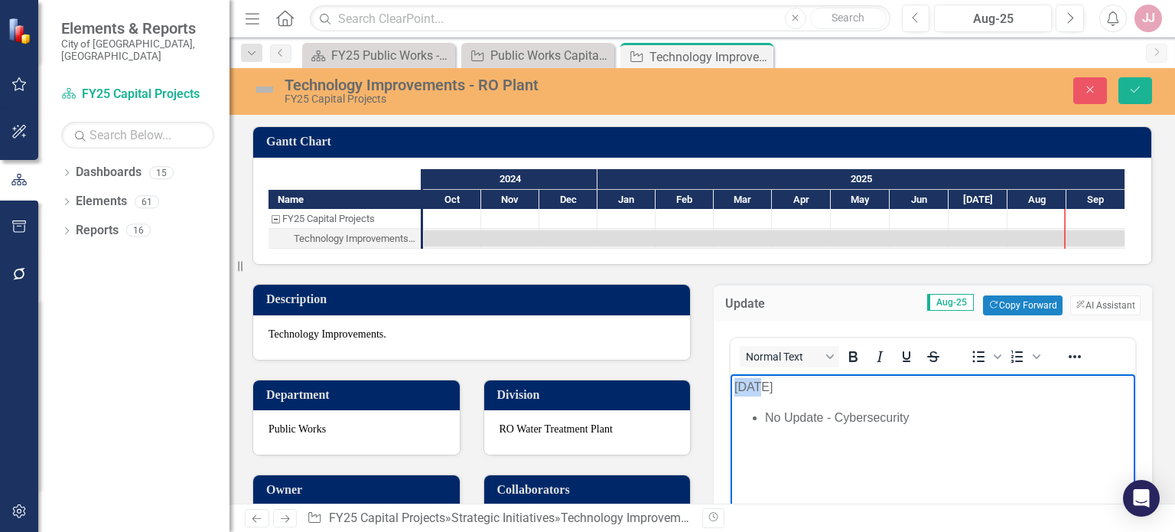
drag, startPoint x: 757, startPoint y: 386, endPoint x: 728, endPoint y: 389, distance: 29.3
click at [731, 389] on html "[DATE] No Update - Cybersecurity" at bounding box center [933, 489] width 405 height 230
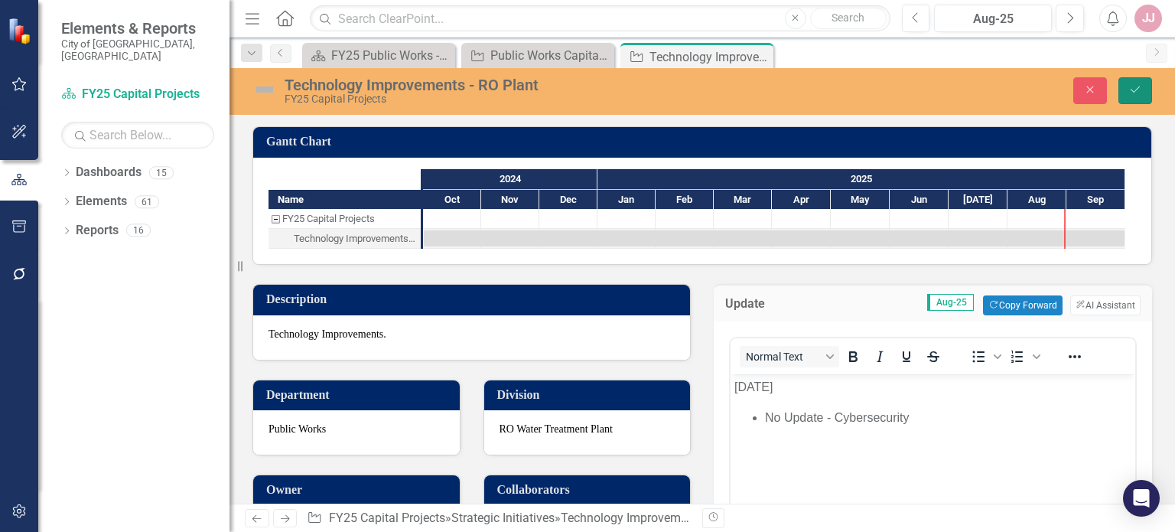
click at [1133, 83] on button "Save" at bounding box center [1136, 90] width 34 height 27
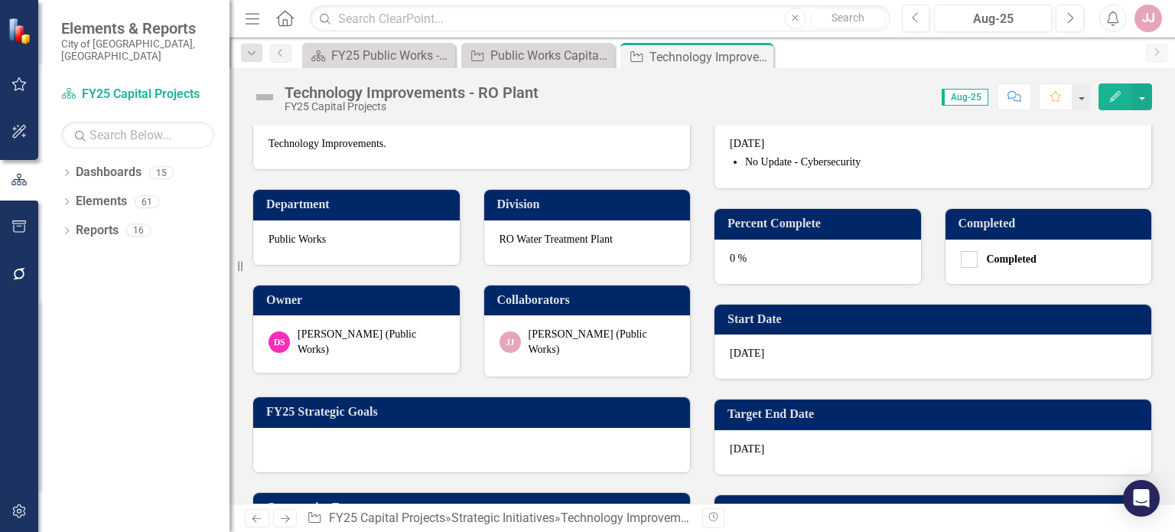
scroll to position [195, 0]
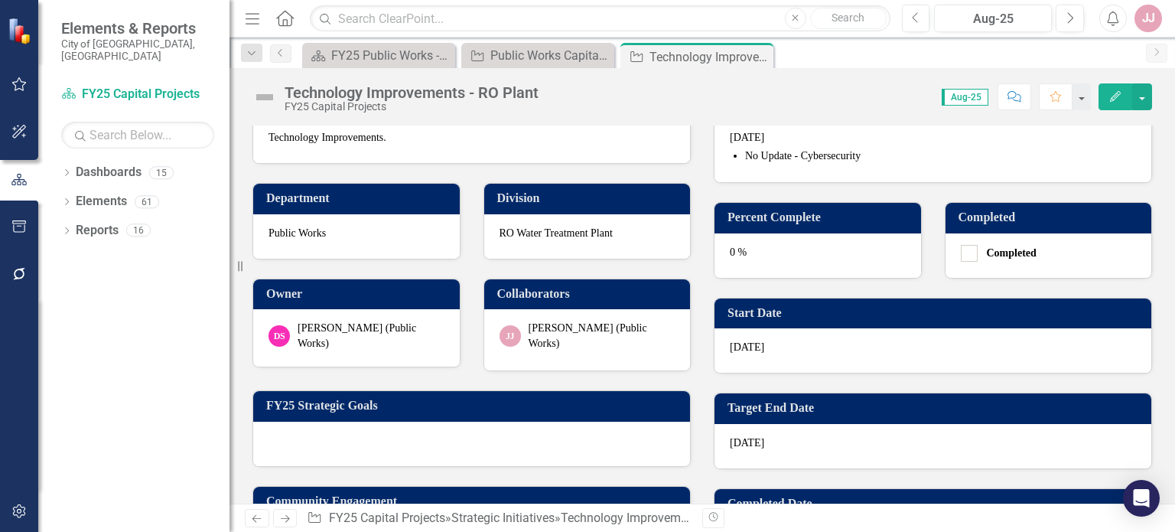
click at [821, 251] on div "0 %" at bounding box center [818, 255] width 207 height 44
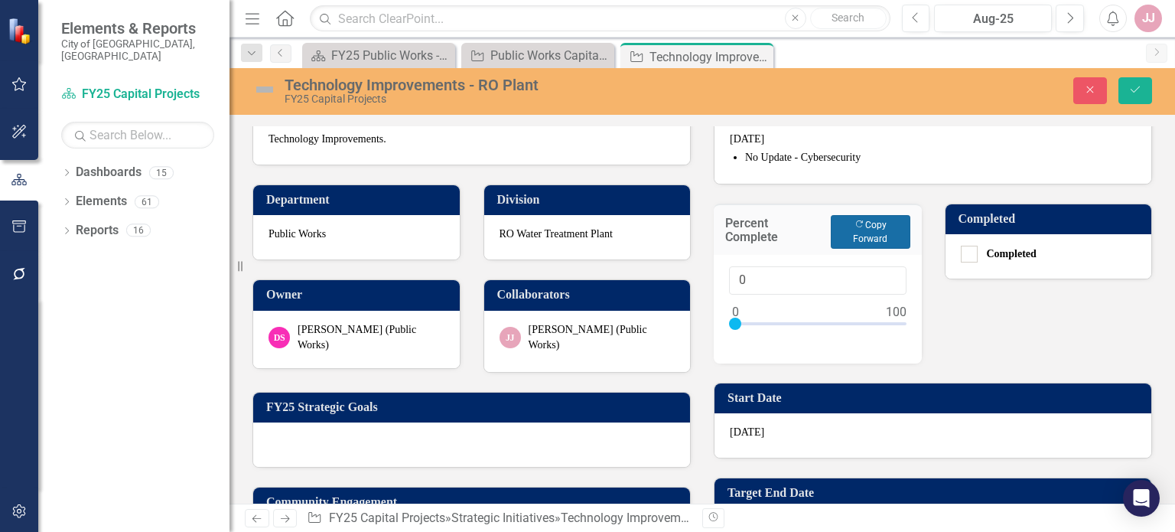
click at [853, 230] on button "Copy Forward Copy Forward" at bounding box center [870, 232] width 79 height 34
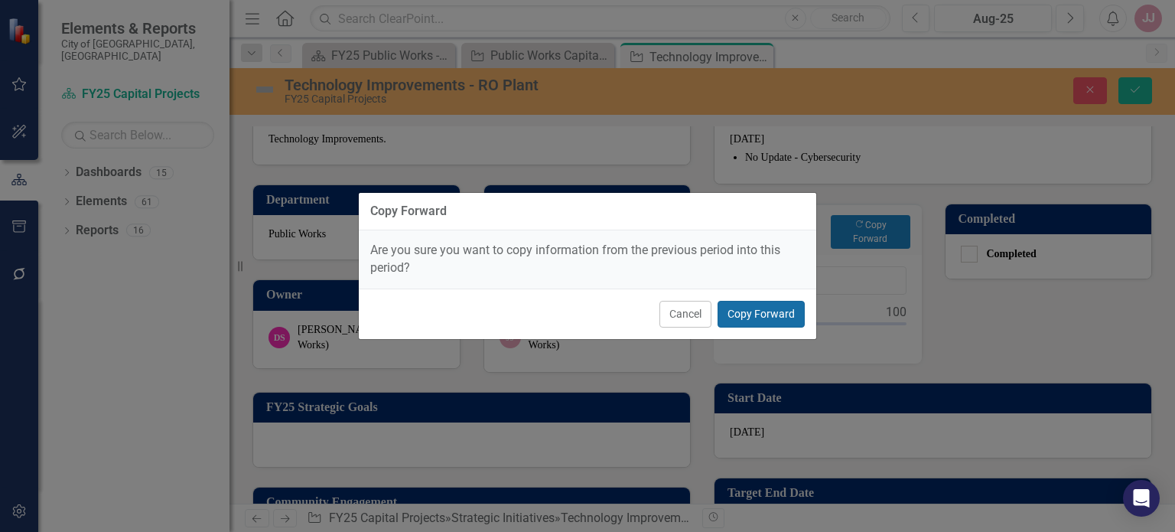
click at [774, 314] on button "Copy Forward" at bounding box center [761, 314] width 87 height 27
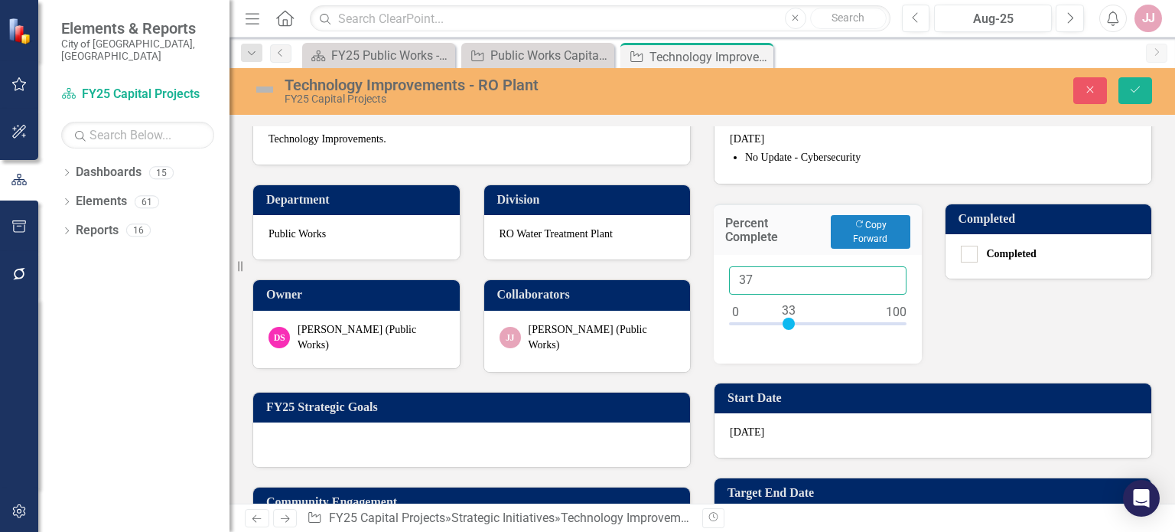
click at [885, 278] on input "37" at bounding box center [818, 280] width 178 height 28
click at [885, 278] on input "38" at bounding box center [818, 280] width 178 height 28
click at [885, 278] on input "39" at bounding box center [818, 280] width 178 height 28
click at [885, 278] on input "40" at bounding box center [818, 280] width 178 height 28
click at [885, 278] on input "41" at bounding box center [818, 280] width 178 height 28
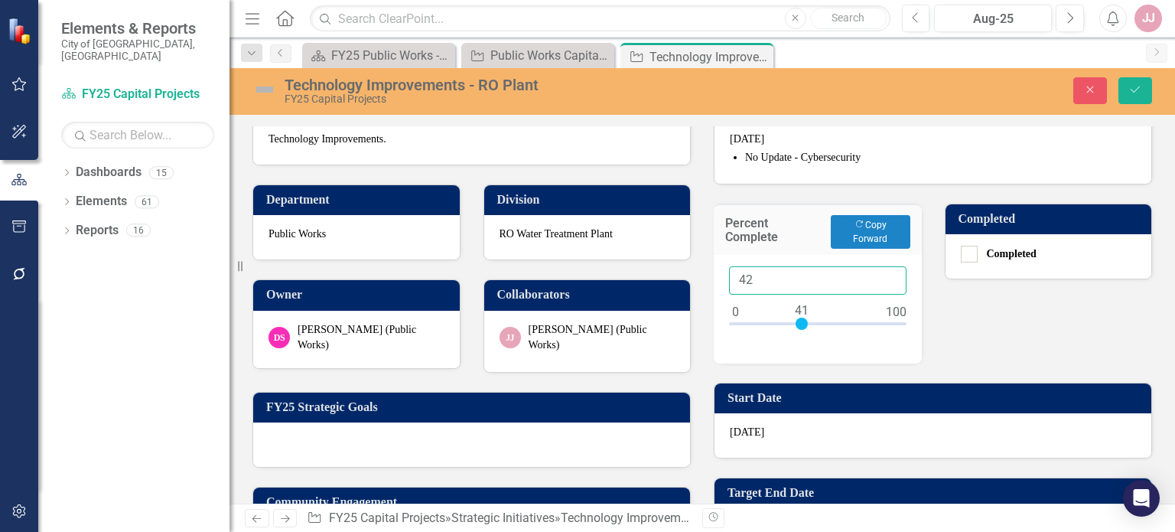
click at [885, 278] on input "42" at bounding box center [818, 280] width 178 height 28
click at [885, 278] on input "43" at bounding box center [818, 280] width 178 height 28
click at [885, 278] on input "44" at bounding box center [818, 280] width 178 height 28
click at [885, 278] on input "45" at bounding box center [818, 280] width 178 height 28
click at [885, 278] on input "46" at bounding box center [818, 280] width 178 height 28
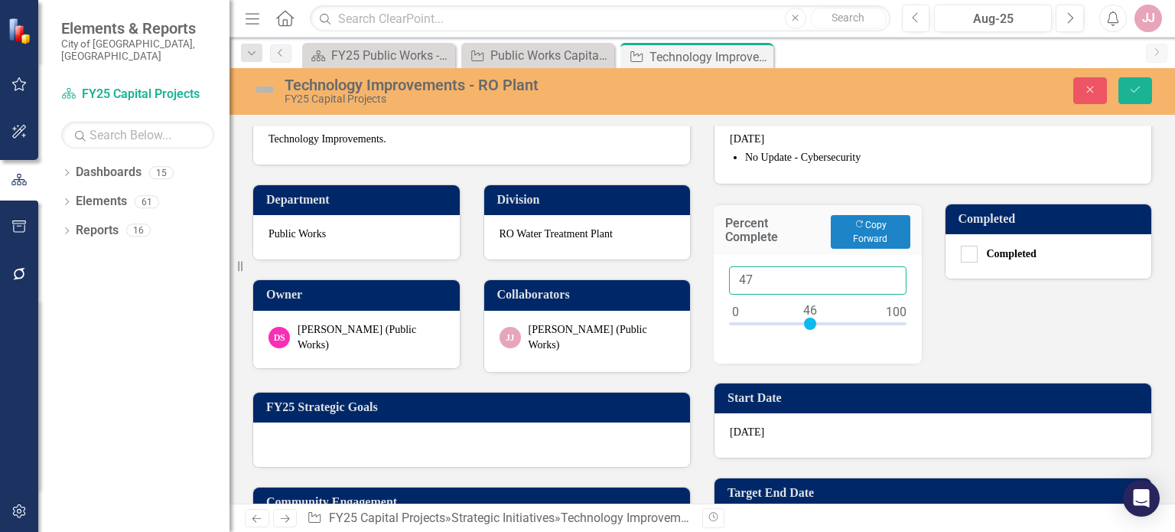
click at [885, 278] on input "47" at bounding box center [818, 280] width 178 height 28
click at [885, 278] on input "48" at bounding box center [818, 280] width 178 height 28
click at [885, 278] on input "49" at bounding box center [818, 280] width 178 height 28
click at [885, 278] on input "50" at bounding box center [818, 280] width 178 height 28
click at [885, 278] on input "51" at bounding box center [818, 280] width 178 height 28
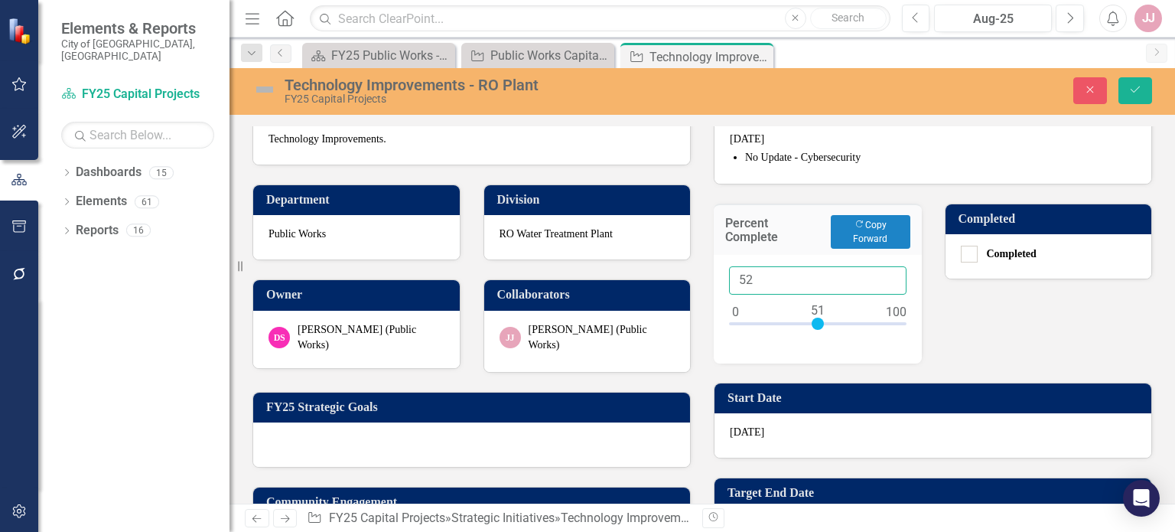
click at [885, 278] on input "52" at bounding box center [818, 280] width 178 height 28
click at [885, 278] on input "53" at bounding box center [818, 280] width 178 height 28
click at [885, 278] on input "54" at bounding box center [818, 280] width 178 height 28
click at [885, 278] on input "55" at bounding box center [818, 280] width 178 height 28
click at [885, 278] on input "56" at bounding box center [818, 280] width 178 height 28
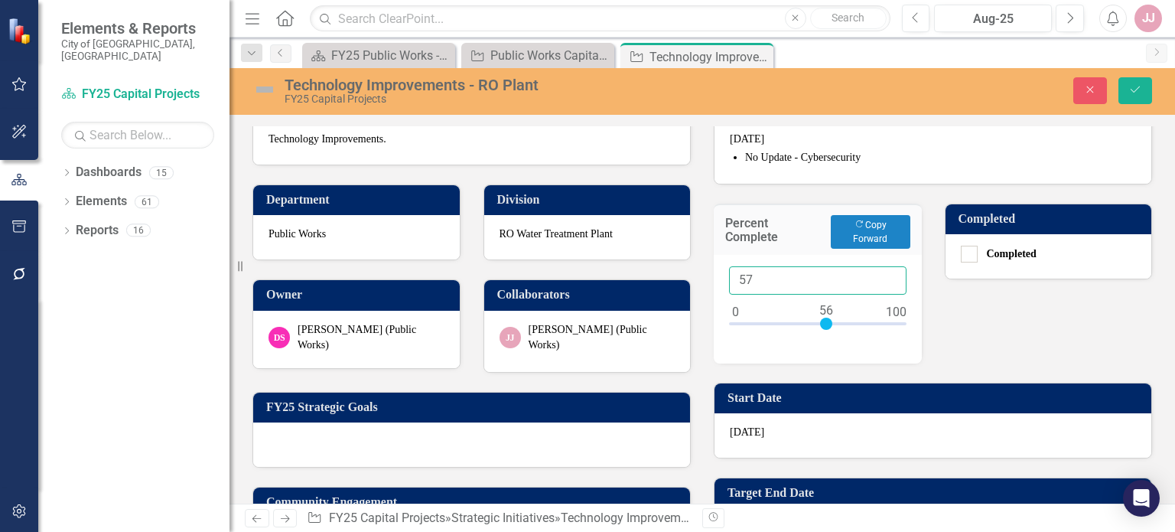
click at [885, 278] on input "57" at bounding box center [818, 280] width 178 height 28
click at [885, 278] on input "58" at bounding box center [818, 280] width 178 height 28
click at [885, 278] on input "63" at bounding box center [818, 280] width 178 height 28
click at [885, 278] on input "64" at bounding box center [818, 280] width 178 height 28
click at [885, 278] on input "65" at bounding box center [818, 280] width 178 height 28
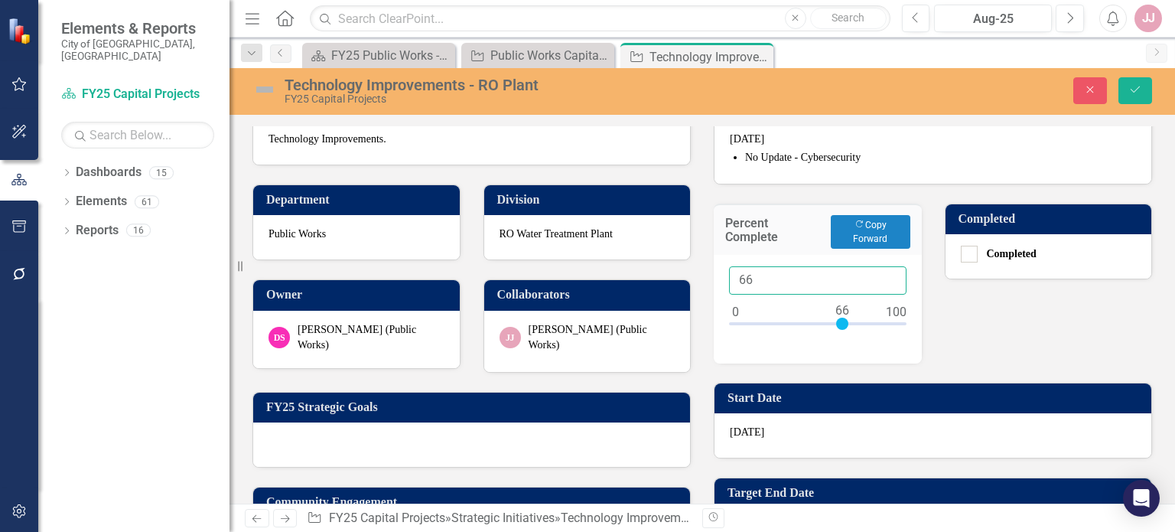
click at [885, 278] on input "66" at bounding box center [818, 280] width 178 height 28
click at [885, 278] on input "67" at bounding box center [818, 280] width 178 height 28
click at [885, 278] on input "68" at bounding box center [818, 280] width 178 height 28
click at [885, 278] on input "69" at bounding box center [818, 280] width 178 height 28
type input "70"
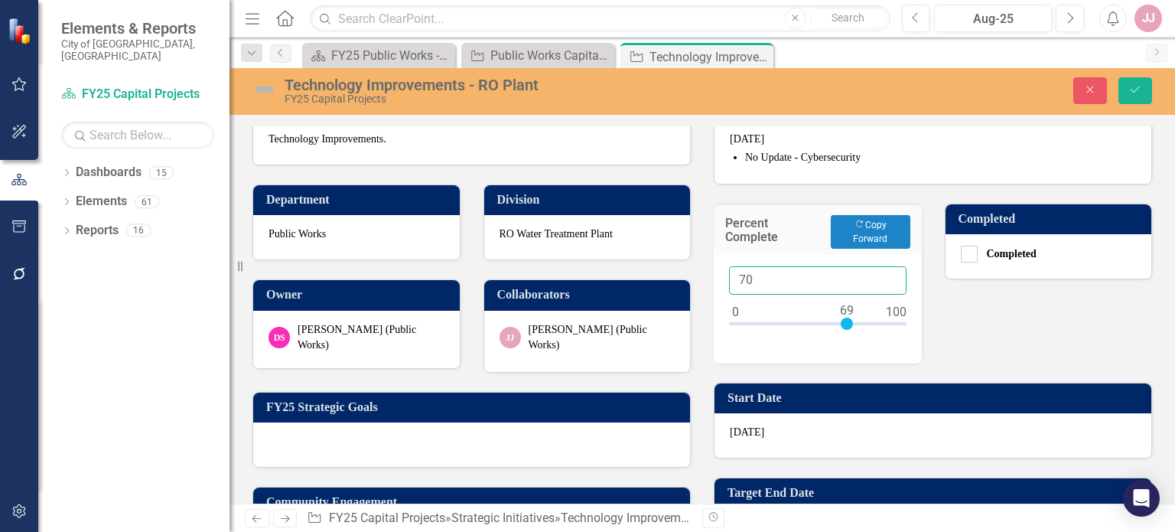
click at [885, 278] on input "70" at bounding box center [818, 280] width 178 height 28
click at [1135, 92] on icon "Save" at bounding box center [1136, 89] width 14 height 11
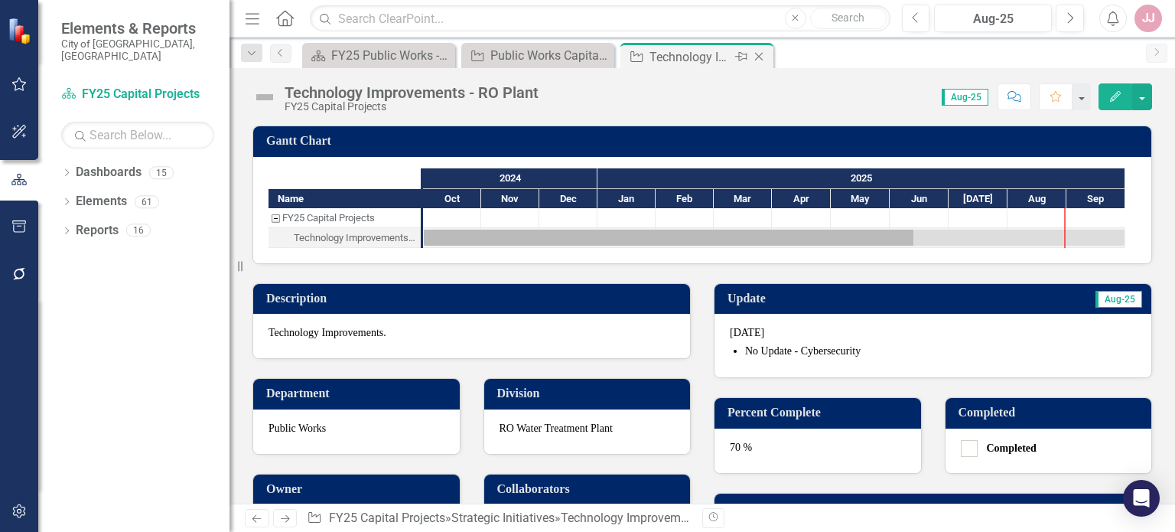
click at [762, 53] on icon "Close" at bounding box center [758, 56] width 15 height 12
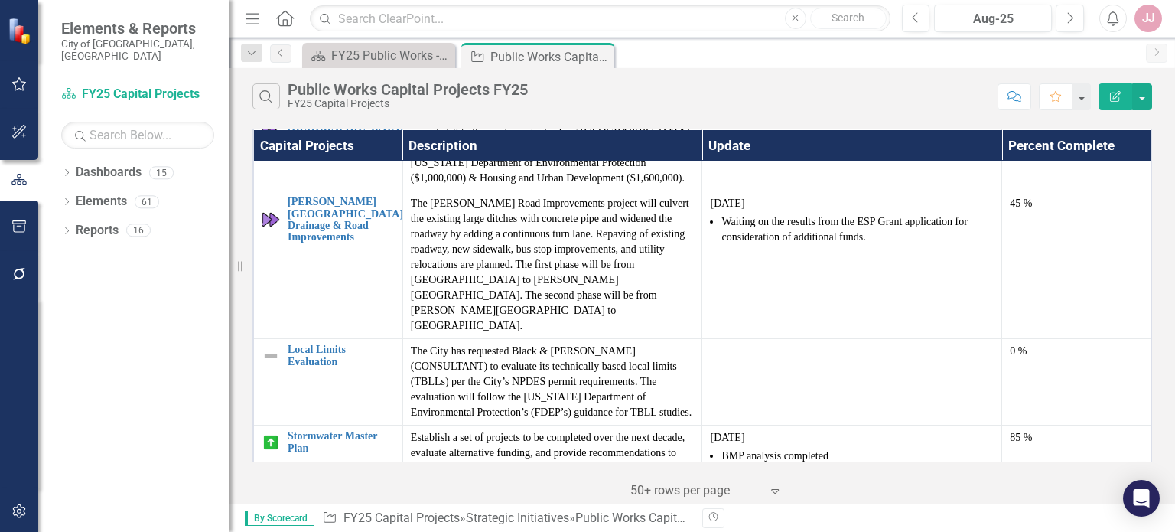
scroll to position [2742, 0]
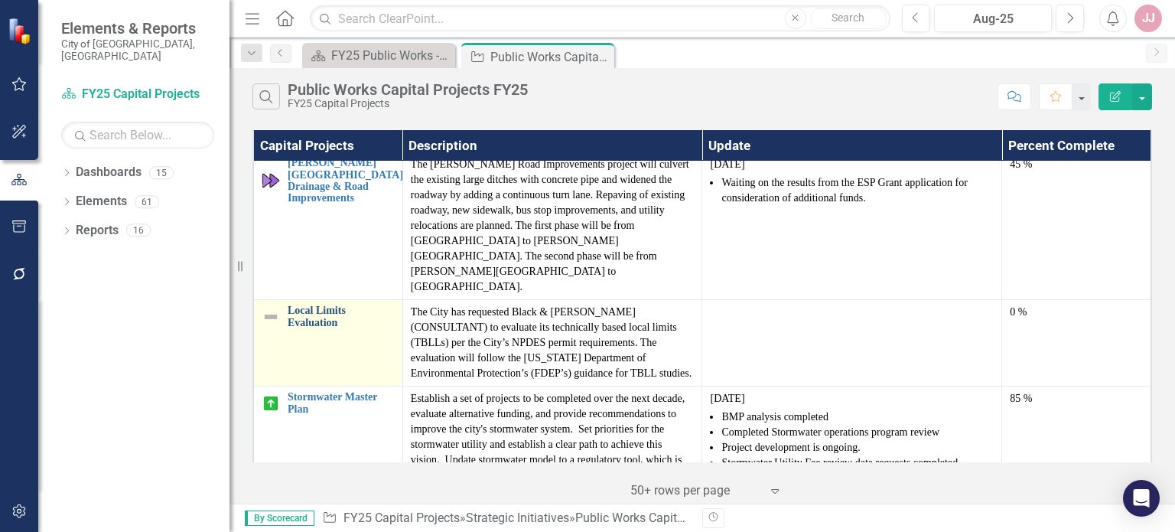
click at [360, 305] on link "Local Limits Evaluation" at bounding box center [341, 317] width 107 height 24
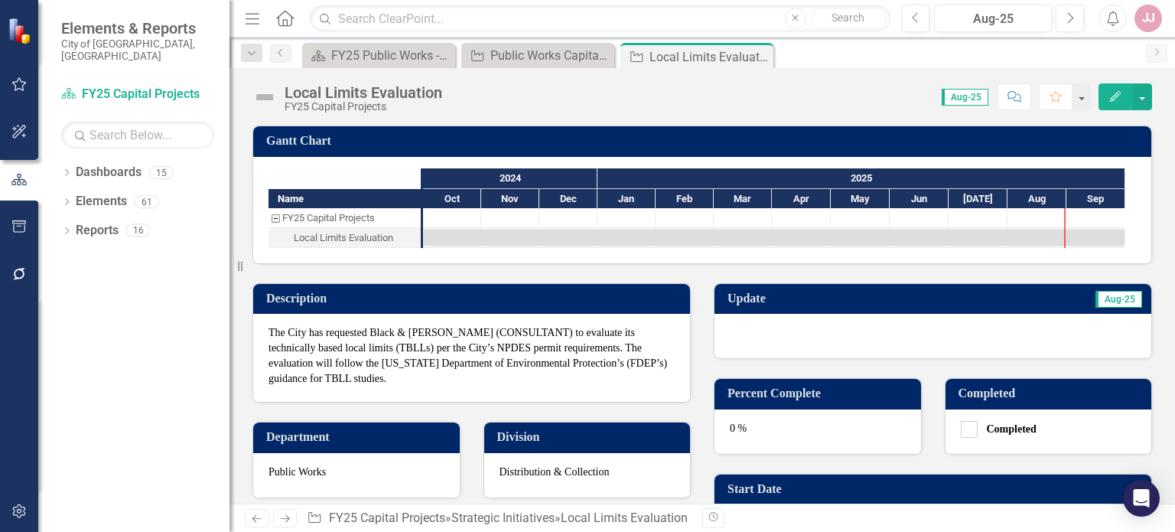
click at [878, 337] on div at bounding box center [933, 336] width 437 height 44
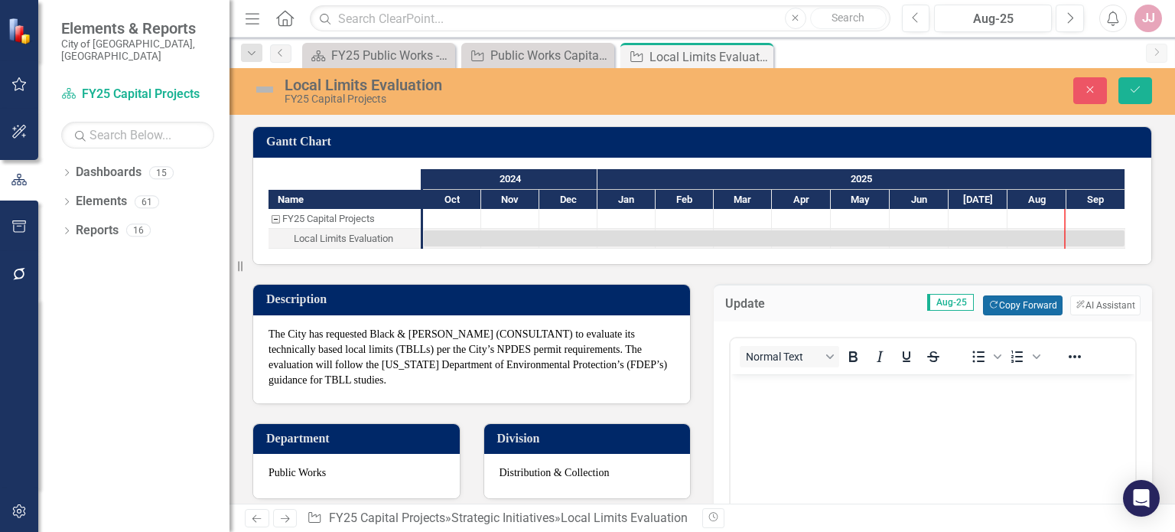
click at [1007, 298] on button "Copy Forward Copy Forward" at bounding box center [1022, 305] width 79 height 20
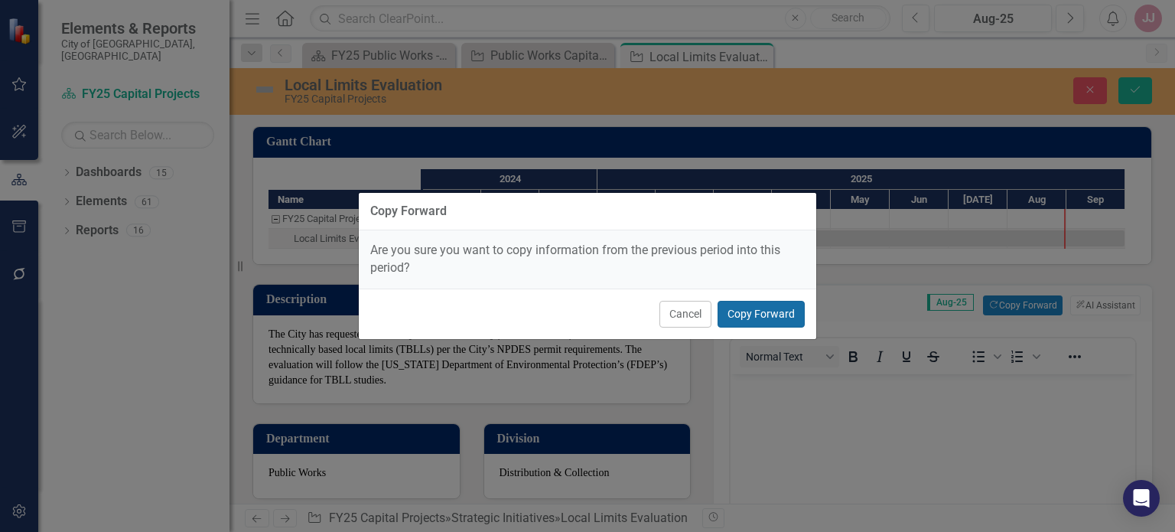
click at [771, 307] on button "Copy Forward" at bounding box center [761, 314] width 87 height 27
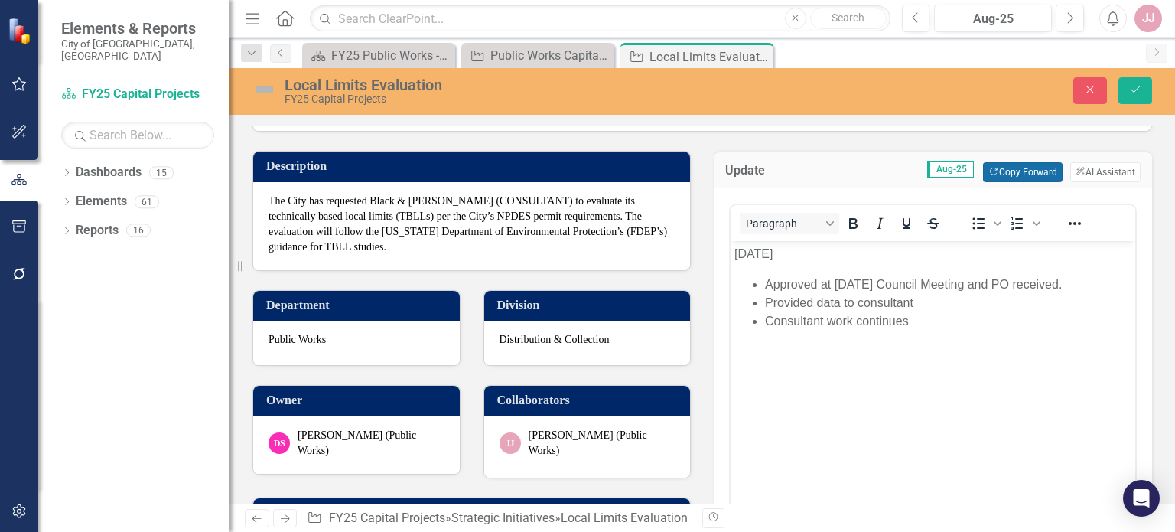
scroll to position [145, 0]
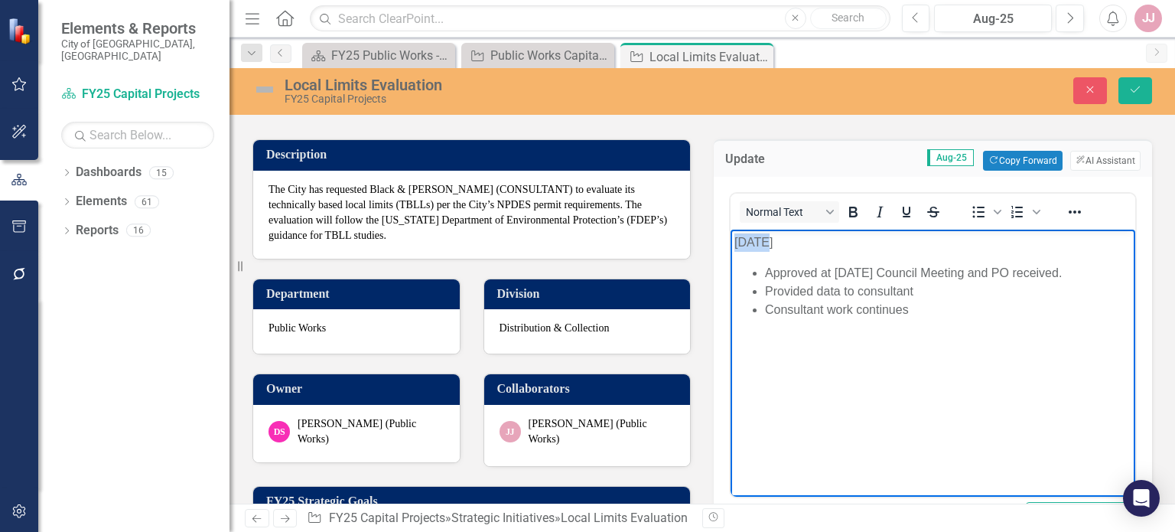
drag, startPoint x: 757, startPoint y: 244, endPoint x: 732, endPoint y: 243, distance: 25.3
click at [732, 243] on body "[DATE] Approved at [DATE] Council Meeting and PO received. Provided data to con…" at bounding box center [933, 345] width 405 height 230
drag, startPoint x: 920, startPoint y: 311, endPoint x: 830, endPoint y: 308, distance: 90.3
click at [830, 308] on p "Consultant work continues" at bounding box center [948, 310] width 367 height 18
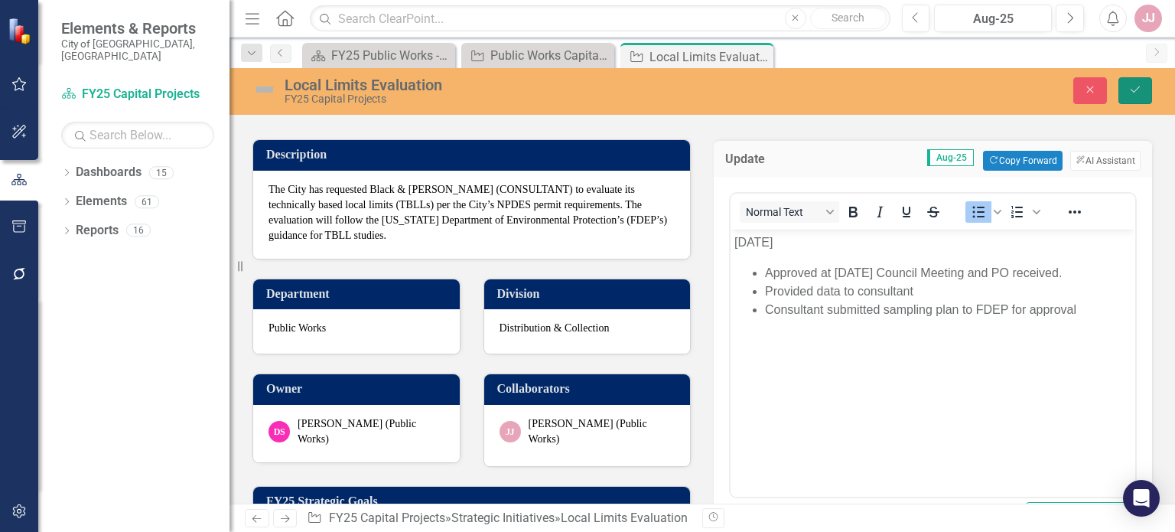
click at [1132, 90] on icon "Save" at bounding box center [1136, 89] width 14 height 11
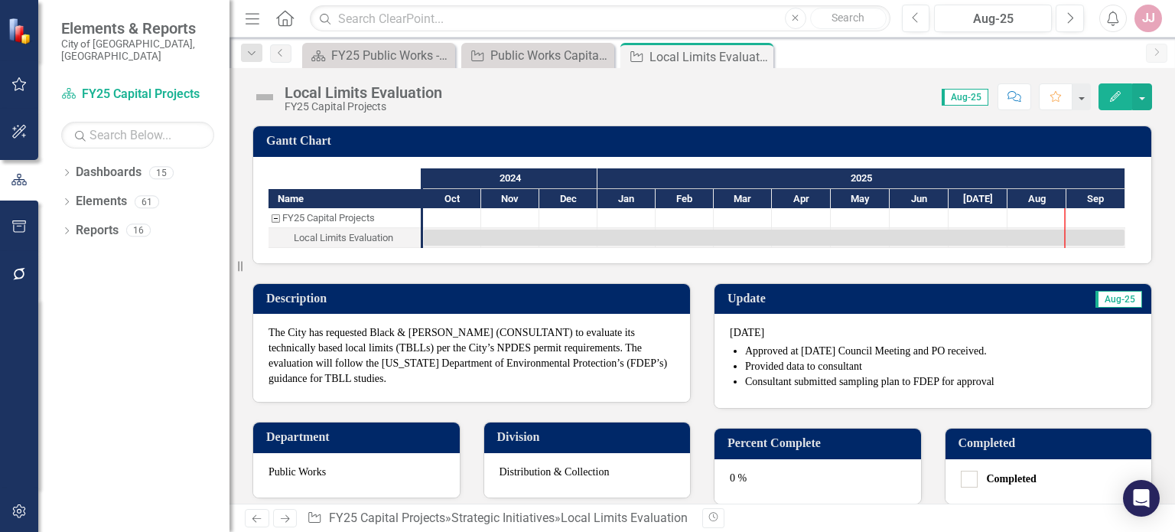
click at [848, 489] on div "0 %" at bounding box center [818, 481] width 207 height 44
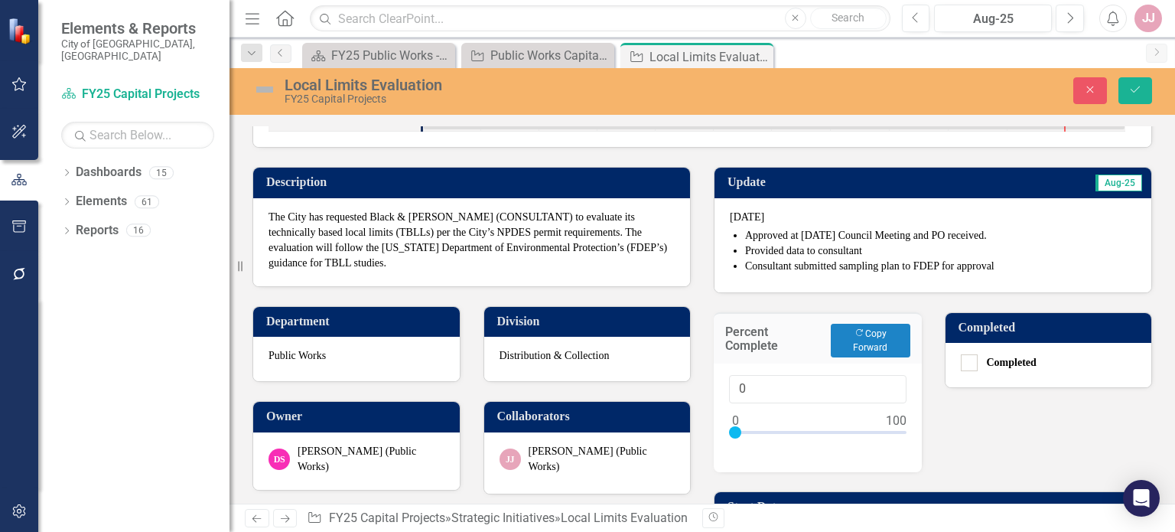
scroll to position [163, 0]
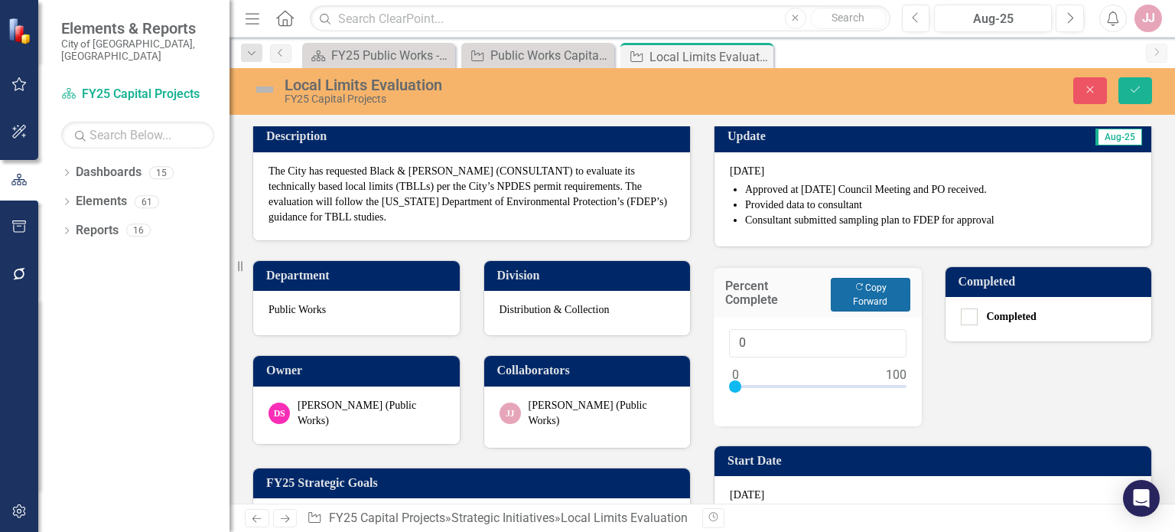
click at [845, 289] on button "Copy Forward Copy Forward" at bounding box center [870, 295] width 79 height 34
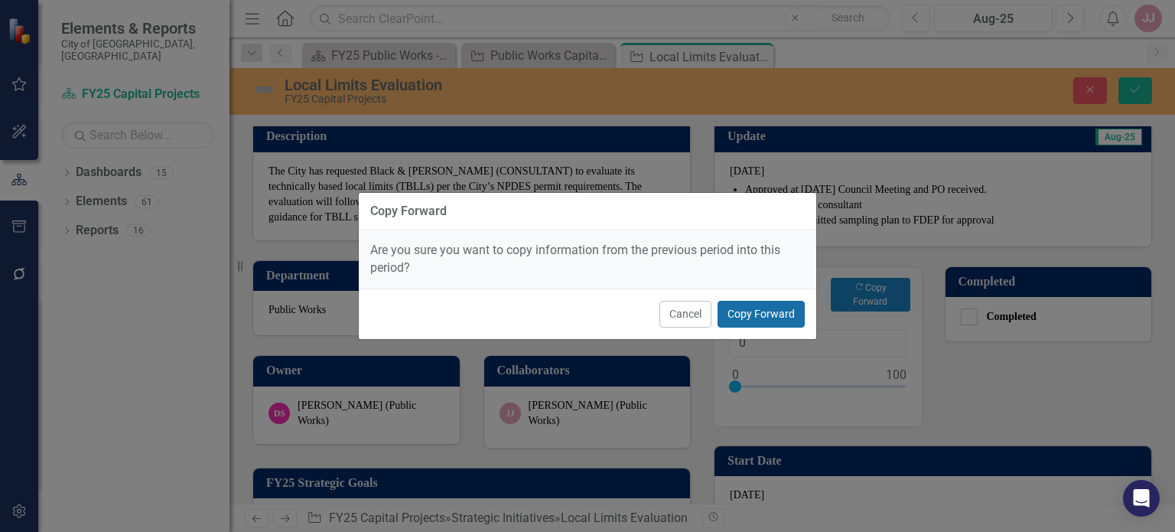
click at [781, 317] on button "Copy Forward" at bounding box center [761, 314] width 87 height 27
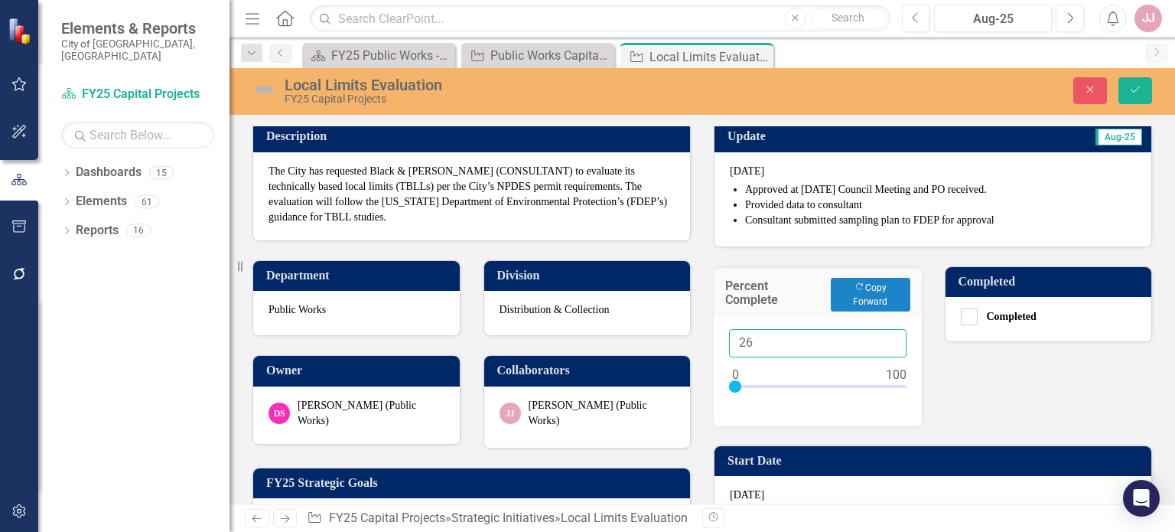
click at [883, 339] on input "26" at bounding box center [818, 343] width 178 height 28
click at [883, 339] on input "27" at bounding box center [818, 343] width 178 height 28
click at [883, 339] on input "28" at bounding box center [818, 343] width 178 height 28
click at [883, 339] on input "29" at bounding box center [818, 343] width 178 height 28
click at [883, 339] on input "30" at bounding box center [818, 343] width 178 height 28
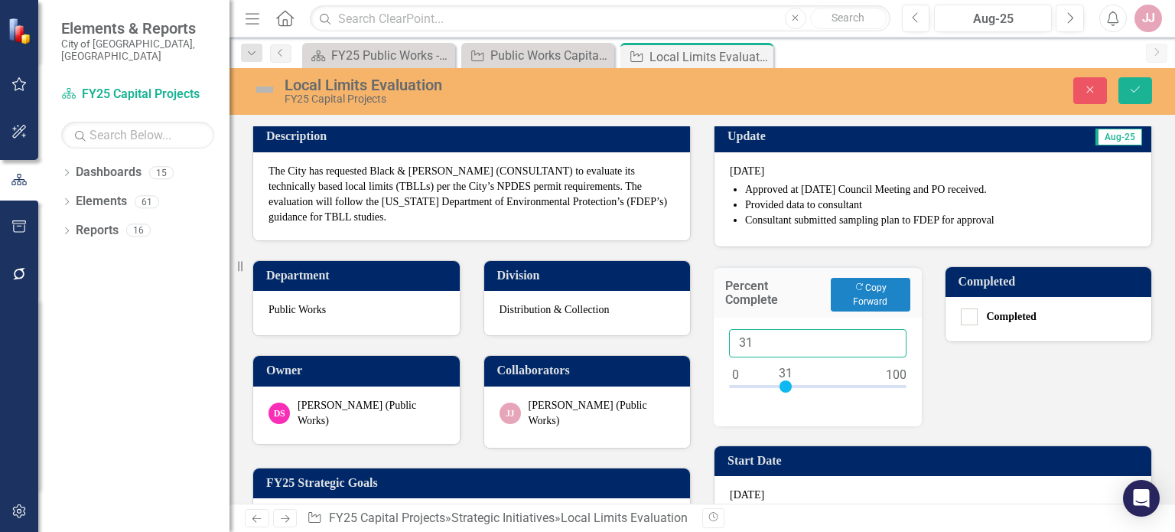
click at [883, 339] on input "31" at bounding box center [818, 343] width 178 height 28
type input "30"
click at [881, 348] on input "30" at bounding box center [818, 343] width 178 height 28
click at [1139, 88] on icon "Save" at bounding box center [1136, 89] width 14 height 11
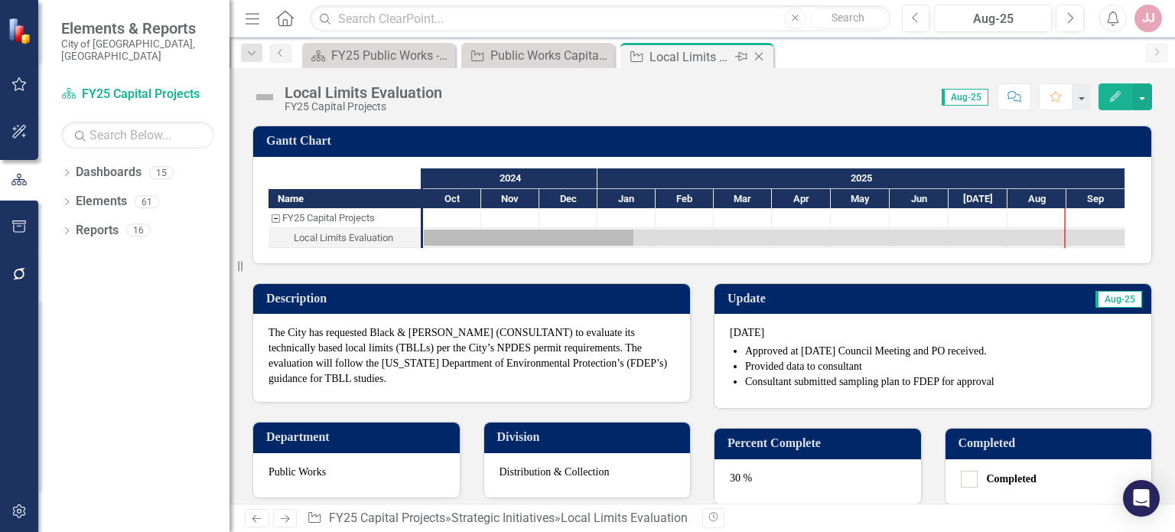
click at [763, 59] on icon "Close" at bounding box center [758, 56] width 15 height 12
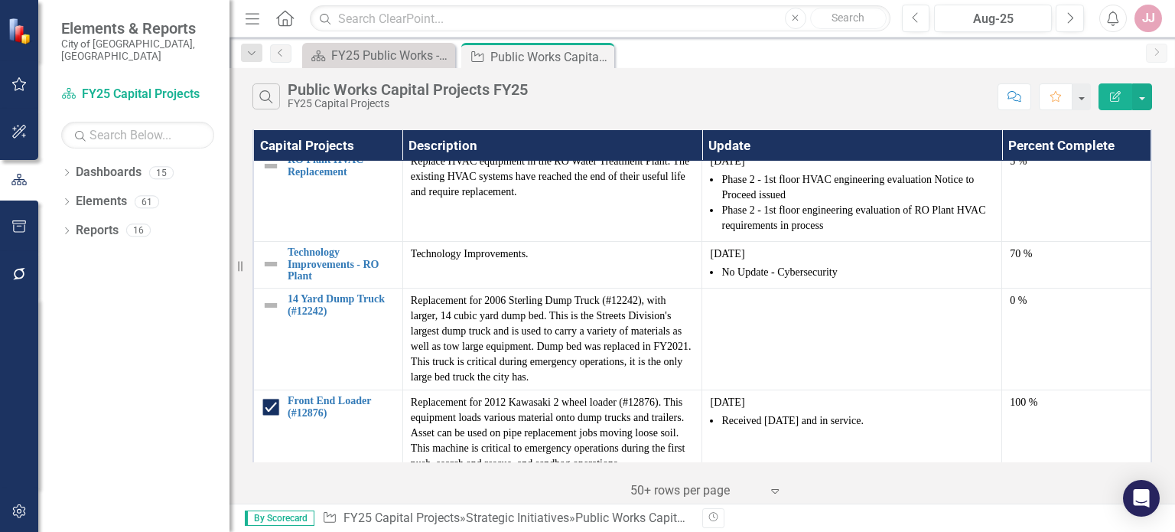
scroll to position [1954, 0]
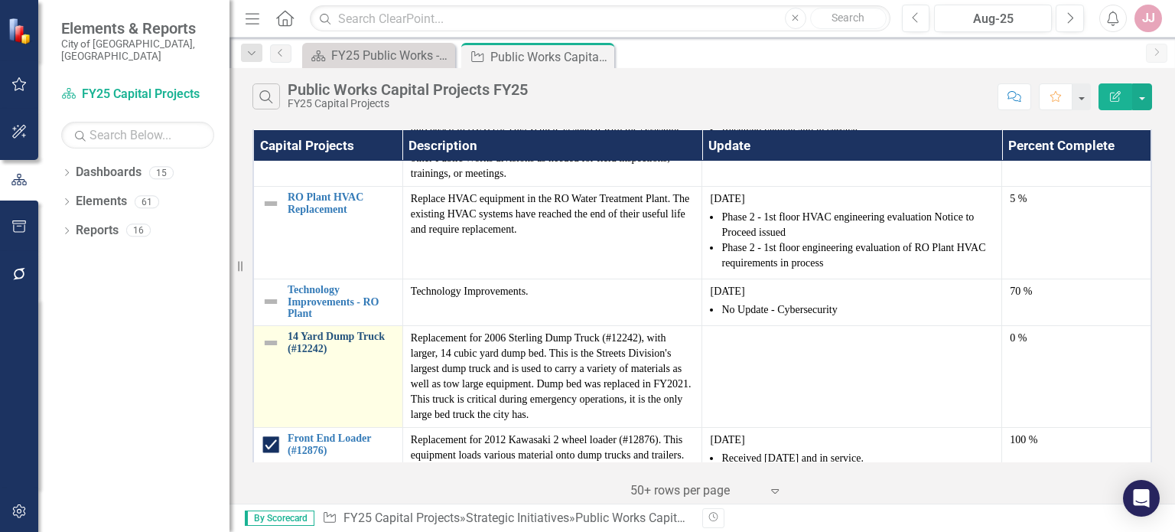
click at [326, 339] on link "14 Yard Dump Truck (#12242)" at bounding box center [341, 343] width 107 height 24
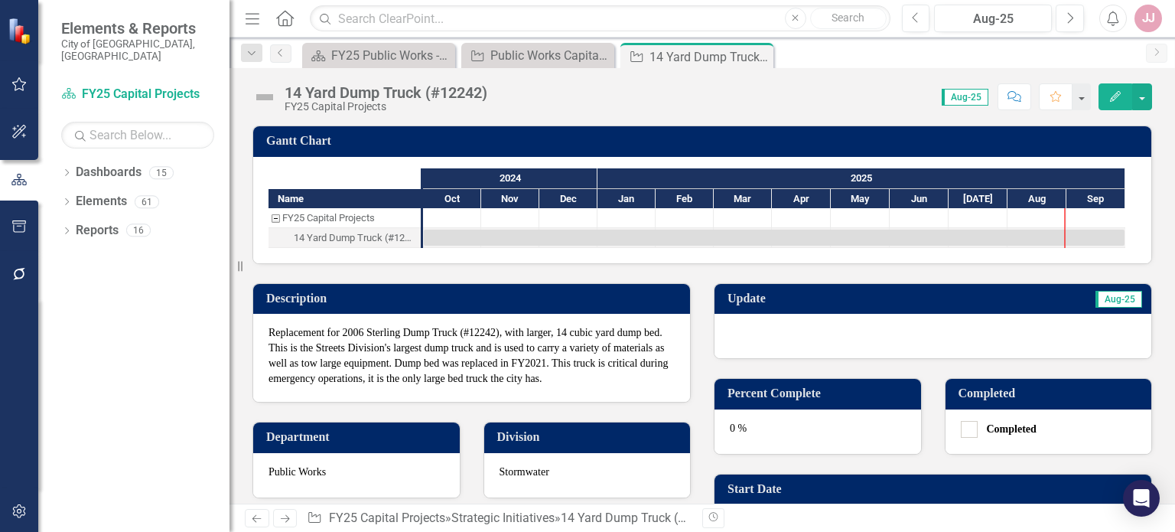
click at [753, 339] on div at bounding box center [933, 336] width 437 height 44
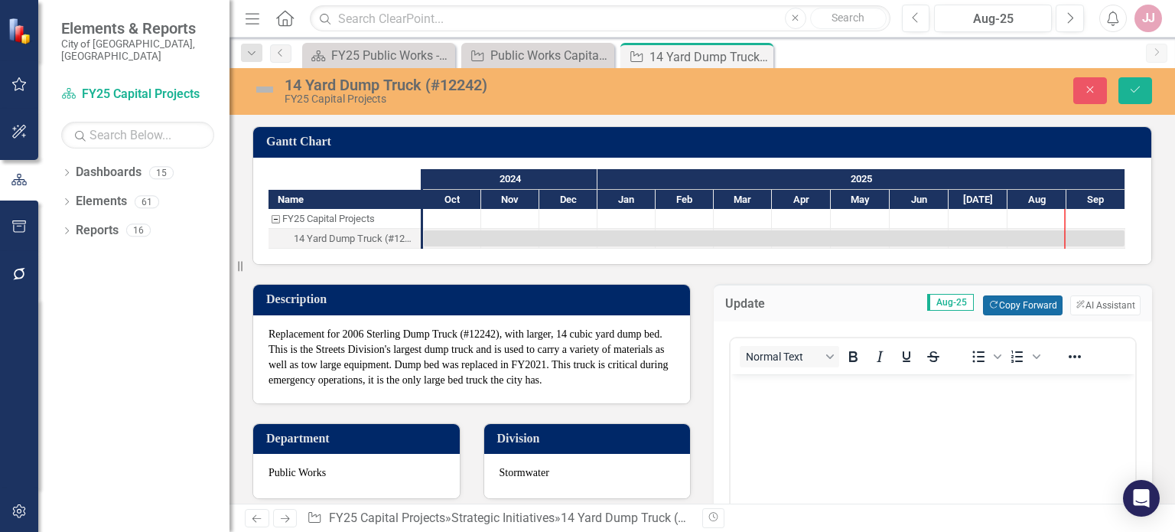
click at [1019, 307] on button "Copy Forward Copy Forward" at bounding box center [1022, 305] width 79 height 20
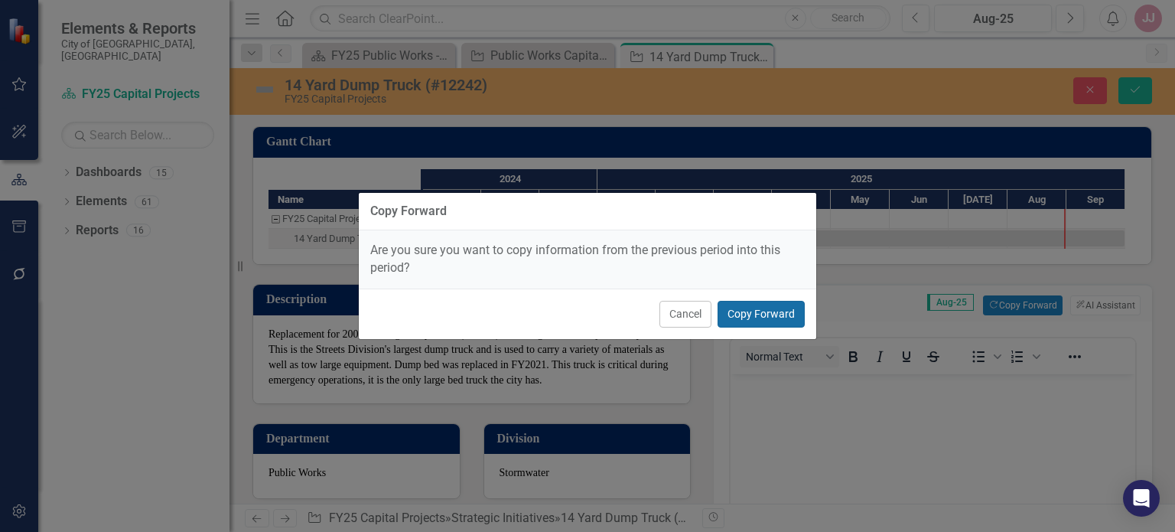
click at [753, 321] on button "Copy Forward" at bounding box center [761, 314] width 87 height 27
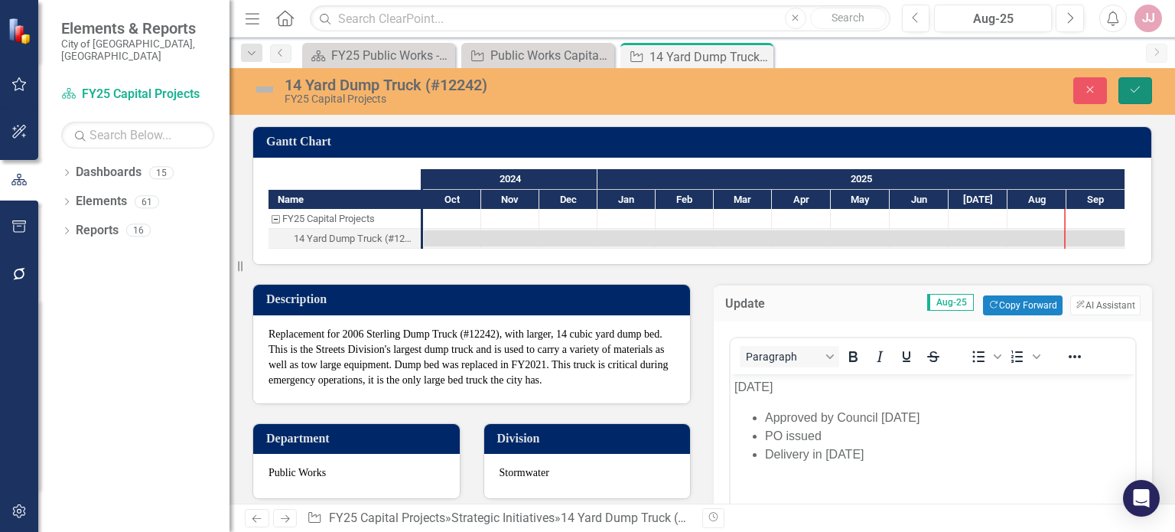
click at [1135, 88] on icon "Save" at bounding box center [1136, 89] width 14 height 11
